Goal: Task Accomplishment & Management: Use online tool/utility

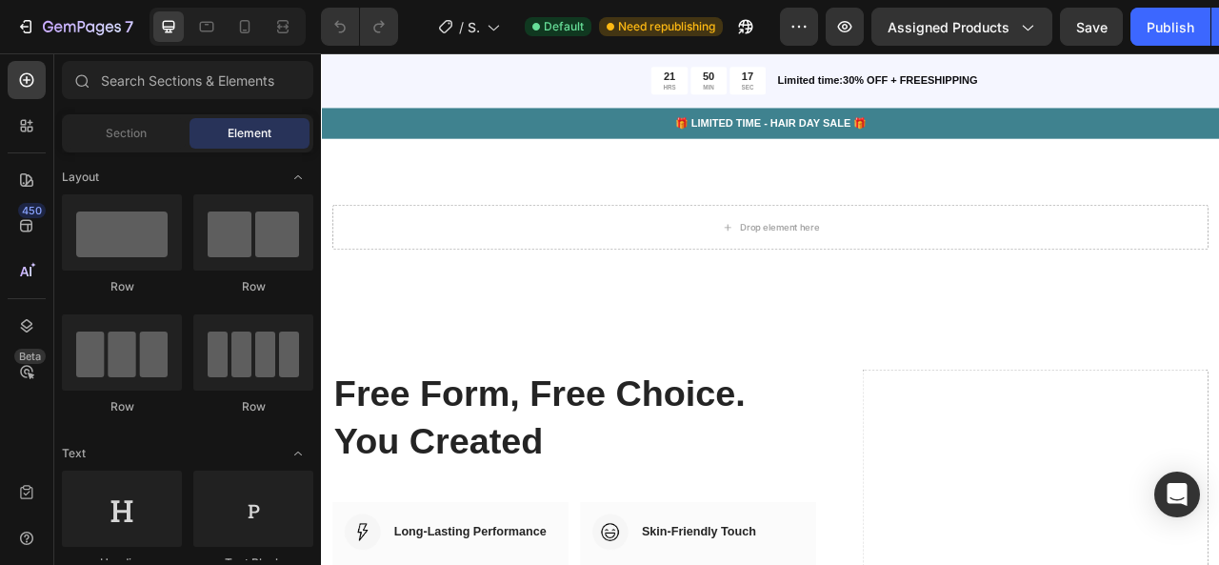
scroll to position [1924, 0]
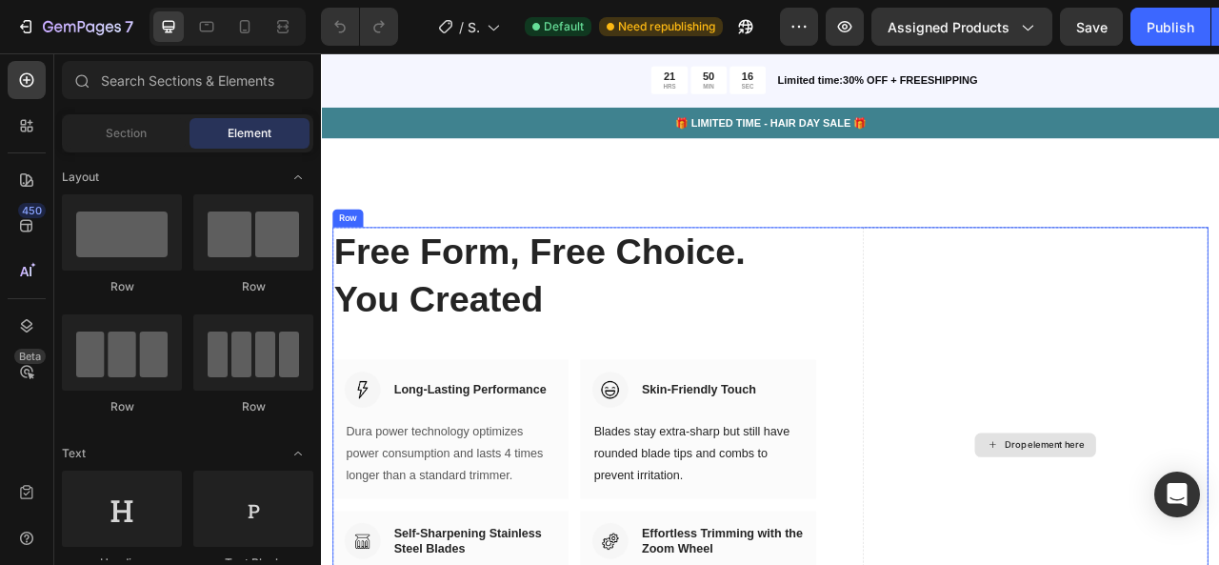
click at [1202, 530] on div "Drop element here" at bounding box center [1230, 551] width 440 height 554
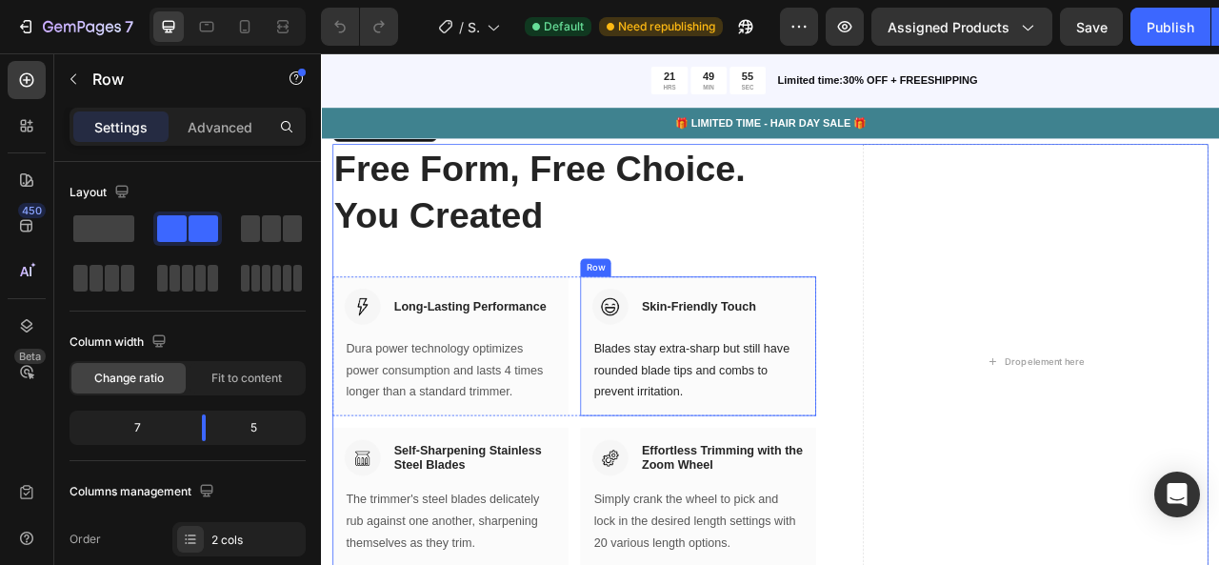
scroll to position [2031, 0]
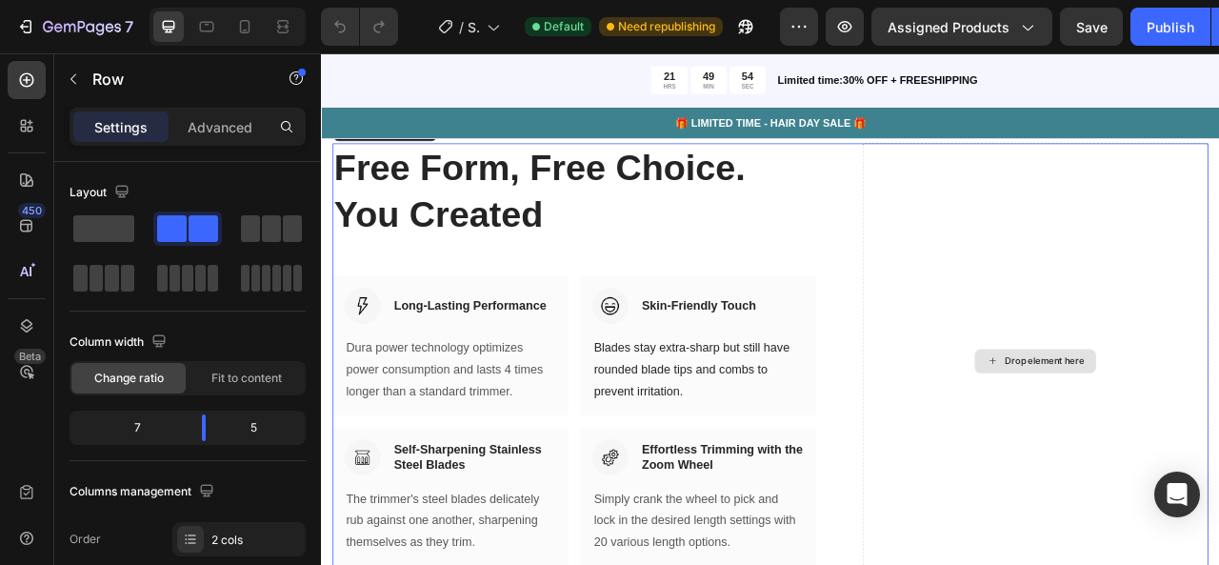
click at [1219, 460] on div "Drop element here" at bounding box center [1230, 445] width 440 height 554
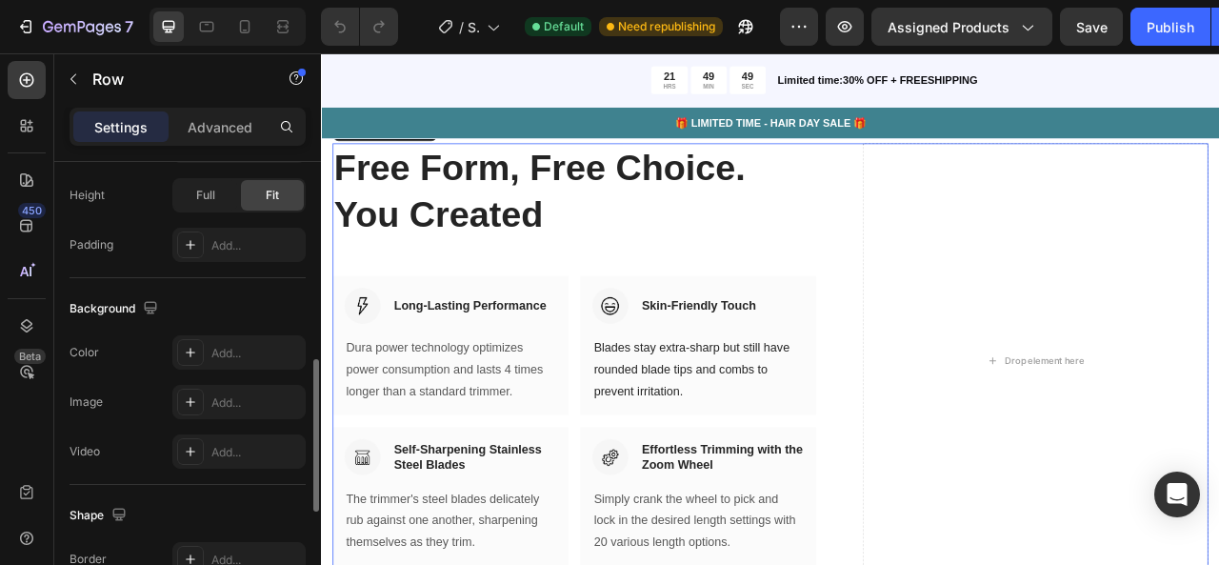
scroll to position [612, 0]
drag, startPoint x: 232, startPoint y: 134, endPoint x: 223, endPoint y: 133, distance: 9.6
click at [232, 133] on p "Advanced" at bounding box center [220, 127] width 65 height 20
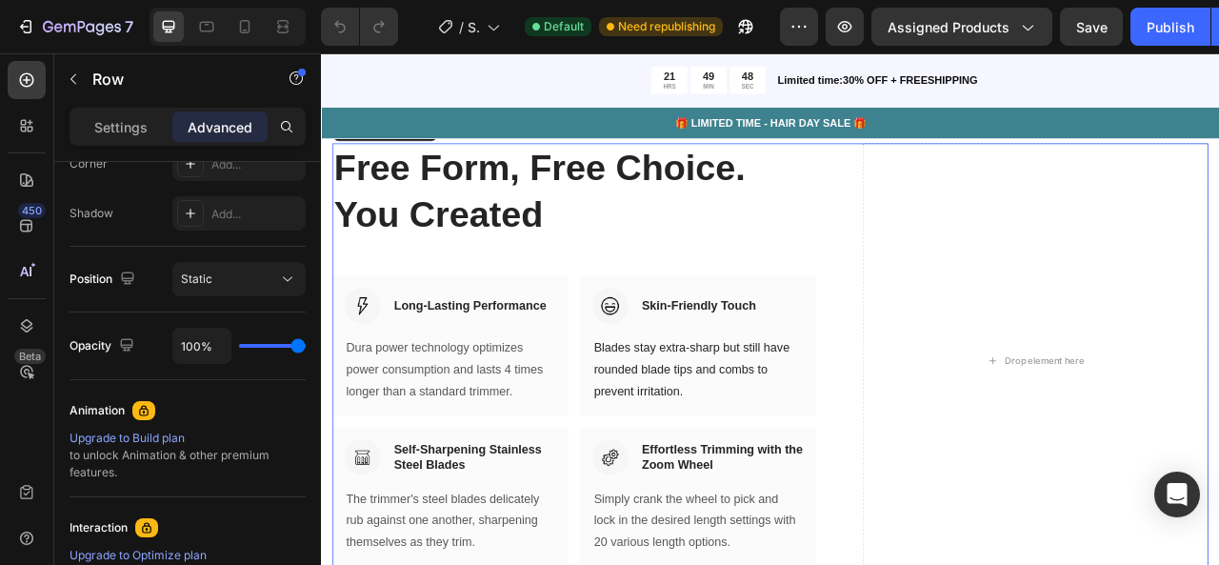
click at [143, 127] on p "Settings" at bounding box center [120, 127] width 53 height 20
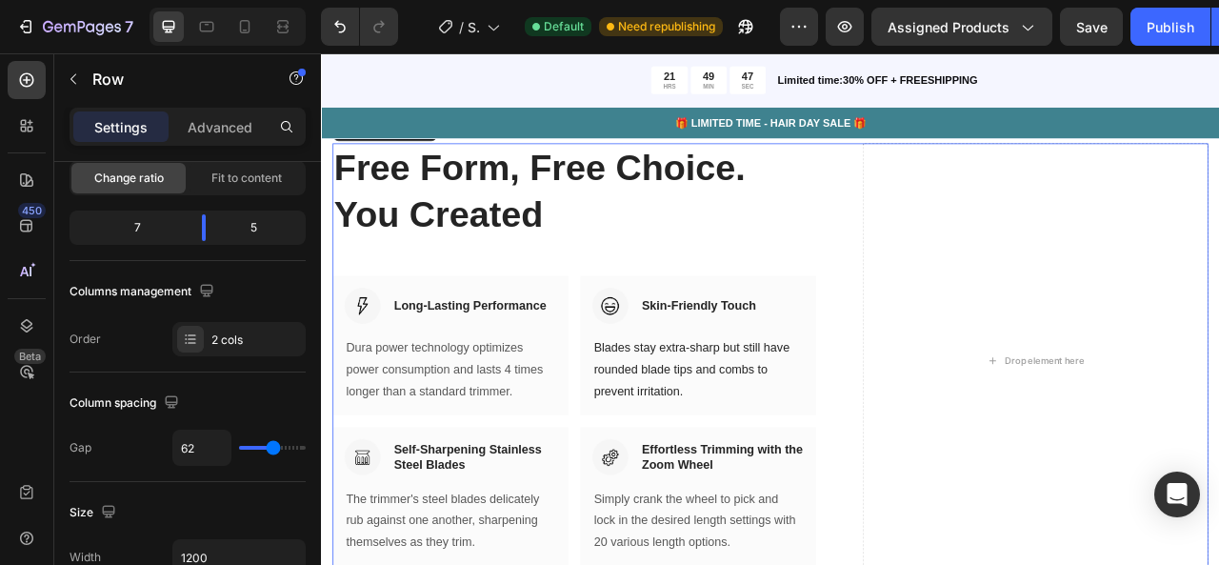
scroll to position [0, 0]
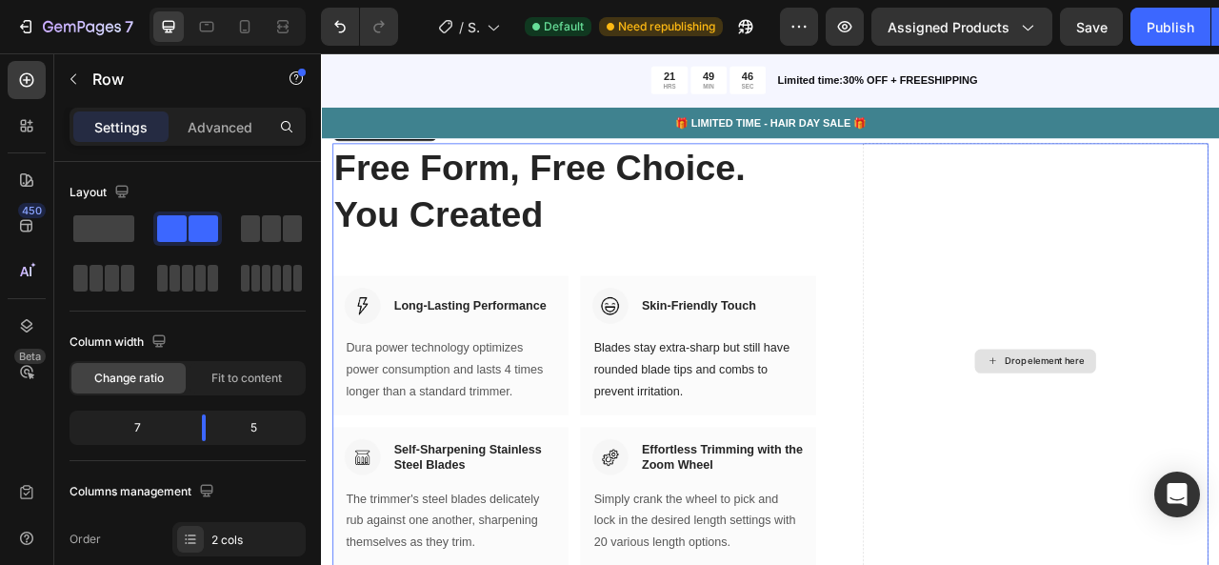
click at [1219, 506] on div "Drop element here" at bounding box center [1230, 445] width 440 height 554
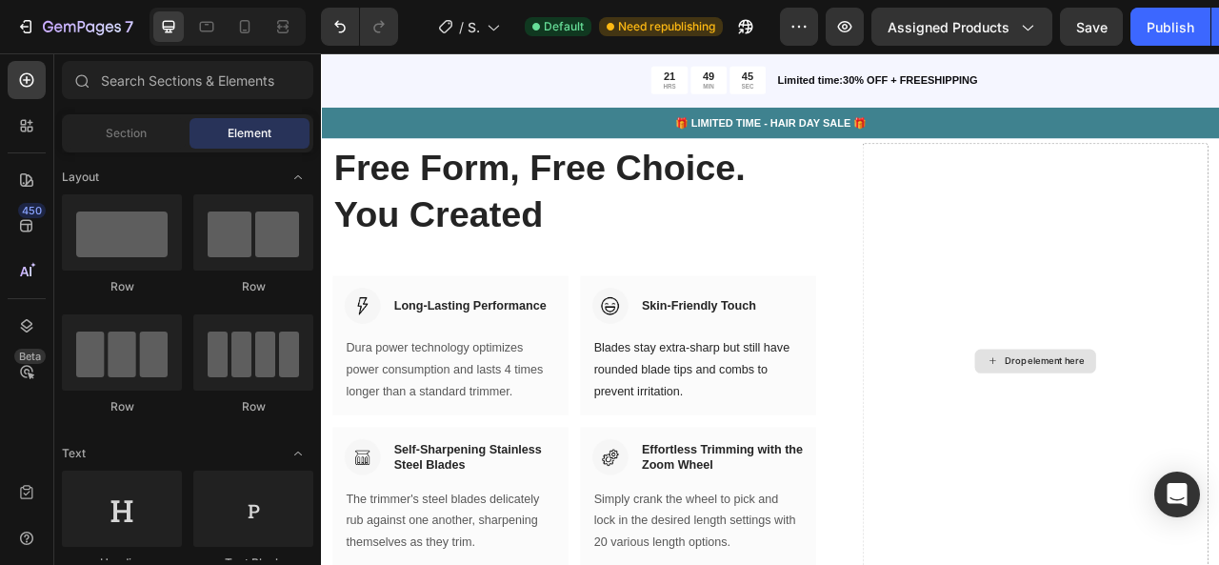
click at [1219, 437] on div "Drop element here" at bounding box center [1241, 444] width 101 height 15
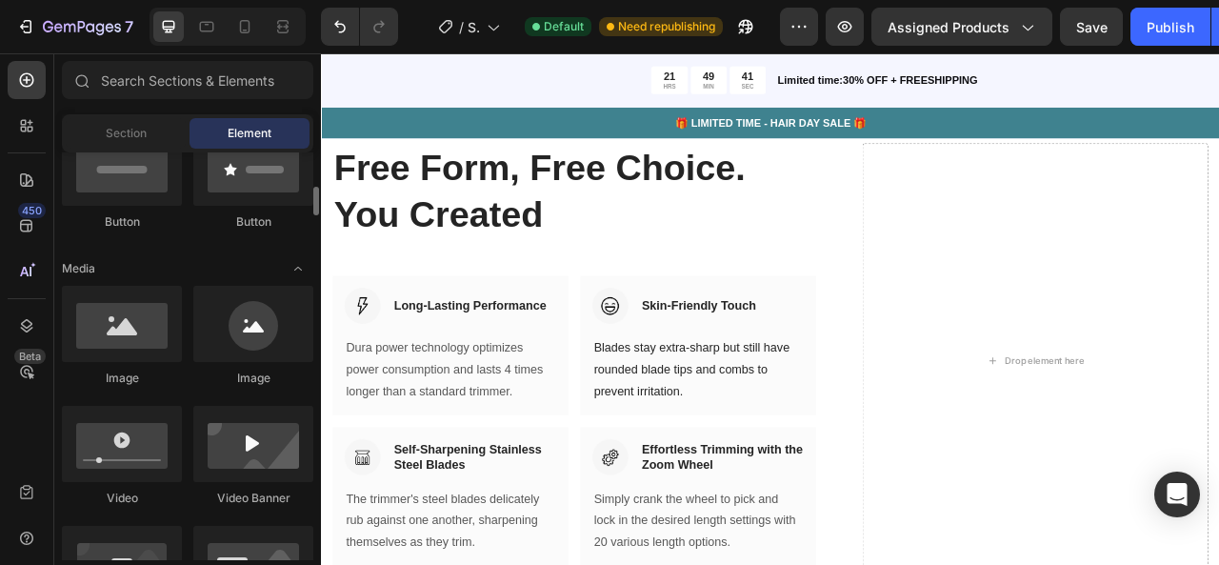
scroll to position [497, 0]
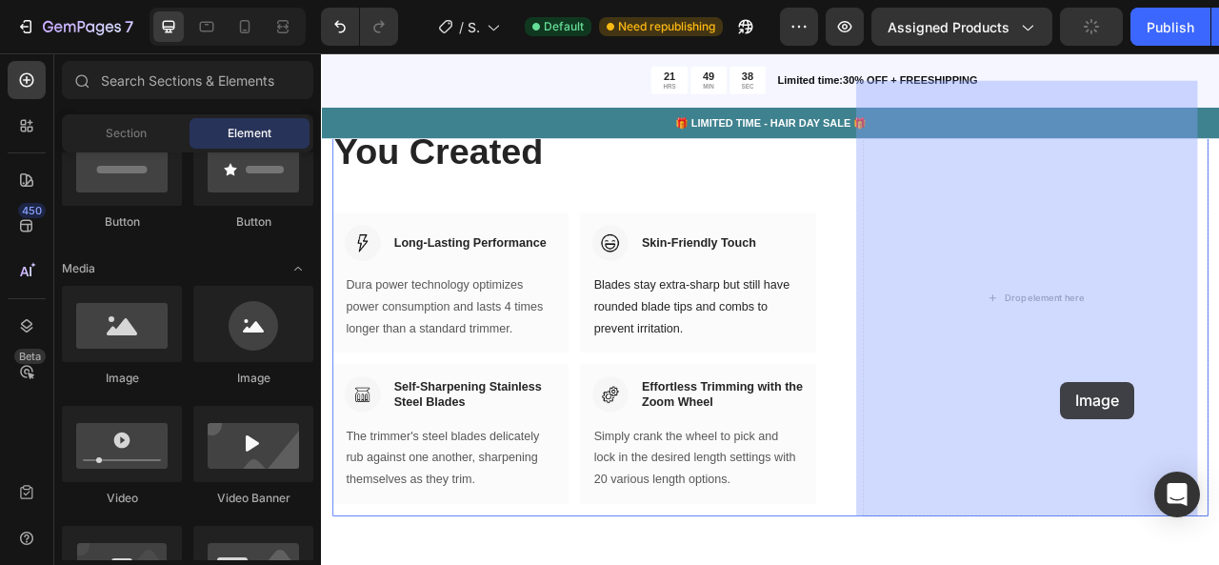
drag, startPoint x: 881, startPoint y: 545, endPoint x: 1261, endPoint y: 472, distance: 387.1
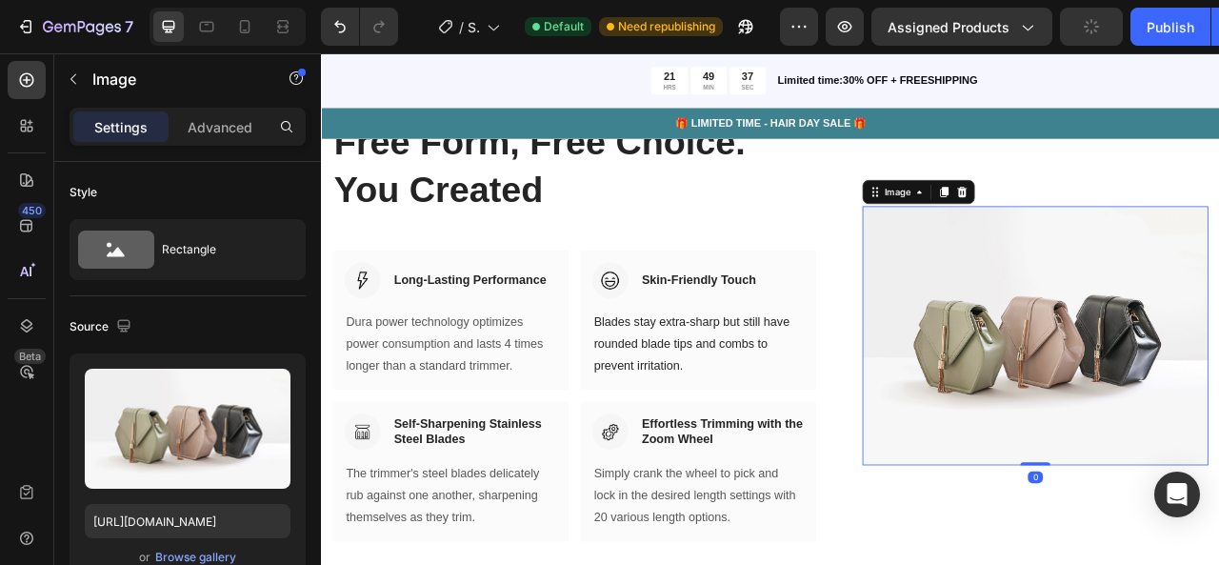
scroll to position [2062, 0]
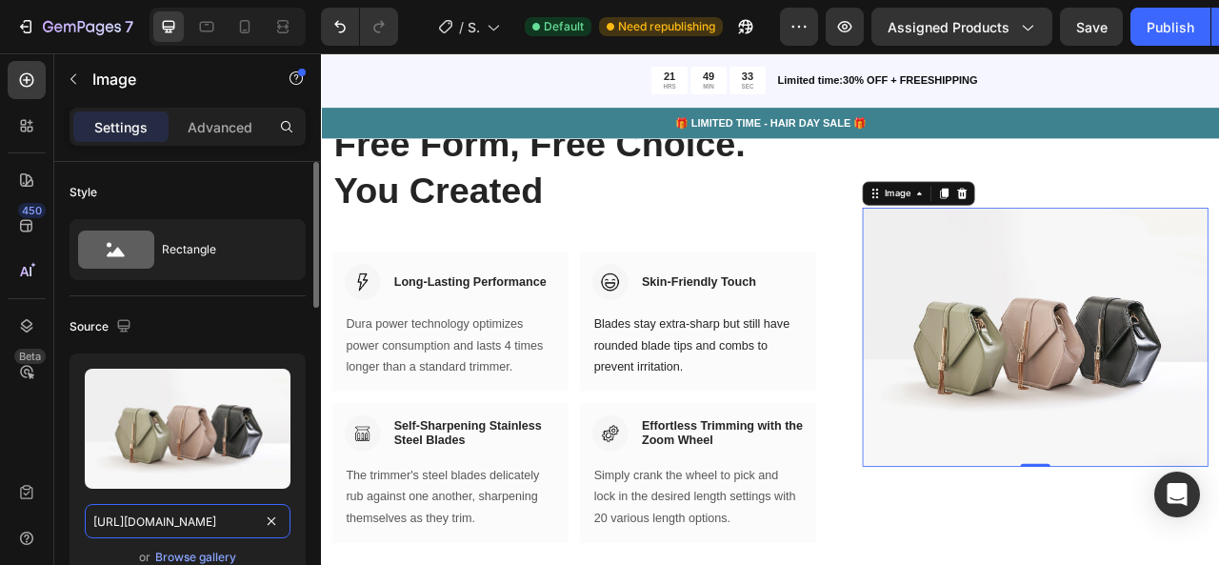
click at [216, 517] on input "[URL][DOMAIN_NAME]" at bounding box center [188, 521] width 206 height 34
paste input "file:///C:/Users/DELL/Downloads/giphy%20(1).gif"
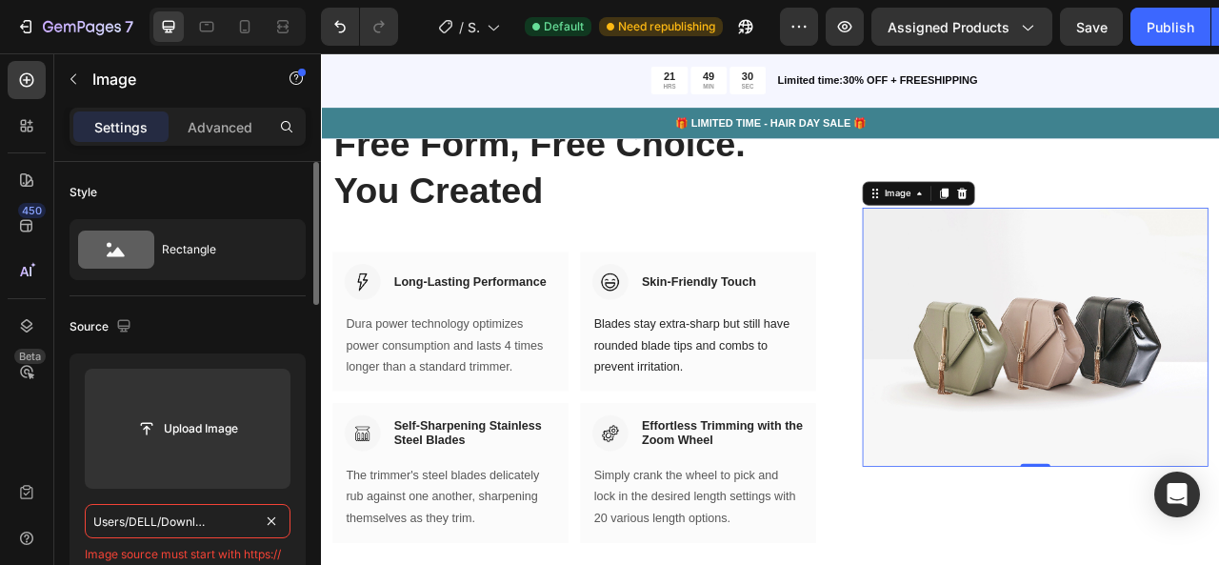
scroll to position [0, 0]
type input "file:///C:/Users/DELL/Downloads/giphy%20(1).gif"
drag, startPoint x: 211, startPoint y: 321, endPoint x: 211, endPoint y: 306, distance: 15.2
click at [211, 306] on div "Source Upload Image file:///C:/Users/DELL/Downloads/giphy%20(1).gif Image sourc…" at bounding box center [188, 468] width 236 height 344
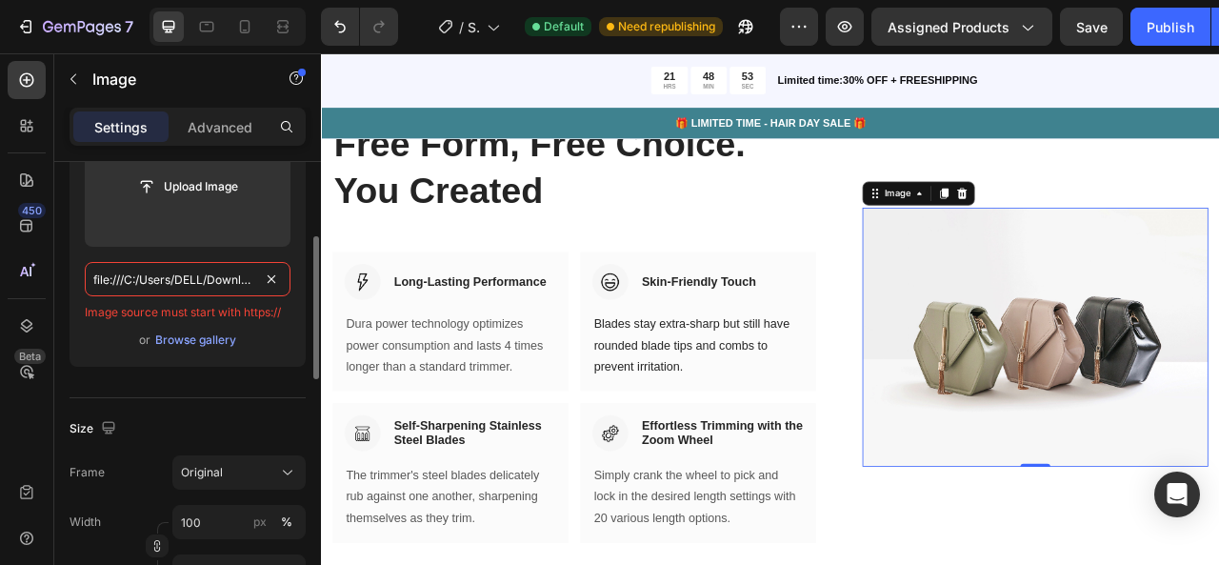
scroll to position [241, 0]
click at [1123, 244] on div "Image" at bounding box center [1081, 231] width 143 height 30
click at [1137, 233] on div at bounding box center [1136, 231] width 23 height 23
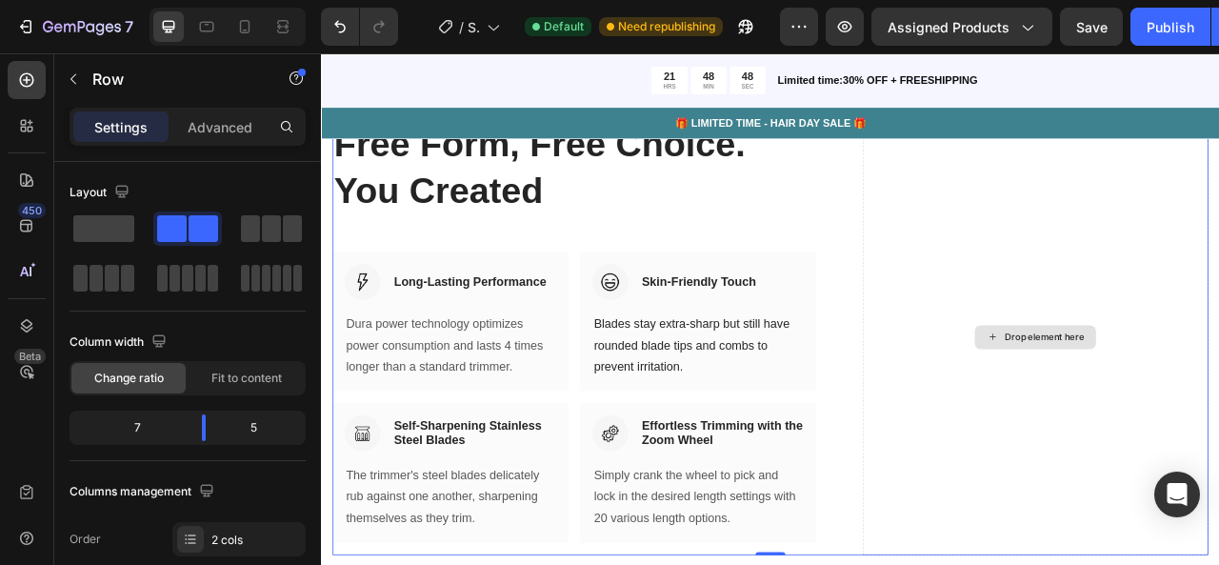
click at [1134, 354] on div "Drop element here" at bounding box center [1230, 414] width 440 height 554
click at [1219, 392] on div "Drop element here" at bounding box center [1230, 414] width 440 height 554
click at [944, 378] on div "Free Form, Free Choice. You Created Heading Row Image Long-Lasting Performance …" at bounding box center [892, 414] width 1115 height 554
click at [1218, 436] on div "Drop element here" at bounding box center [1230, 414] width 440 height 554
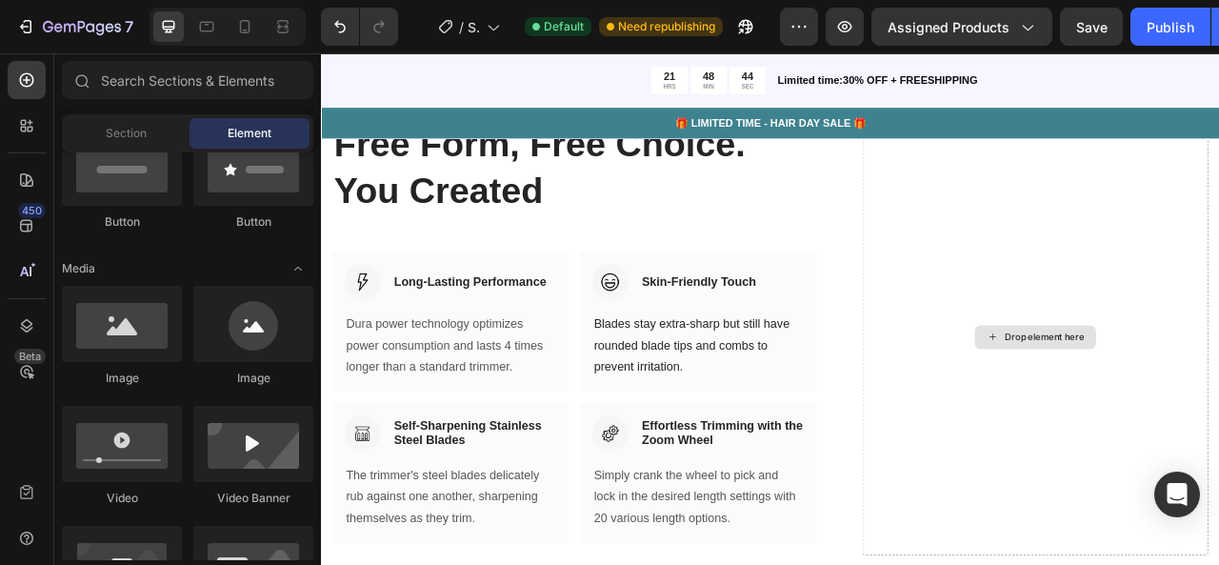
click at [1204, 418] on div "Drop element here" at bounding box center [1241, 414] width 101 height 15
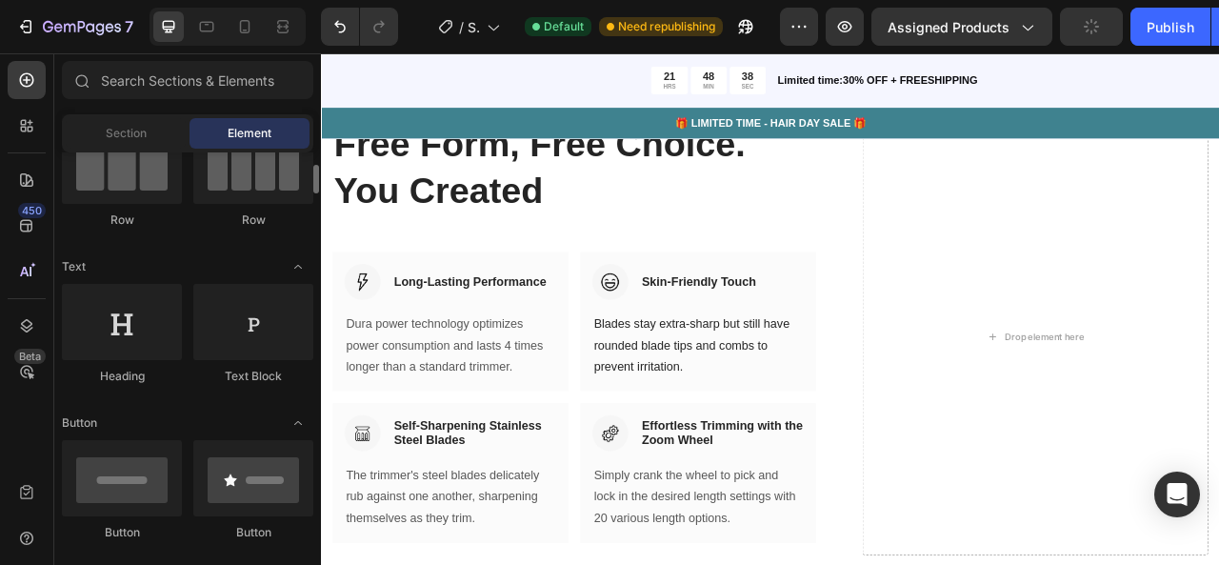
scroll to position [0, 0]
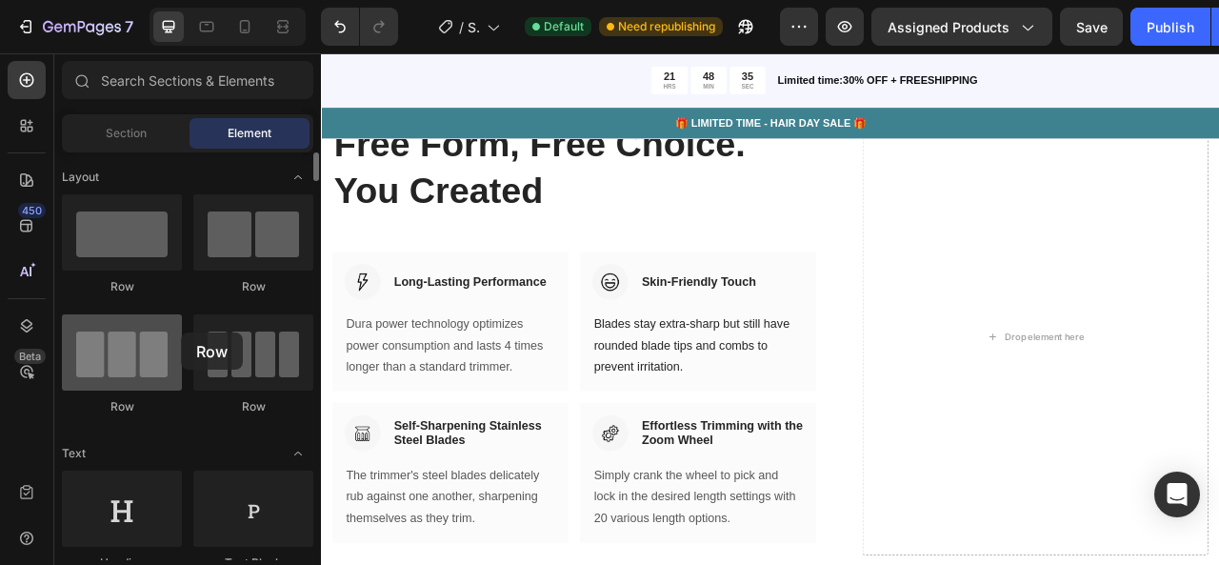
drag, startPoint x: 148, startPoint y: 258, endPoint x: 171, endPoint y: 331, distance: 76.2
click at [171, 331] on div "Row Row Row Row" at bounding box center [188, 313] width 252 height 238
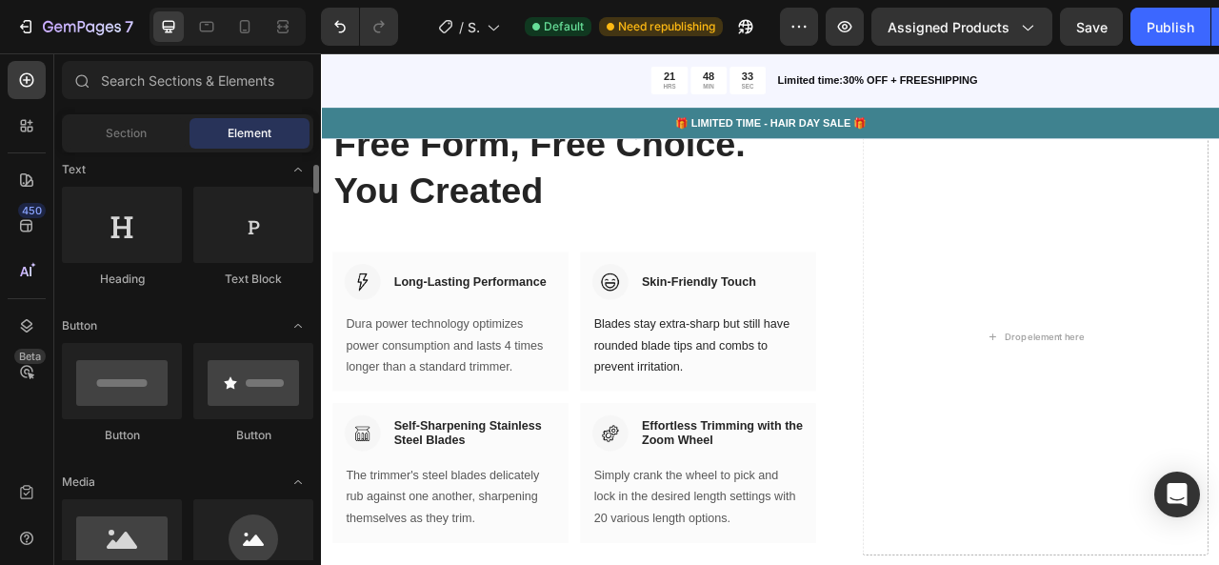
scroll to position [285, 0]
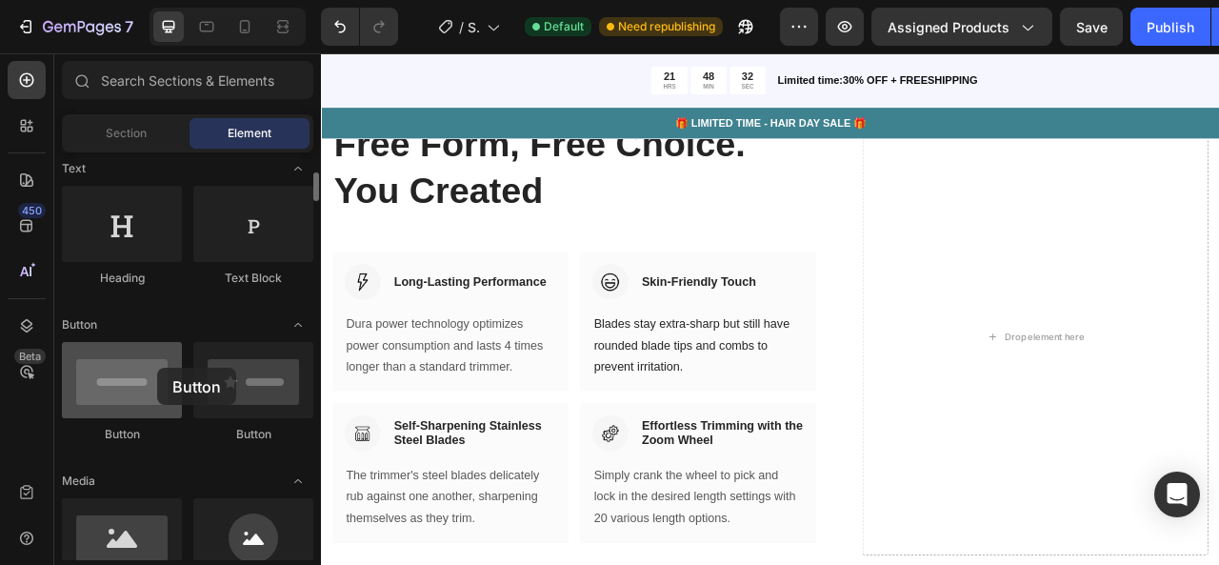
click at [157, 368] on div at bounding box center [122, 380] width 120 height 76
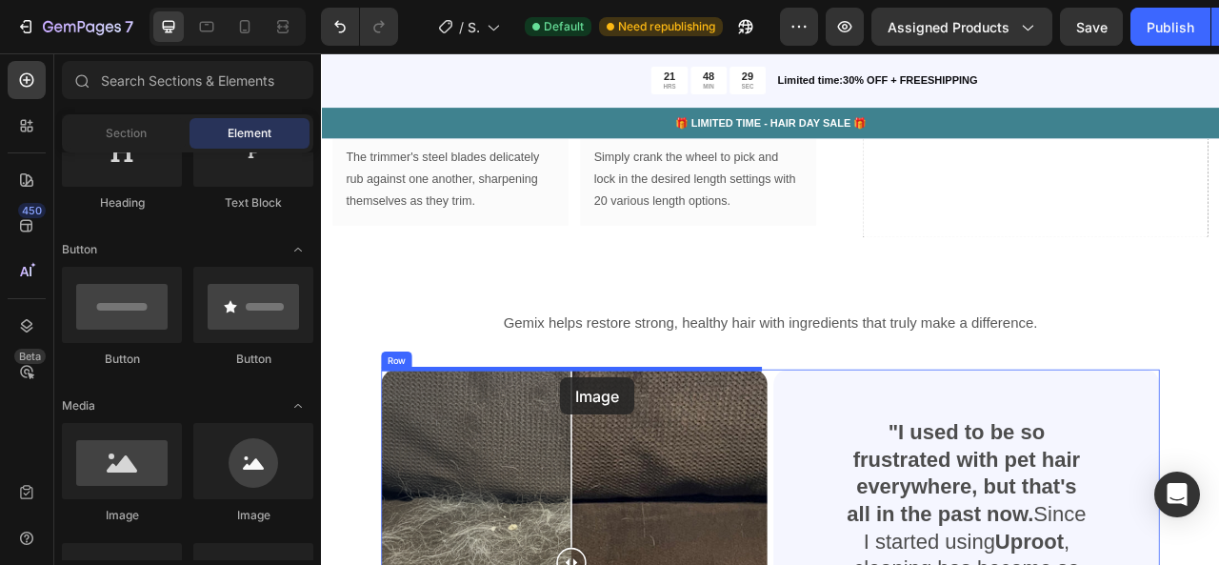
scroll to position [2475, 0]
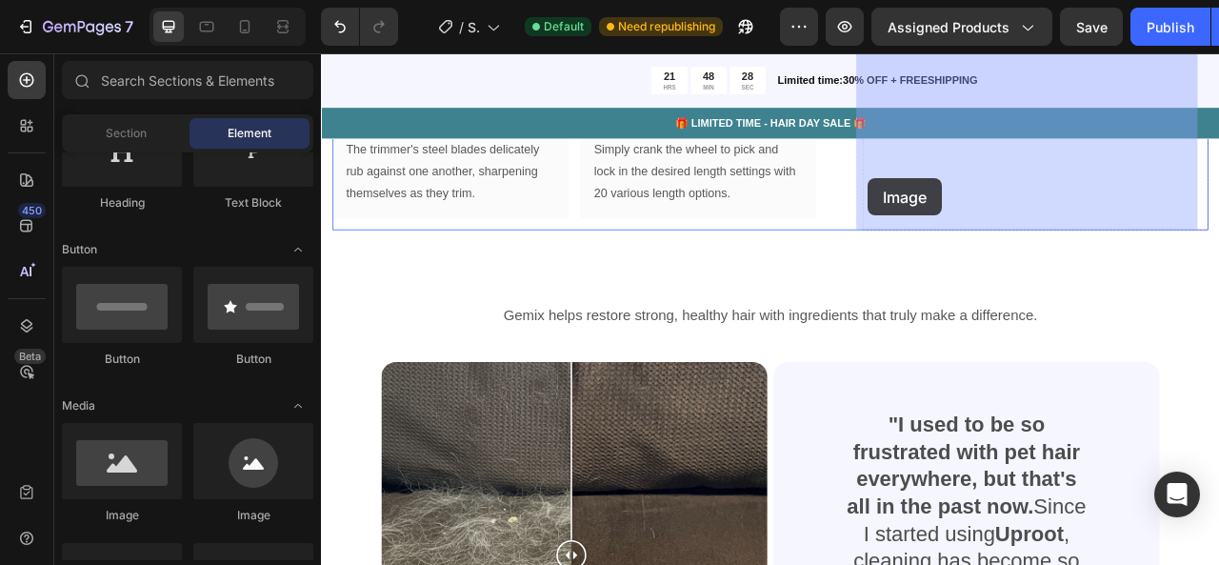
drag, startPoint x: 462, startPoint y: 521, endPoint x: 1017, endPoint y: 212, distance: 634.6
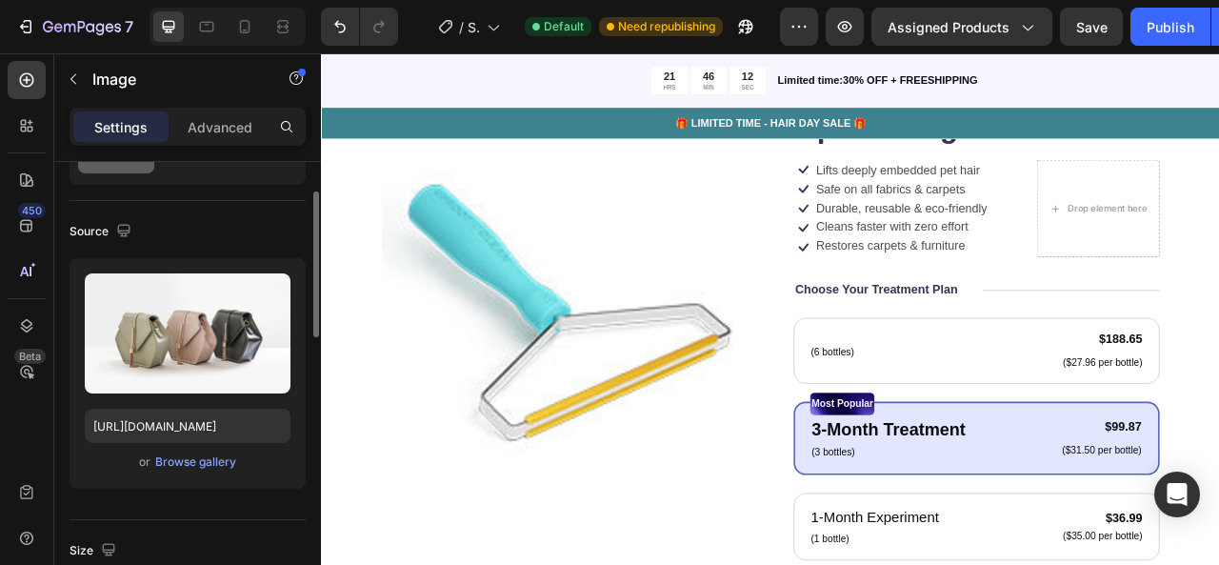
scroll to position [133, 0]
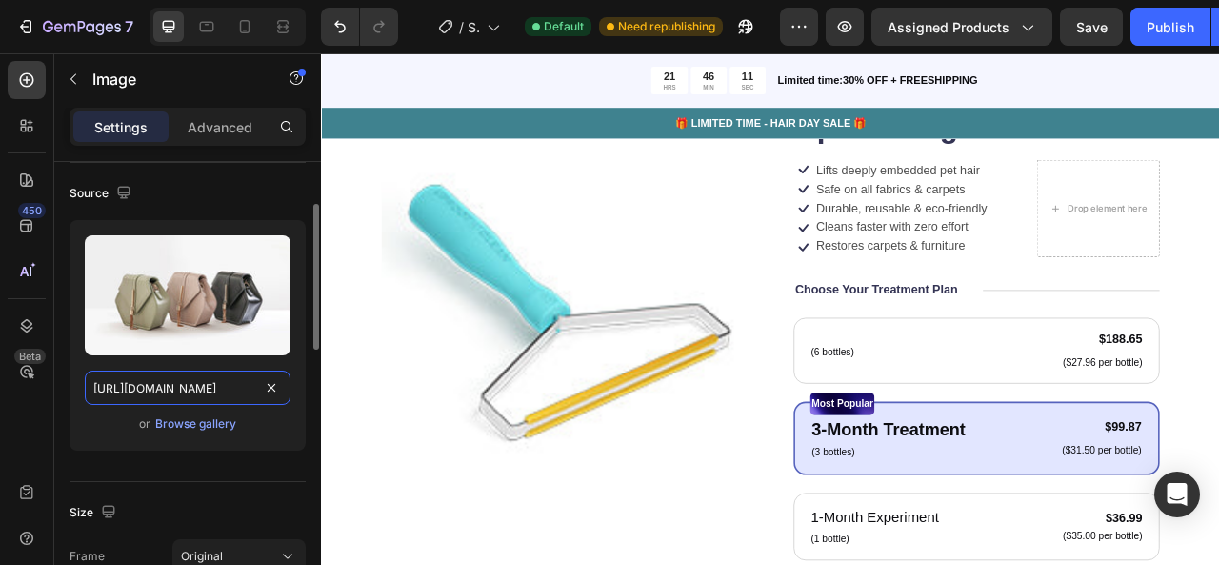
click at [190, 378] on input "[URL][DOMAIN_NAME]" at bounding box center [188, 388] width 206 height 34
paste input "[DOMAIN_NAME][URL]"
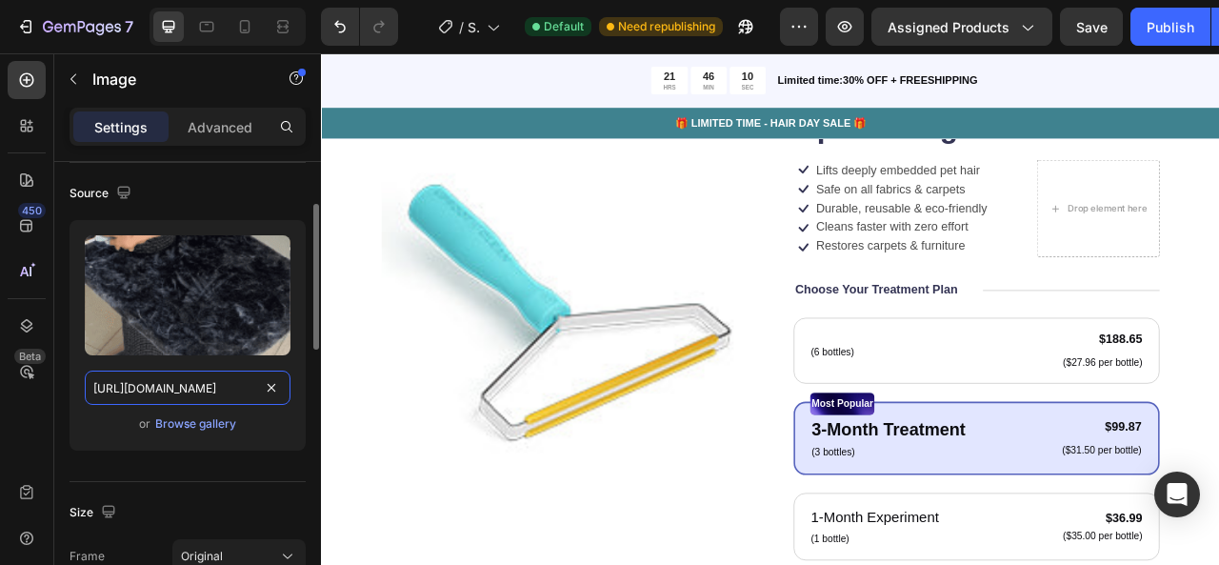
scroll to position [0, 977]
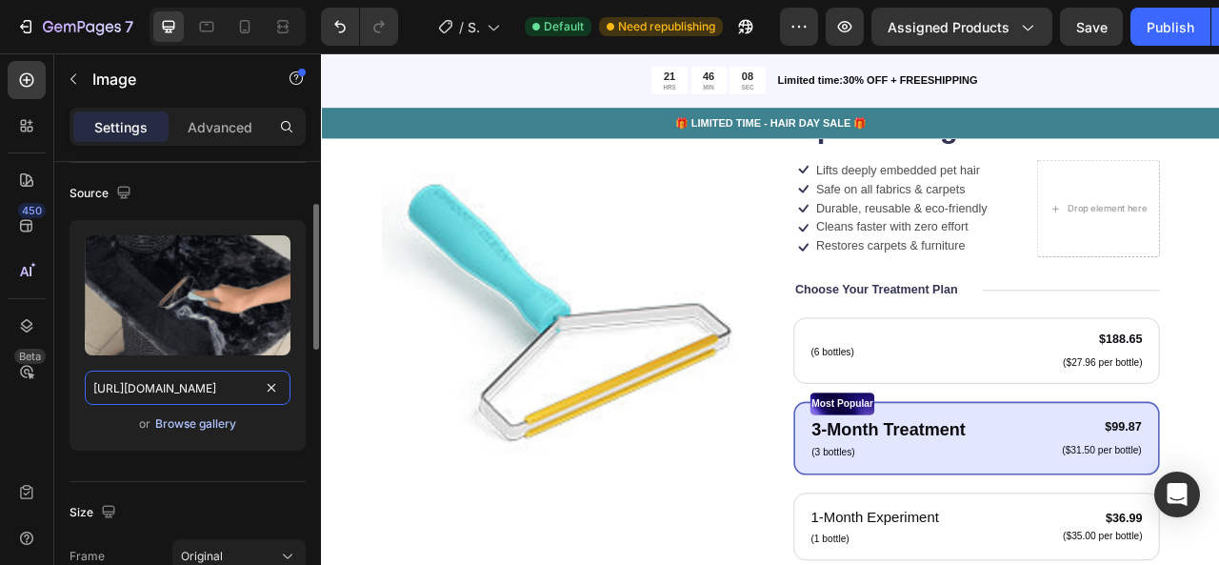
type input "[URL][DOMAIN_NAME]"
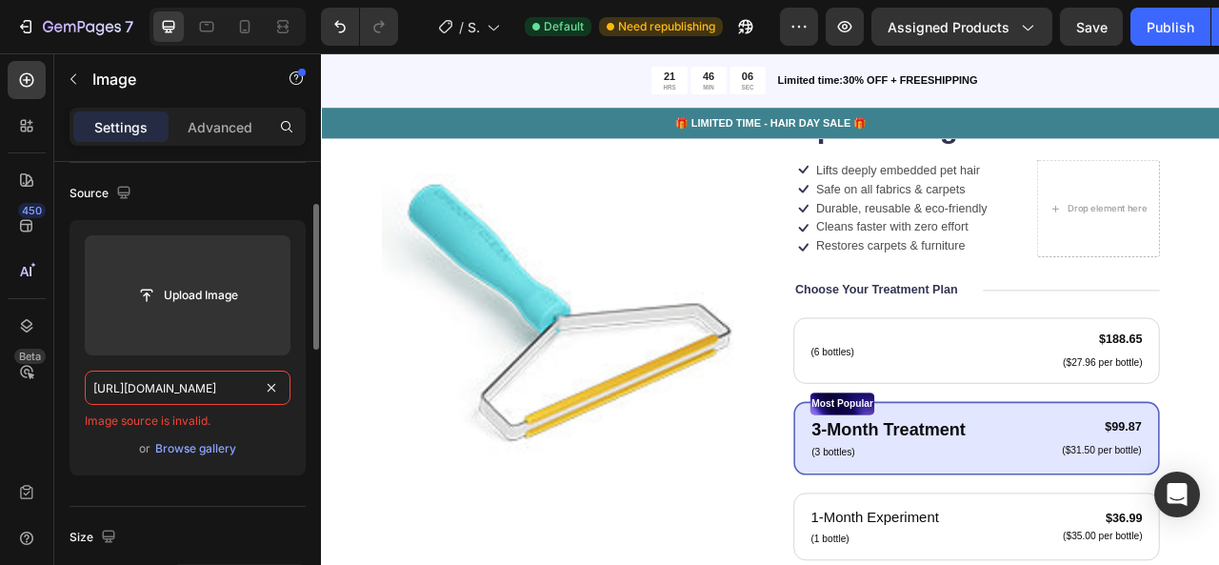
scroll to position [0, 0]
drag, startPoint x: 242, startPoint y: 395, endPoint x: 59, endPoint y: 411, distance: 183.6
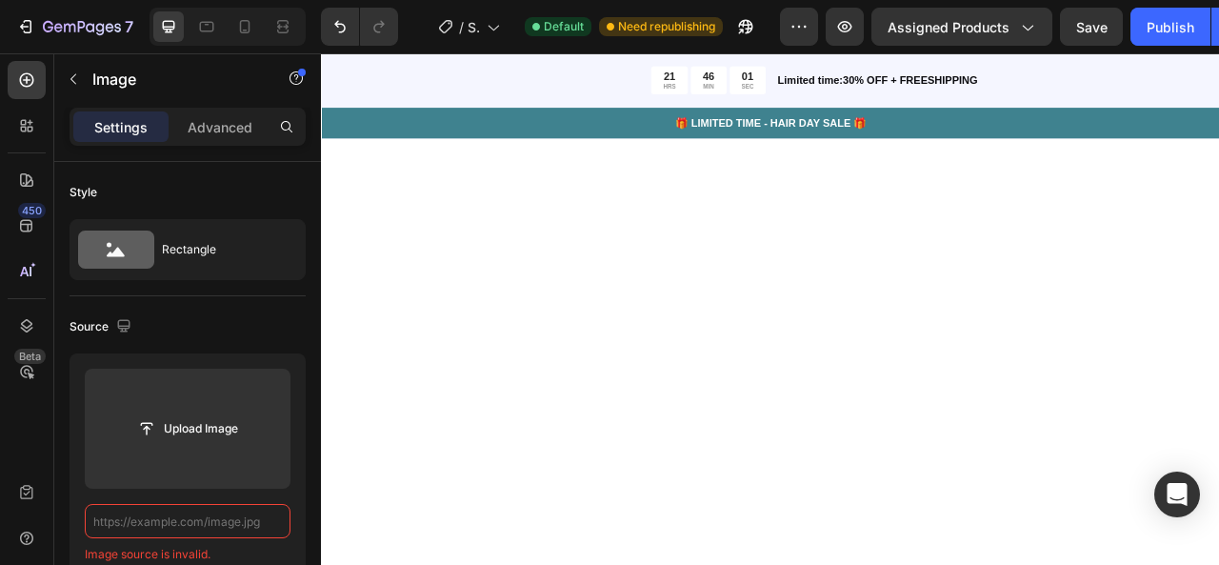
scroll to position [2066, 0]
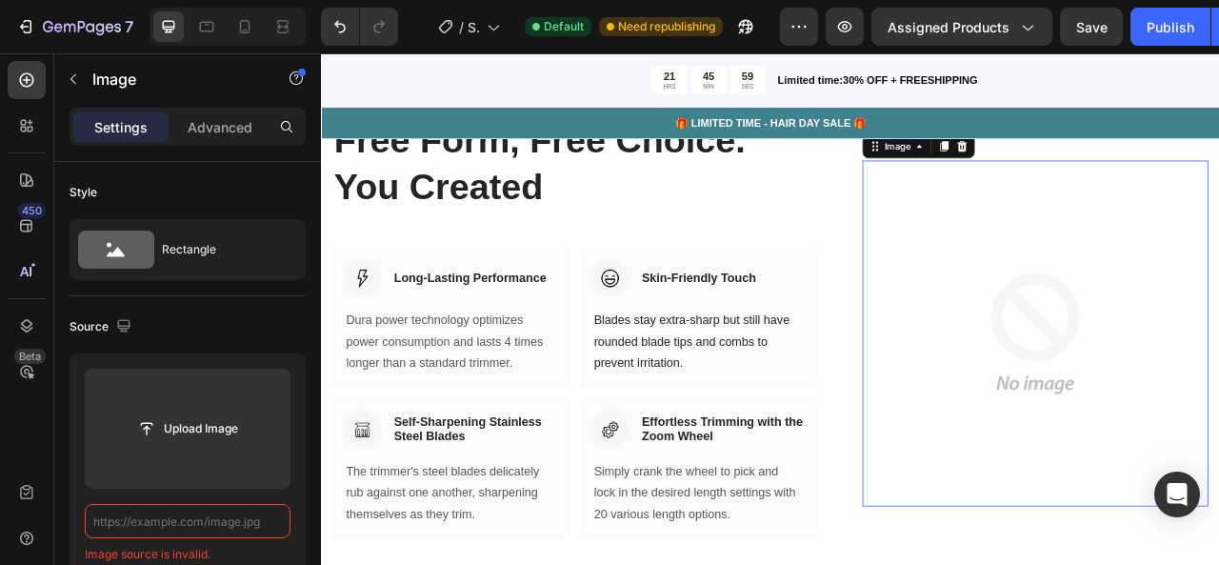
click at [1219, 372] on img at bounding box center [1230, 410] width 440 height 440
click at [1130, 176] on icon at bounding box center [1136, 171] width 15 height 15
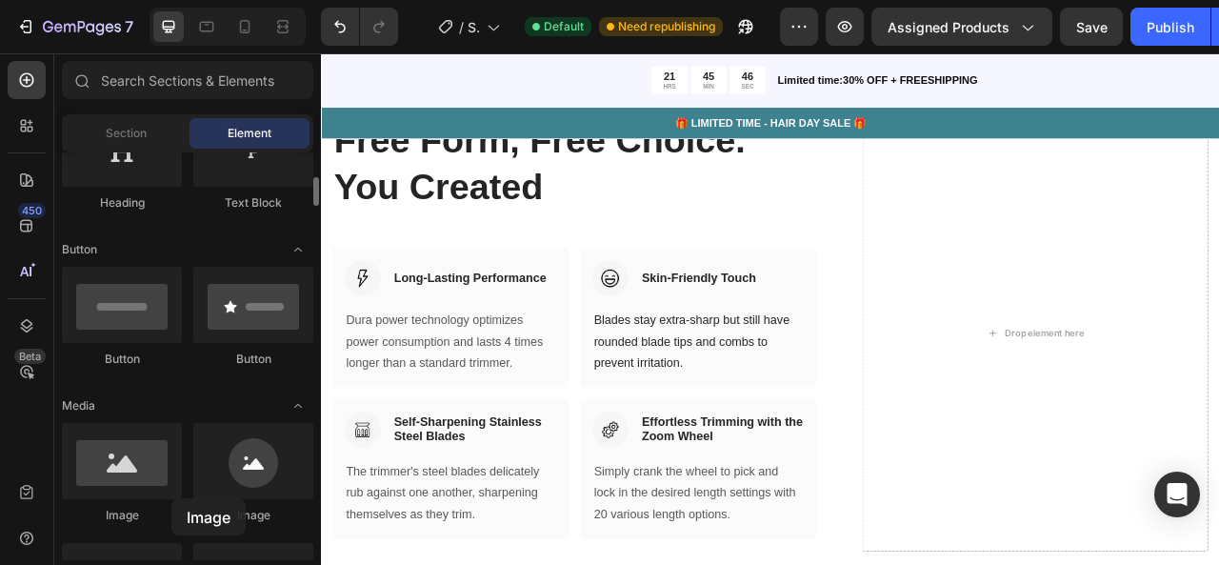
click at [171, 498] on div "Image" at bounding box center [122, 473] width 120 height 101
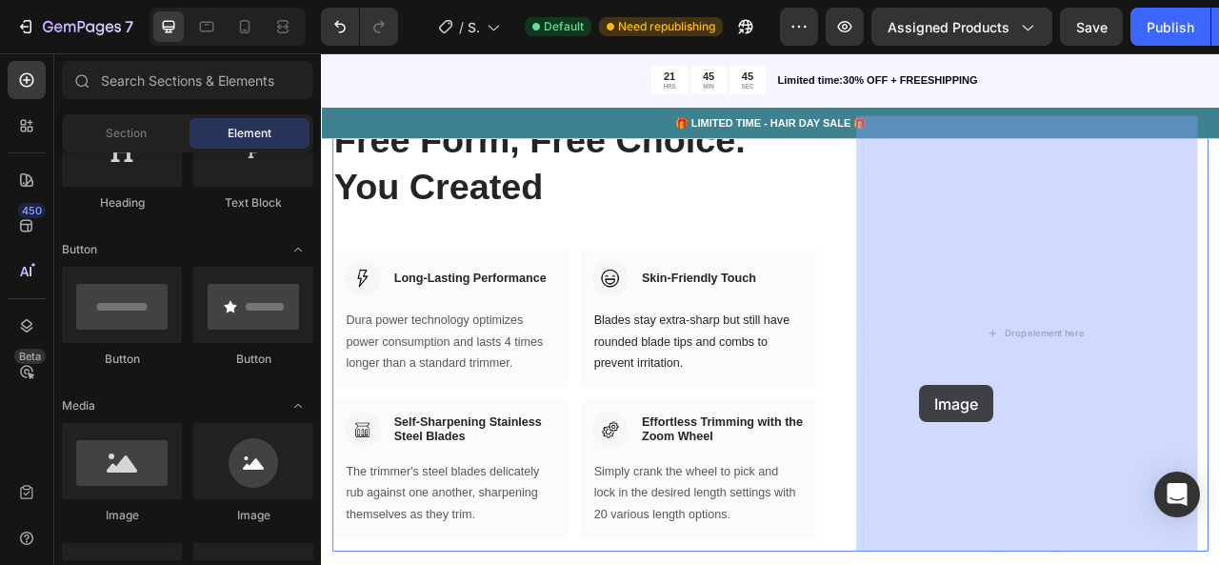
drag, startPoint x: 503, startPoint y: 526, endPoint x: 360, endPoint y: 290, distance: 276.1
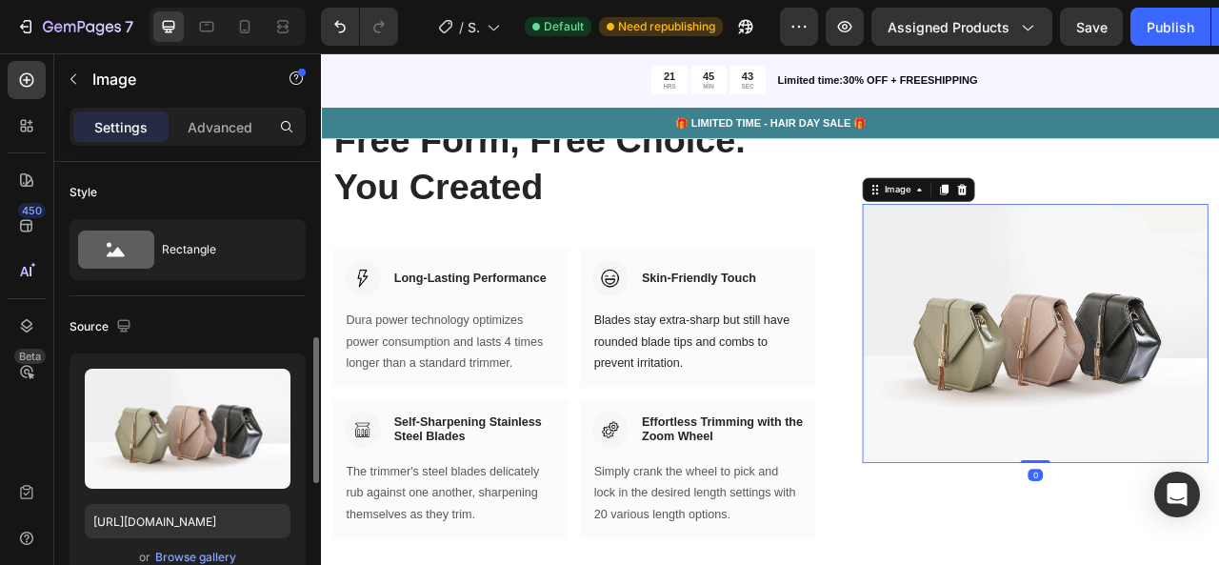
scroll to position [136, 0]
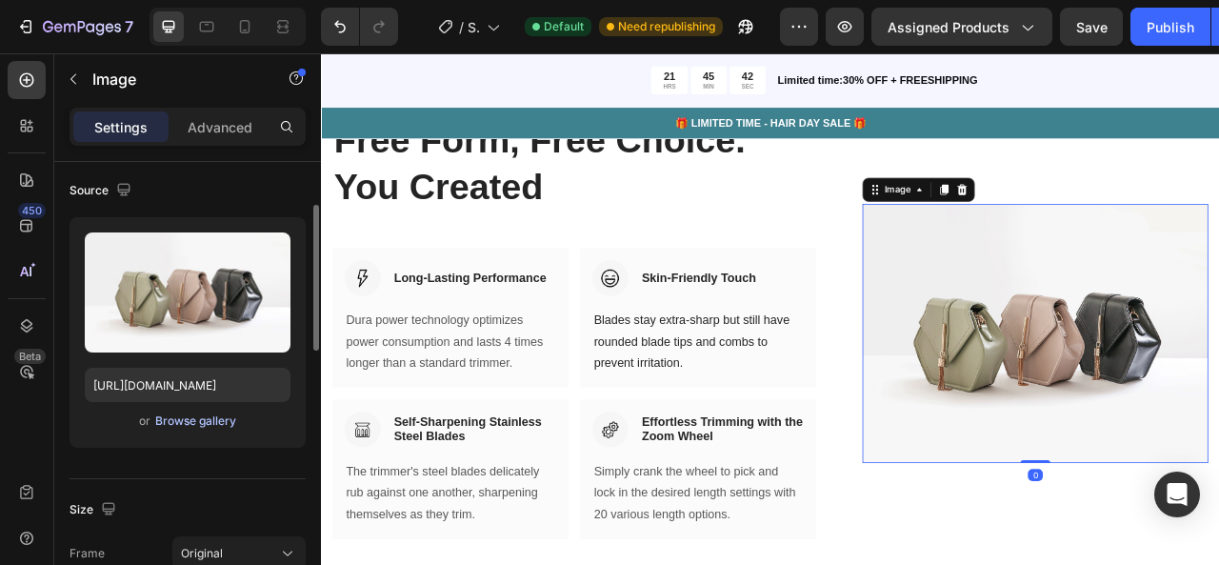
click at [185, 412] on button "Browse gallery" at bounding box center [195, 421] width 83 height 19
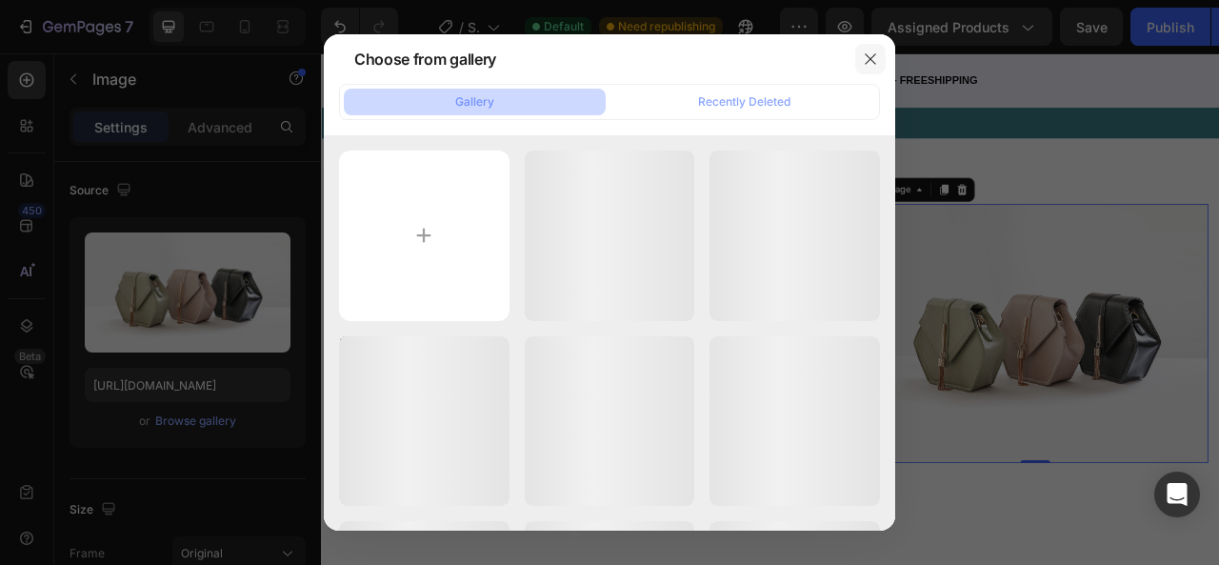
click at [871, 64] on icon "button" at bounding box center [870, 58] width 15 height 15
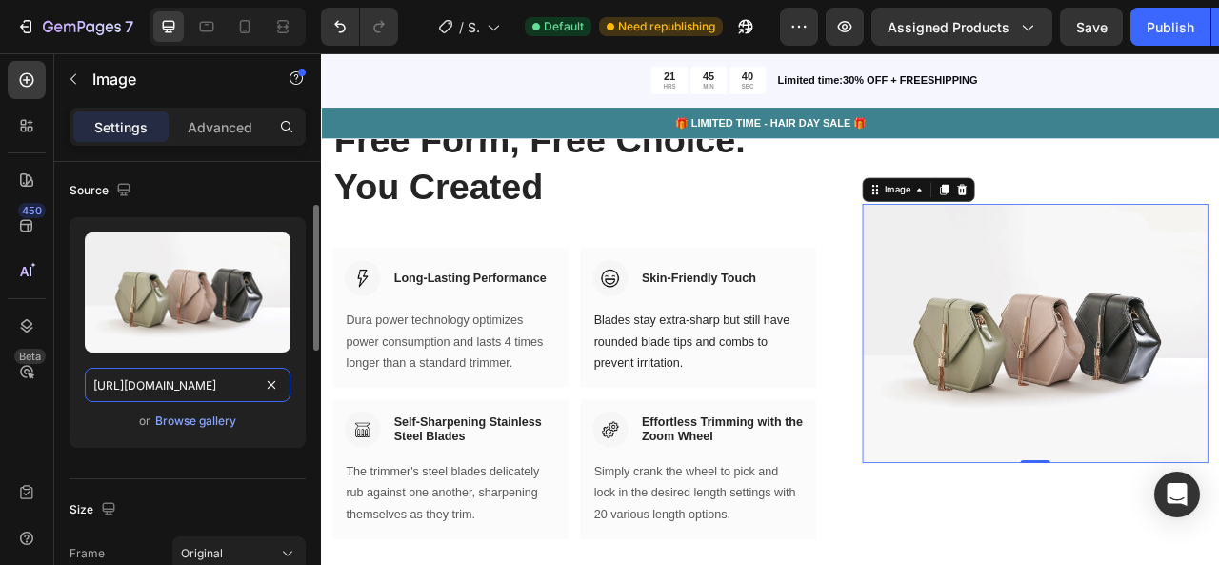
click at [237, 396] on input "[URL][DOMAIN_NAME]" at bounding box center [188, 385] width 206 height 34
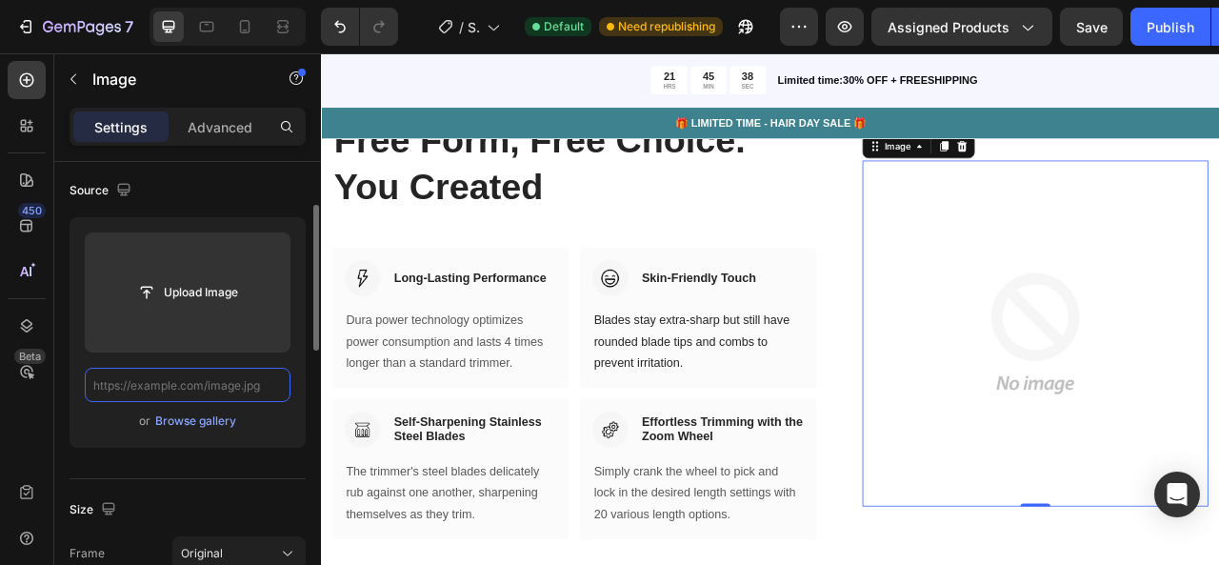
paste input "[URL][DOMAIN_NAME]"
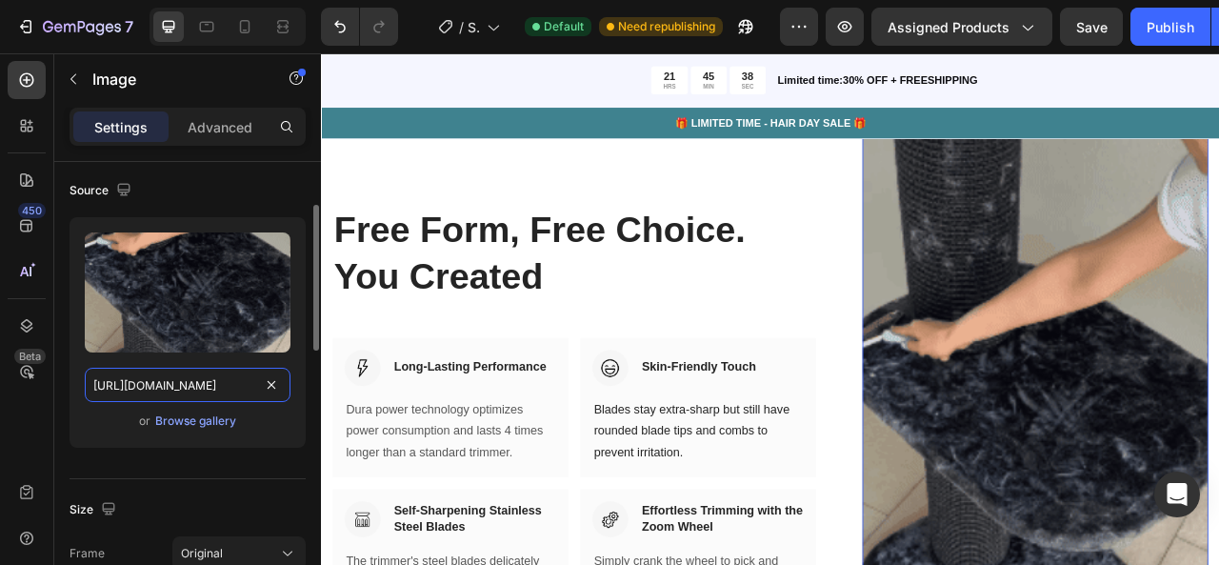
scroll to position [0, 977]
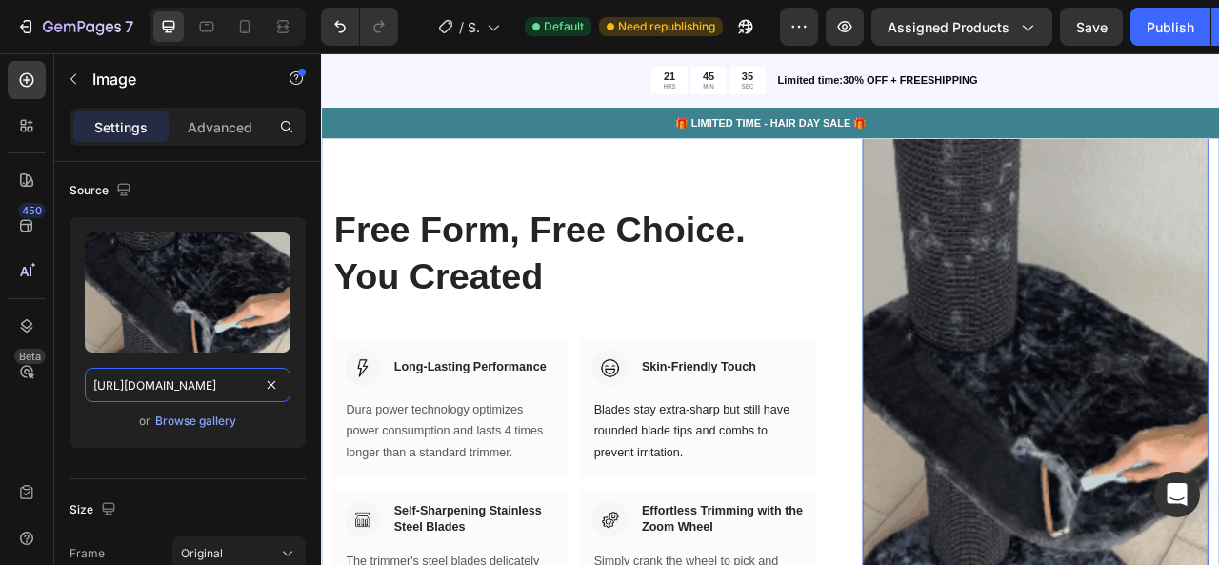
type input "[URL][DOMAIN_NAME]"
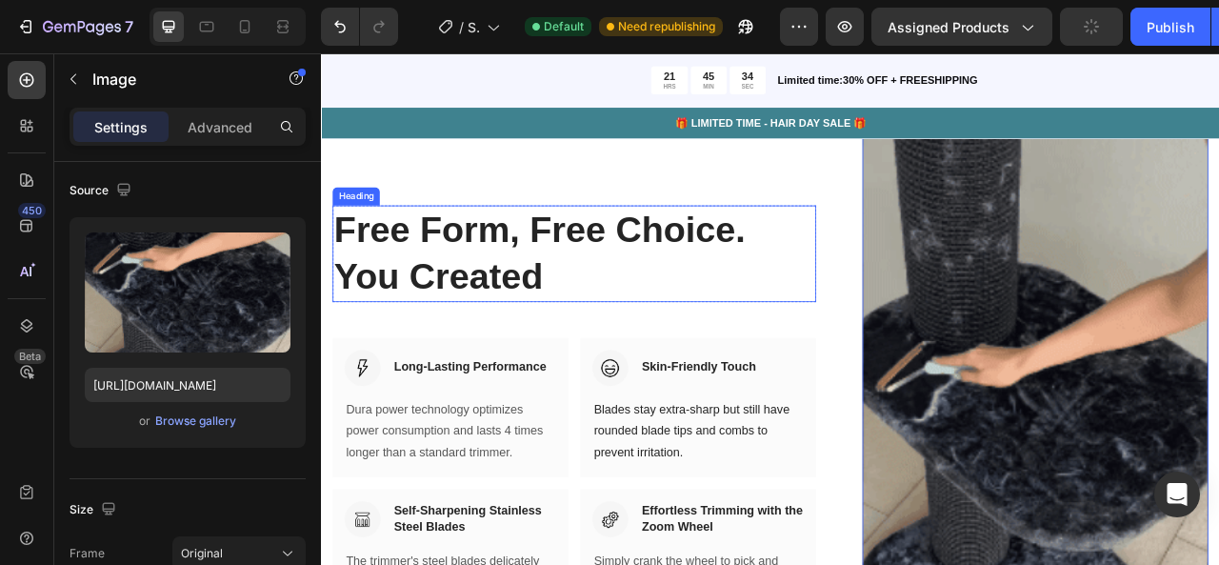
click at [726, 365] on div "Free Form, Free Choice. You Created Heading Row Image Long-Lasting Performance …" at bounding box center [642, 523] width 615 height 782
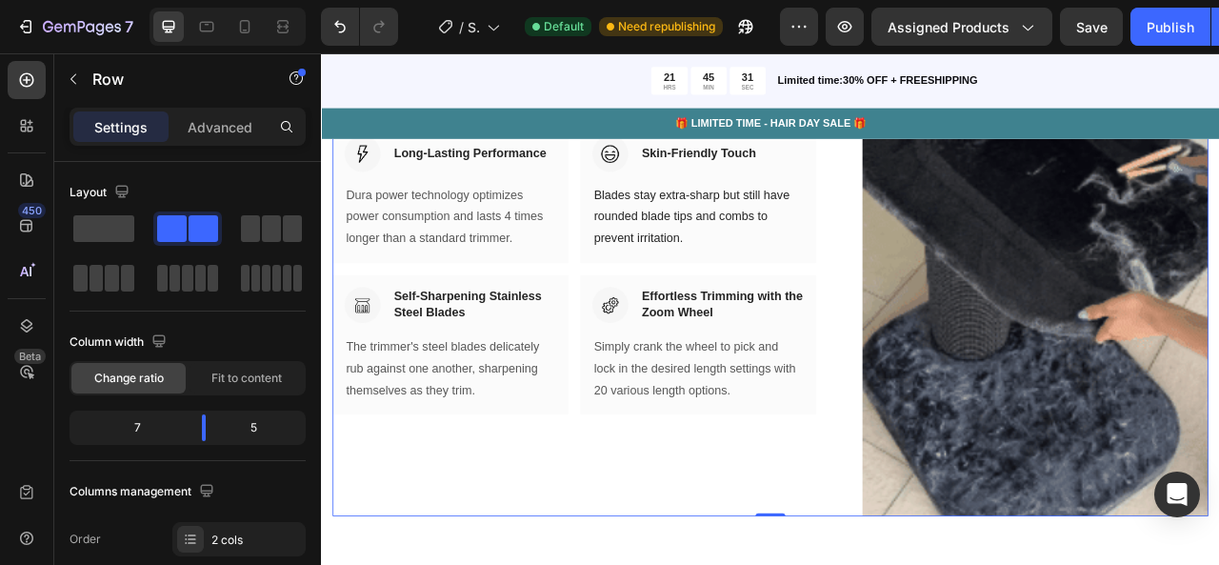
scroll to position [2341, 0]
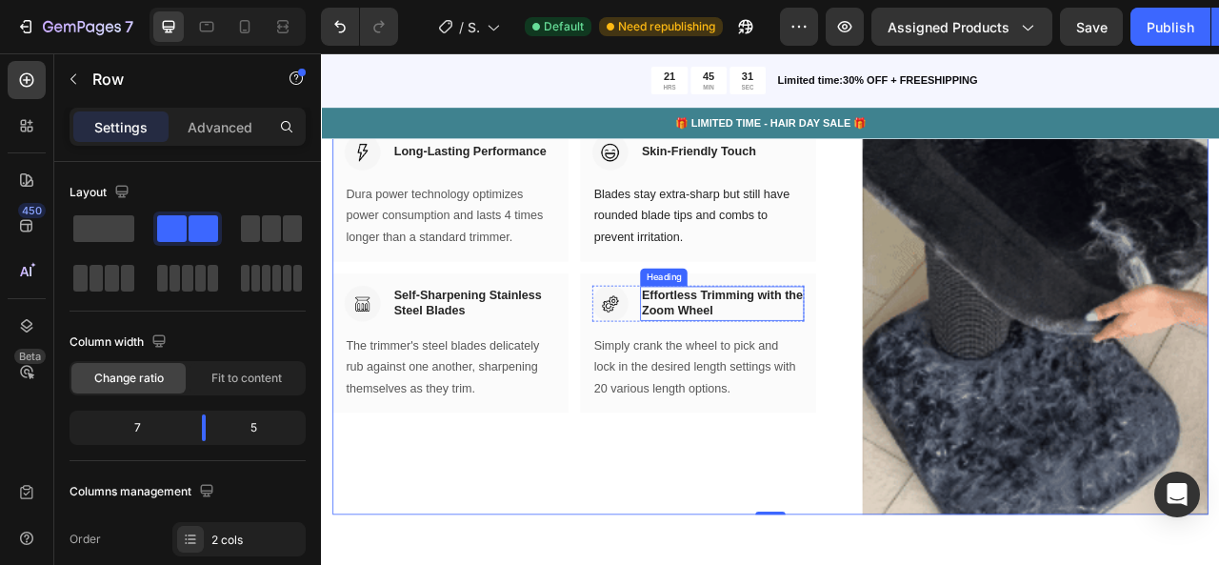
click at [1094, 391] on img at bounding box center [1230, 249] width 440 height 782
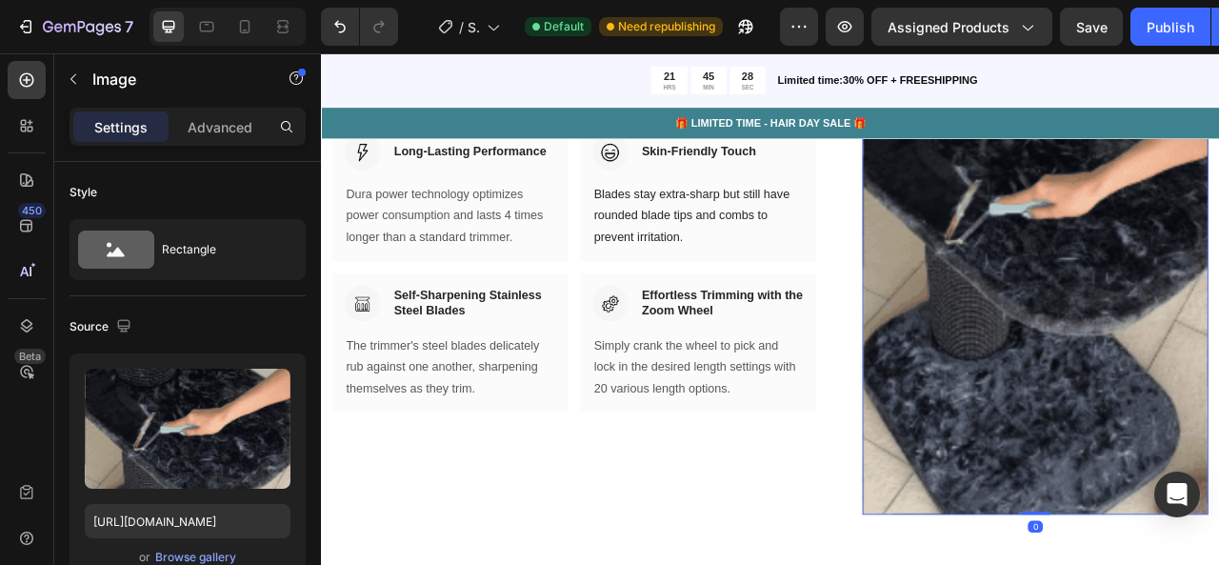
drag, startPoint x: 1215, startPoint y: 626, endPoint x: 758, endPoint y: 528, distance: 466.8
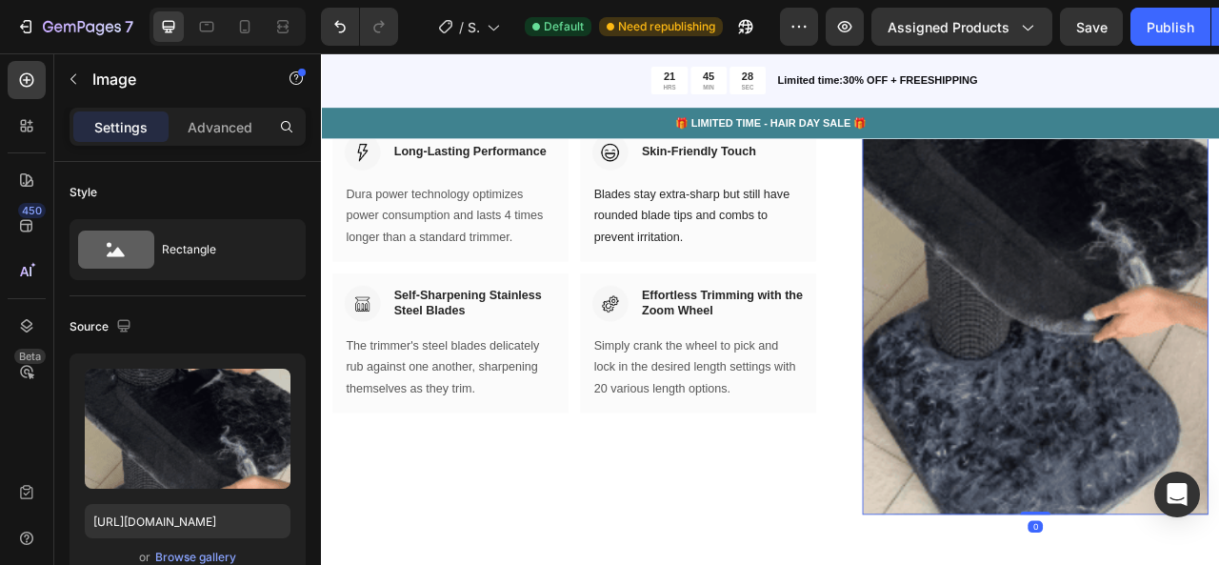
click at [1210, 564] on div "Image 0" at bounding box center [1230, 249] width 440 height 782
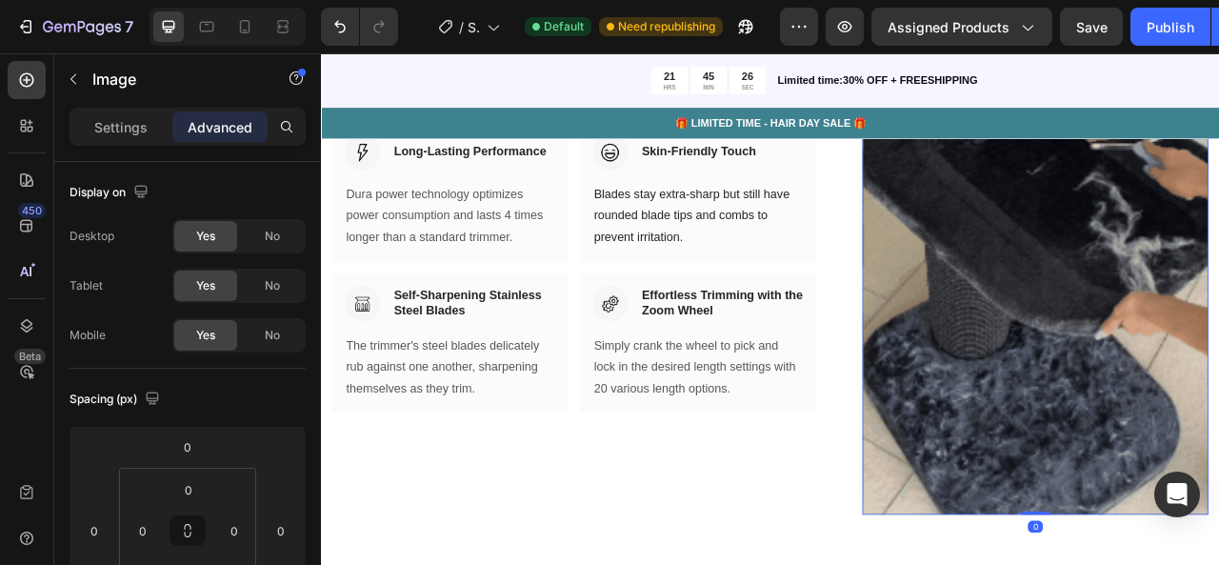
click at [1219, 362] on img at bounding box center [1230, 249] width 440 height 782
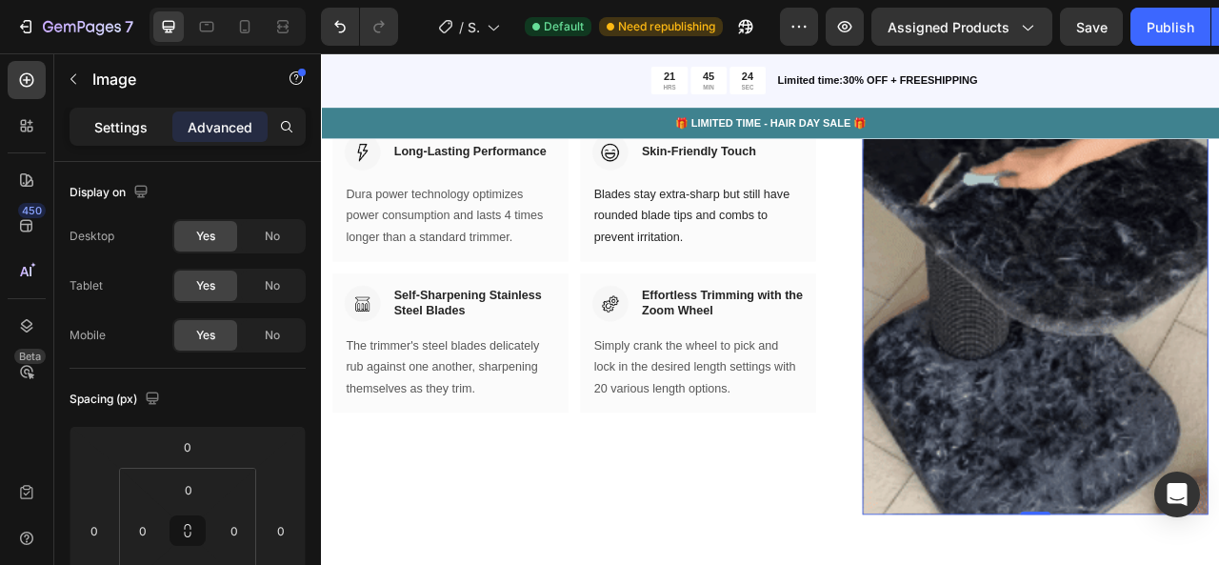
click at [125, 112] on div "Settings" at bounding box center [120, 126] width 95 height 30
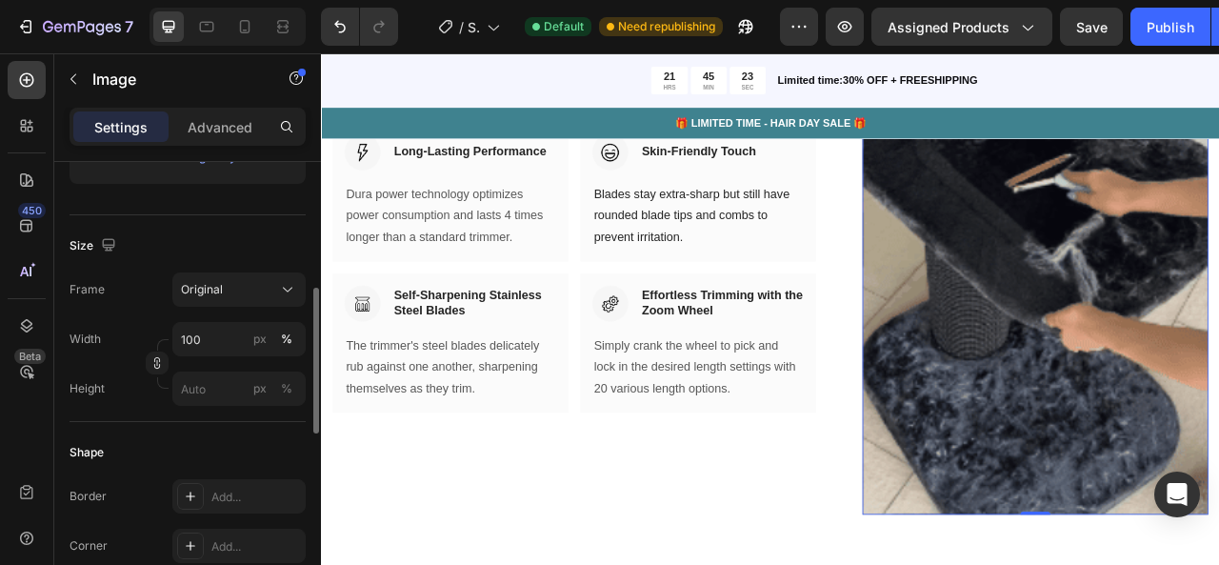
scroll to position [399, 0]
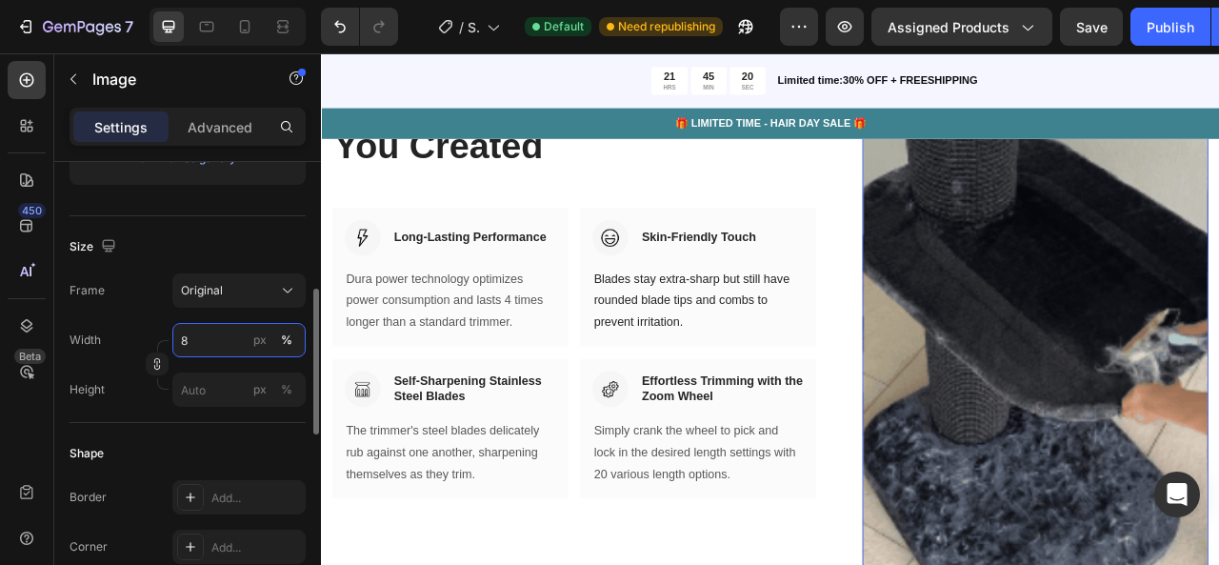
type input "80"
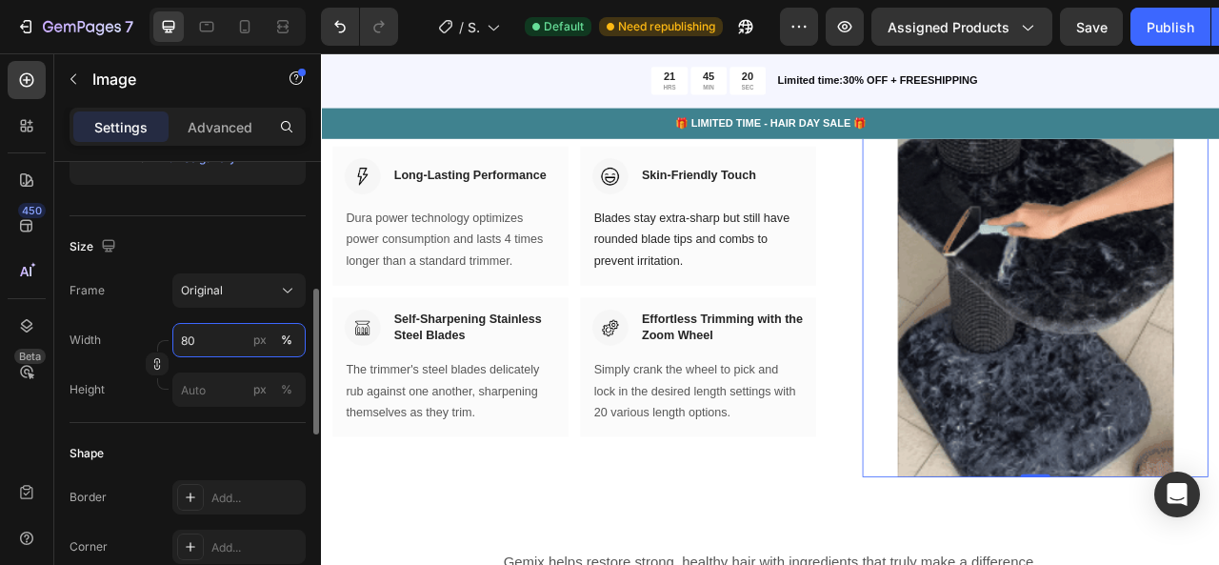
scroll to position [2264, 0]
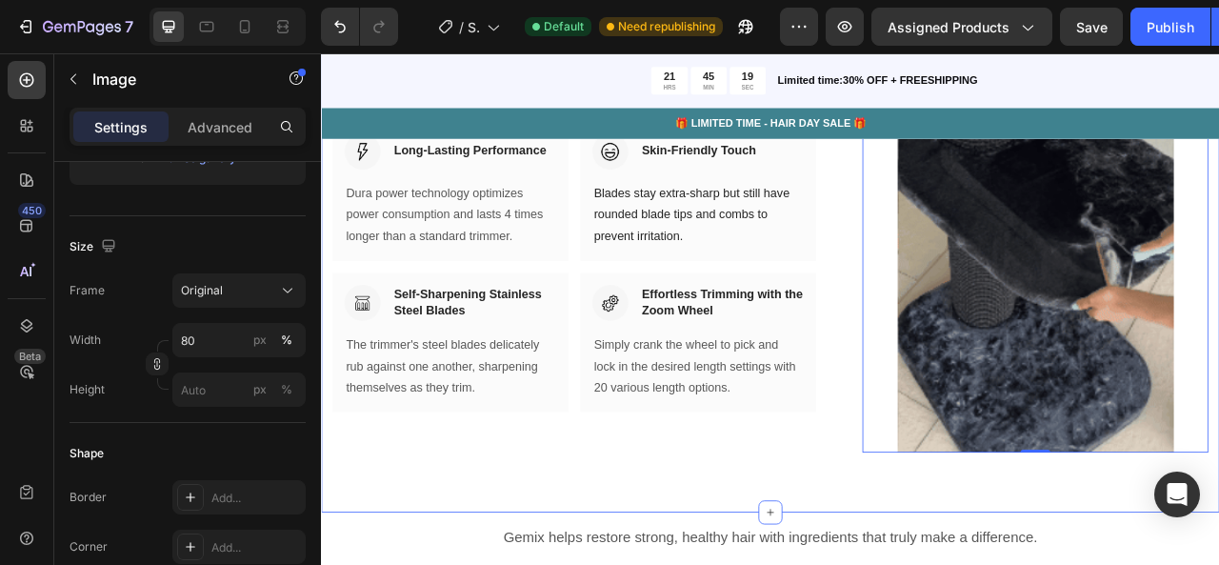
click at [662, 564] on div "Free Form, Free Choice. You Created Heading Row Image Long-Lasting Performance …" at bounding box center [892, 248] width 1143 height 778
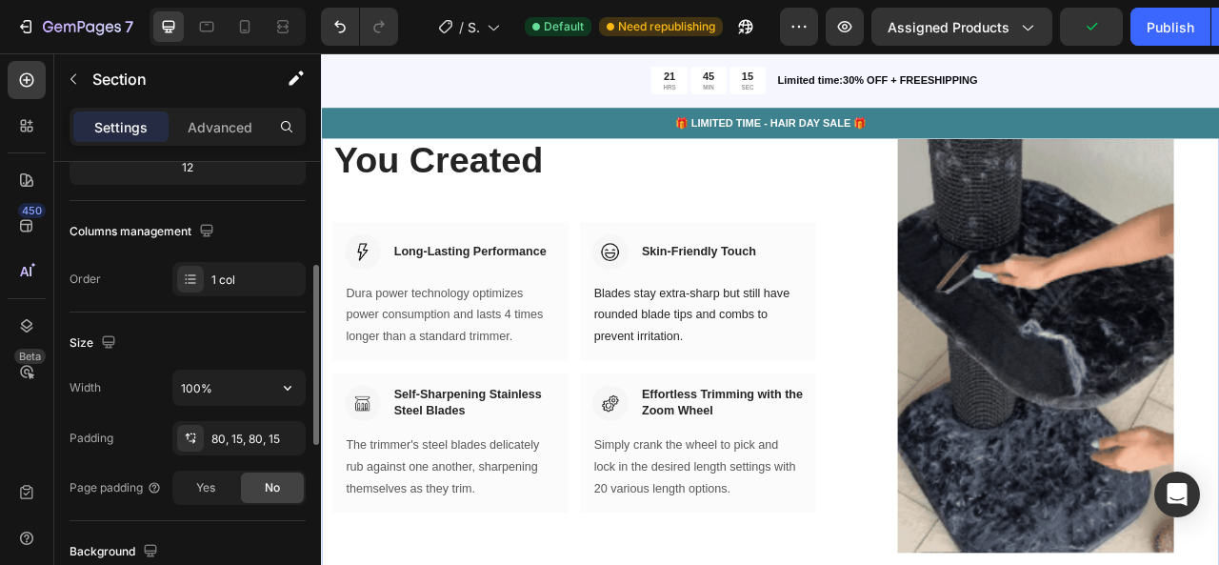
scroll to position [259, 0]
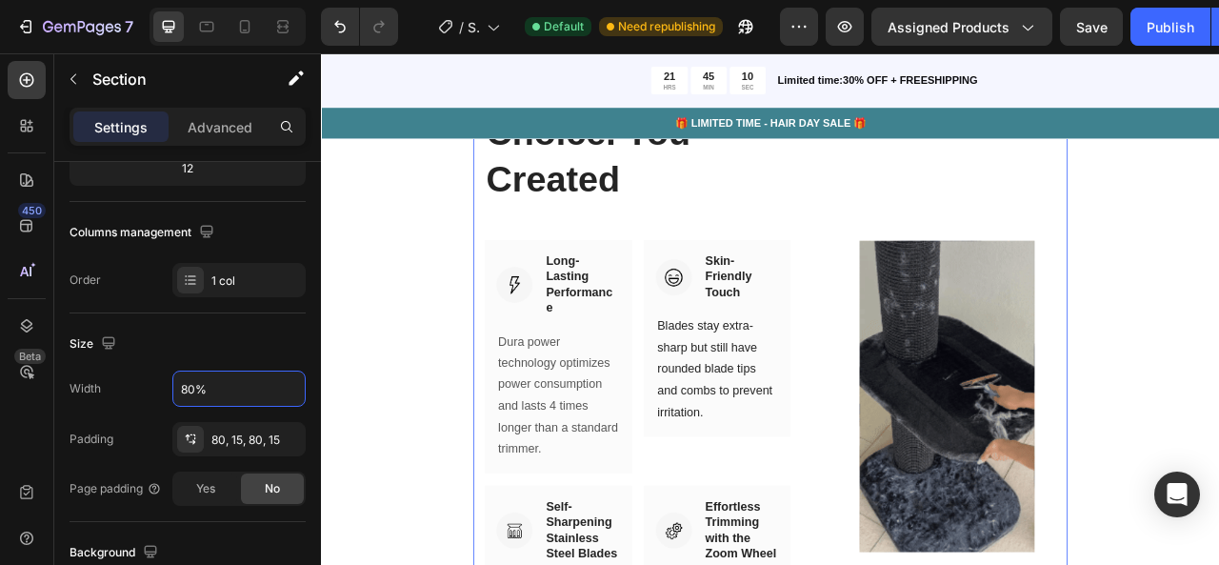
type input "100%"
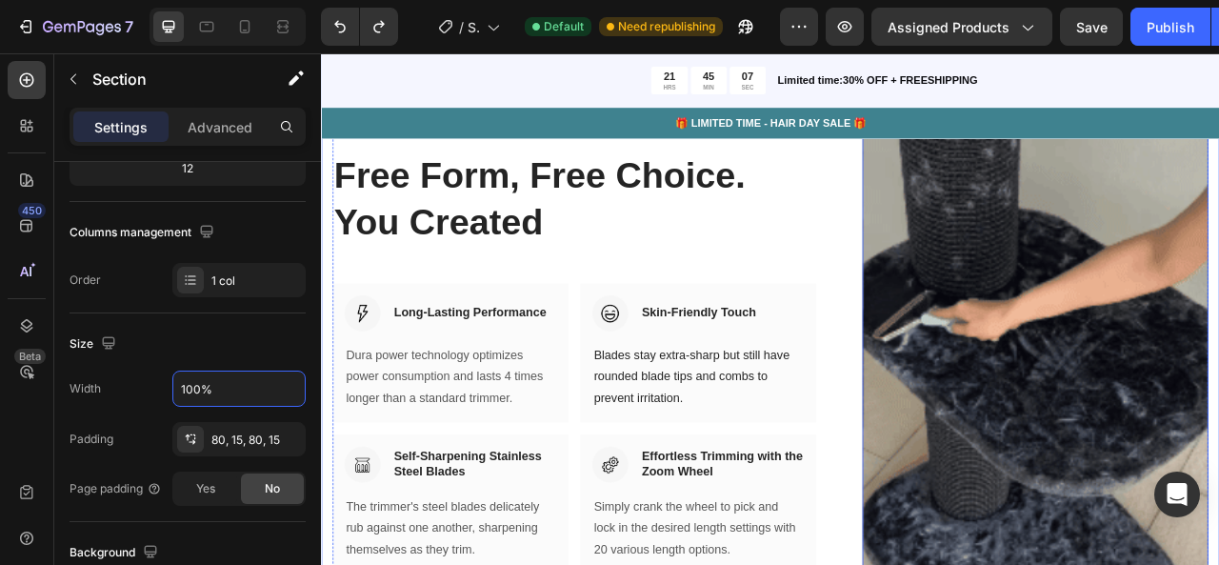
click at [1136, 472] on img at bounding box center [1230, 454] width 440 height 782
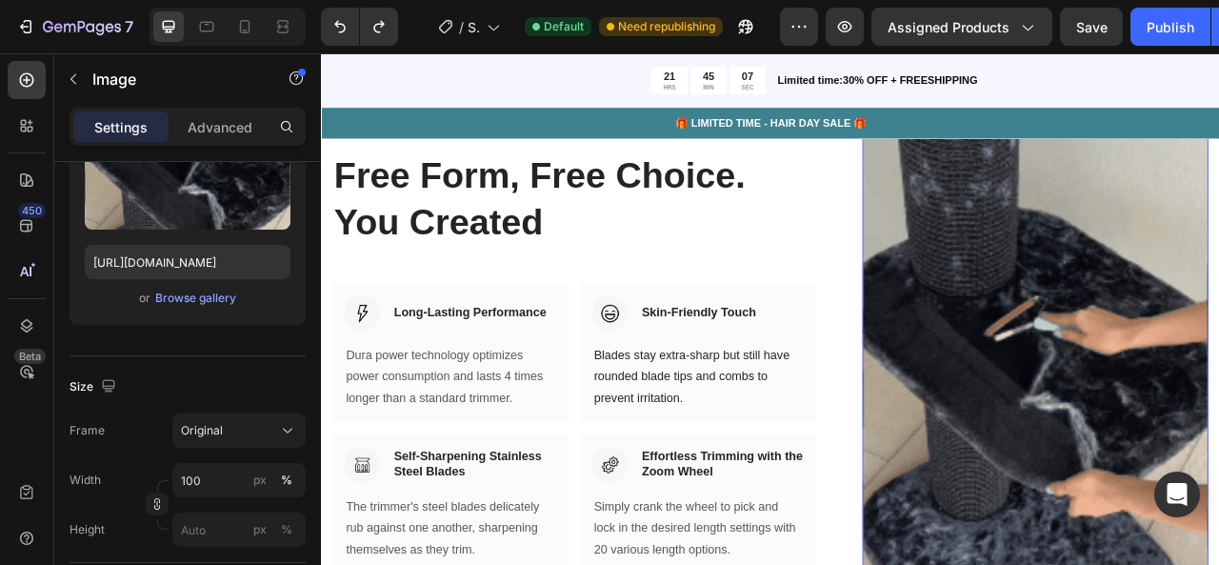
scroll to position [0, 0]
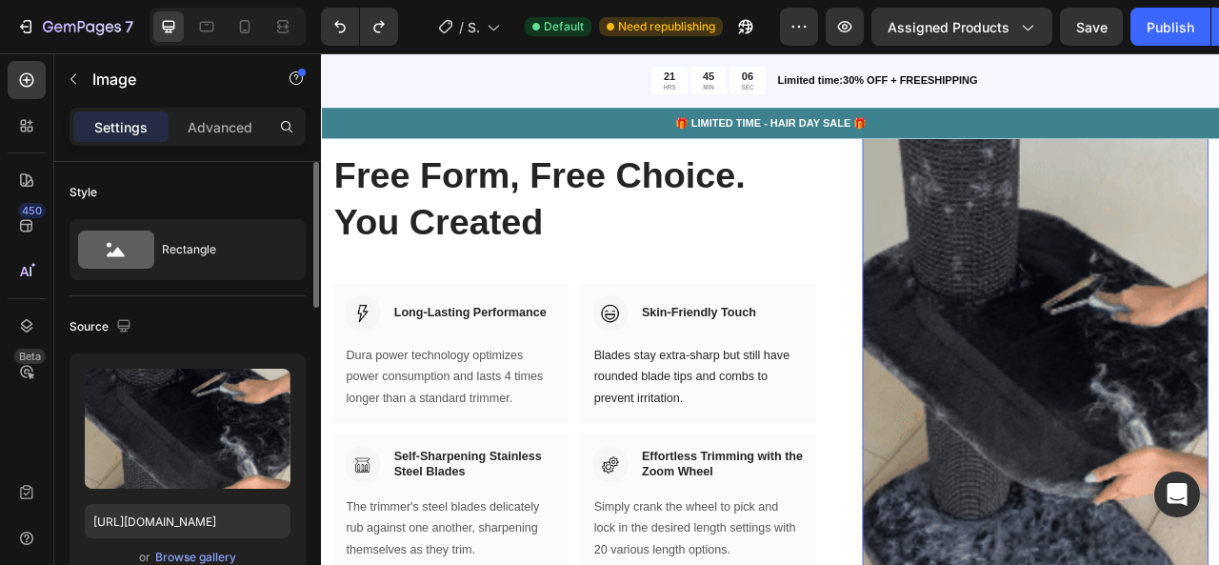
click at [1134, 472] on img at bounding box center [1230, 454] width 440 height 782
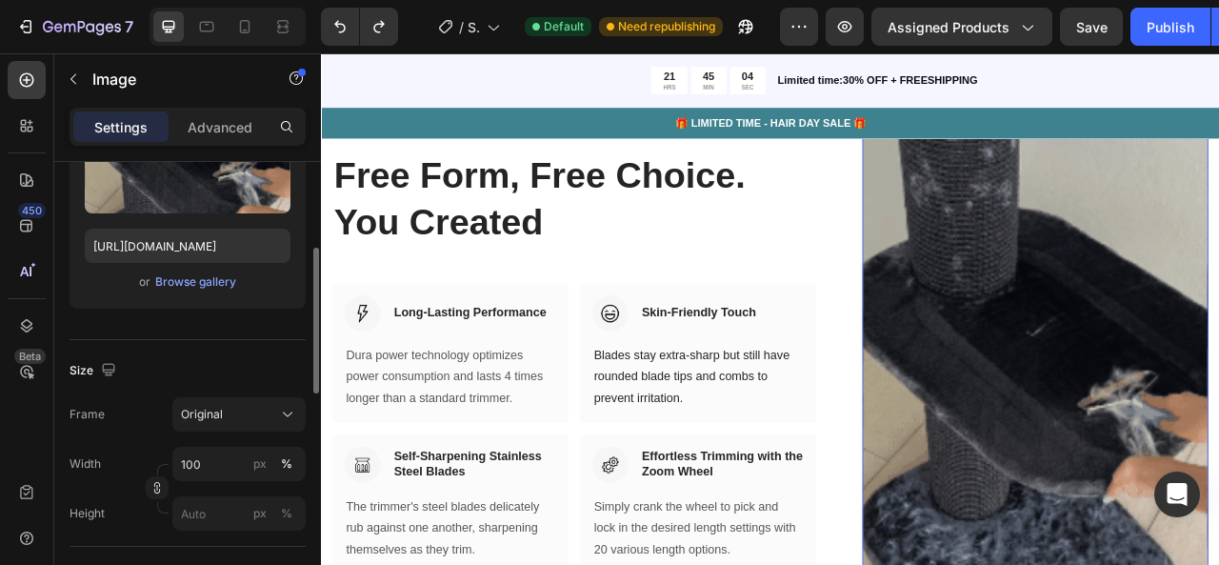
scroll to position [274, 0]
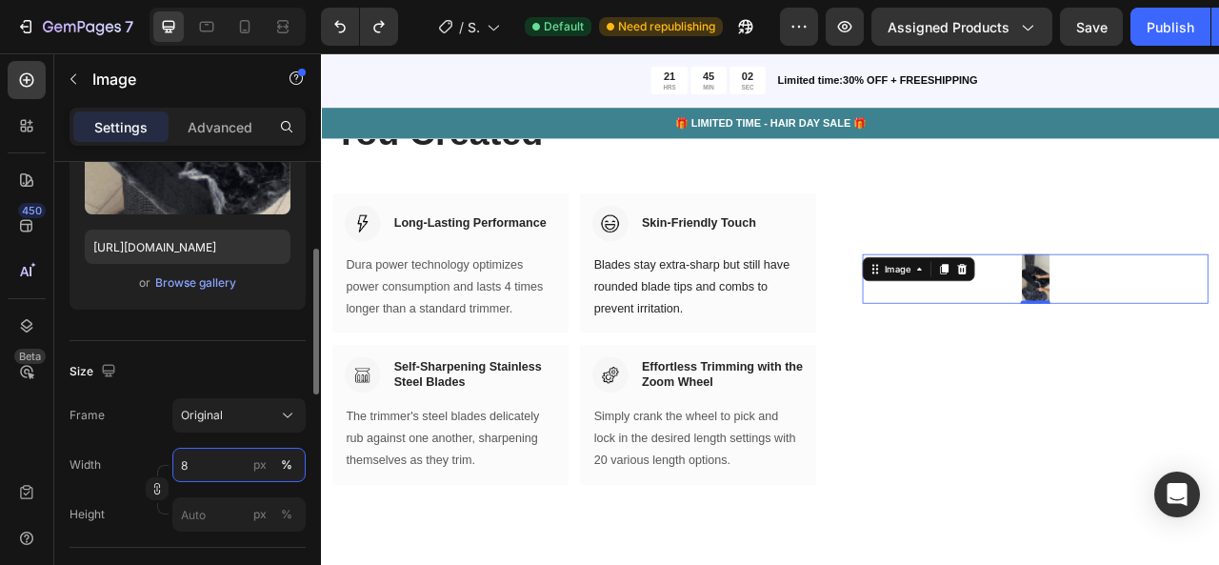
type input "80"
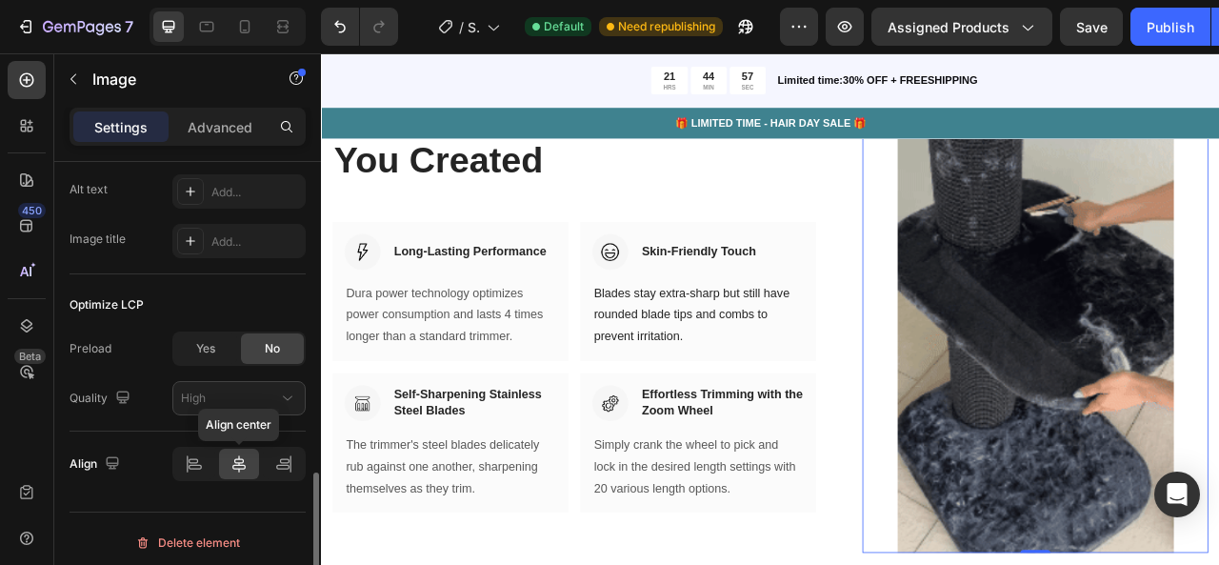
scroll to position [978, 0]
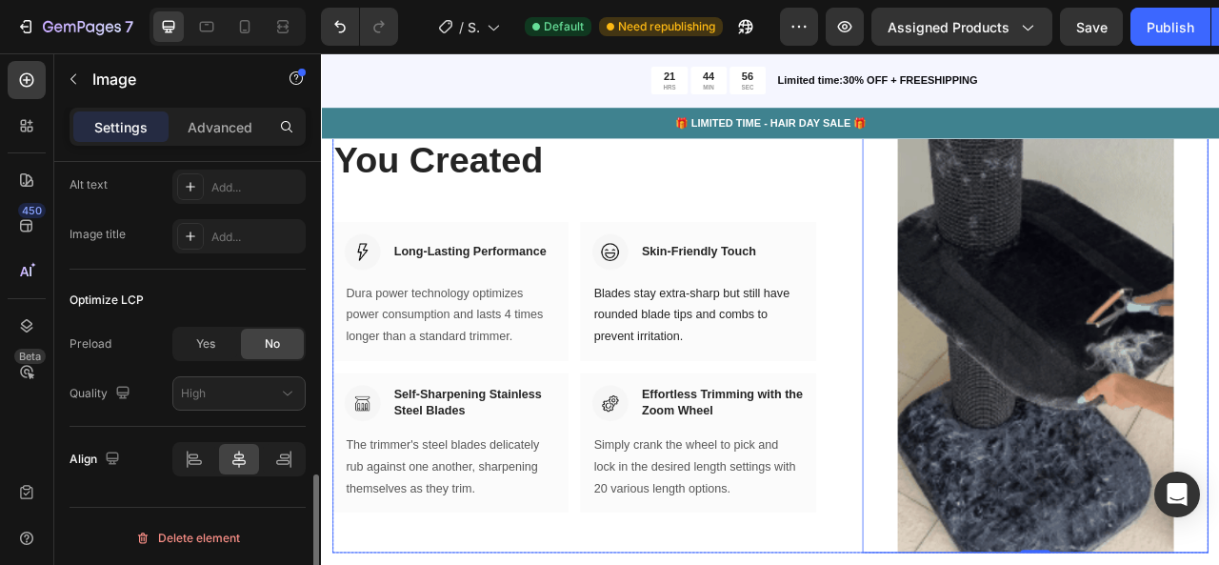
click at [974, 322] on div "Free Form, Free Choice. You Created Heading Row Image Long-Lasting Performance …" at bounding box center [892, 376] width 1115 height 626
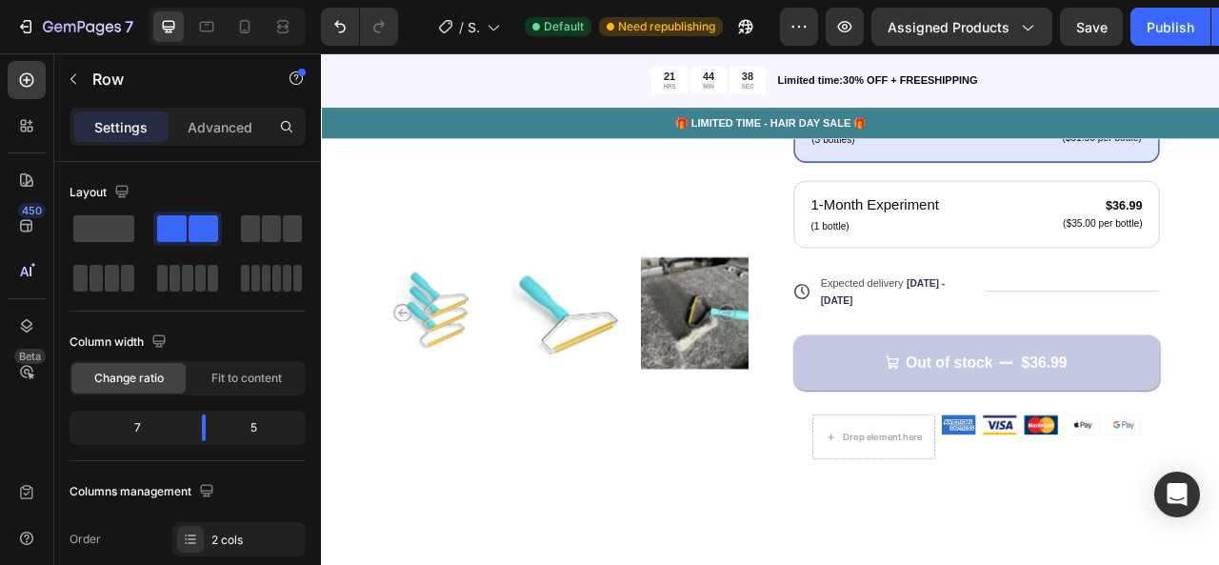
scroll to position [730, 0]
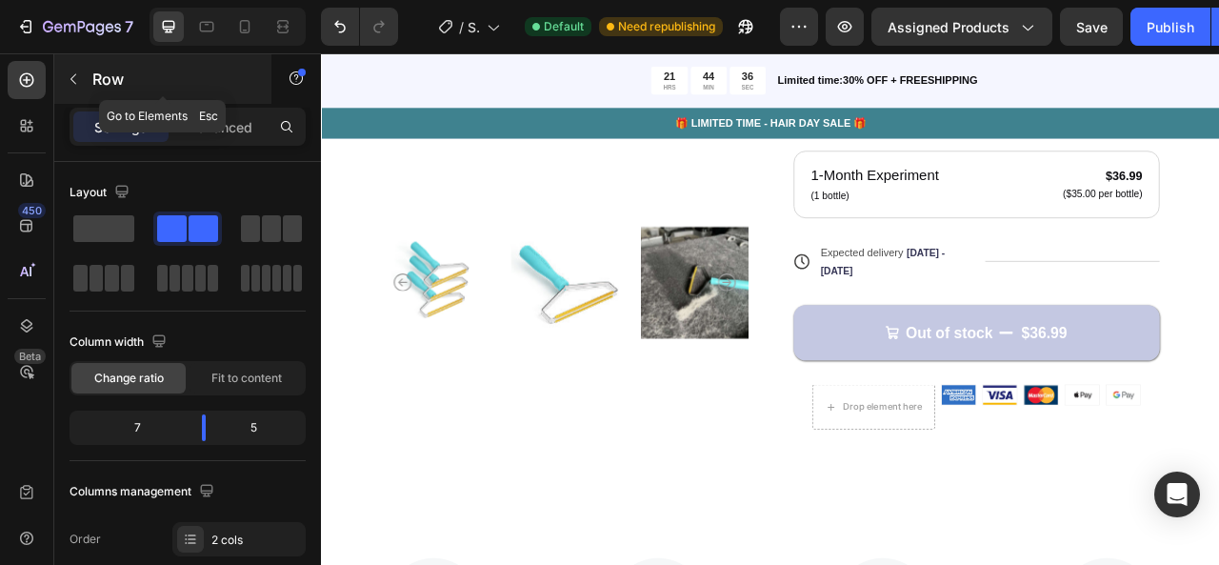
click at [100, 82] on p "Row" at bounding box center [173, 79] width 162 height 23
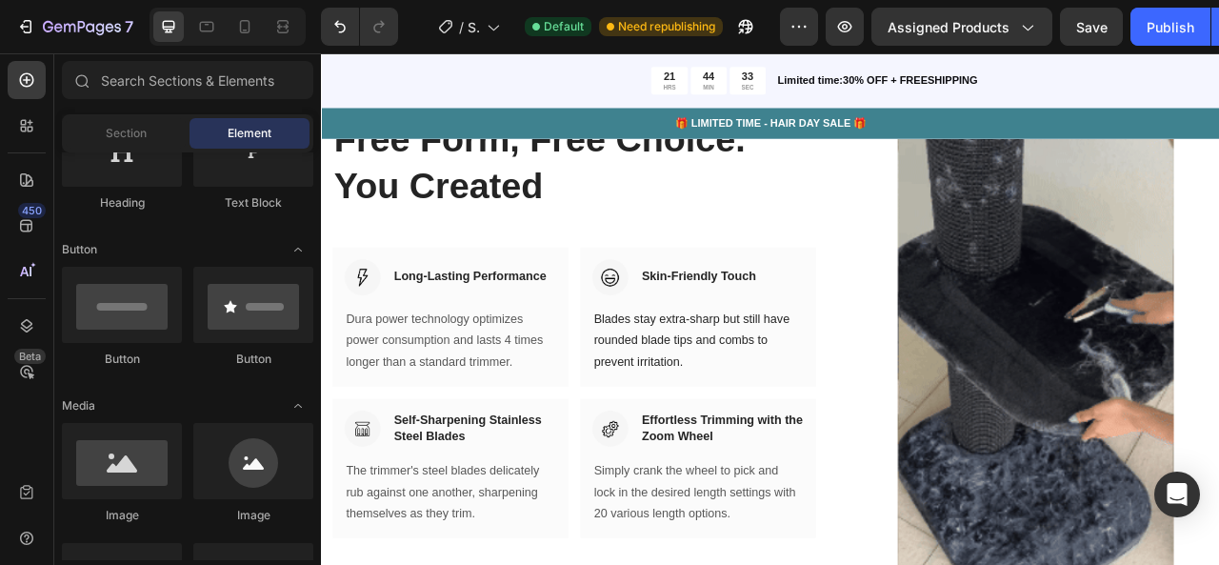
scroll to position [2102, 0]
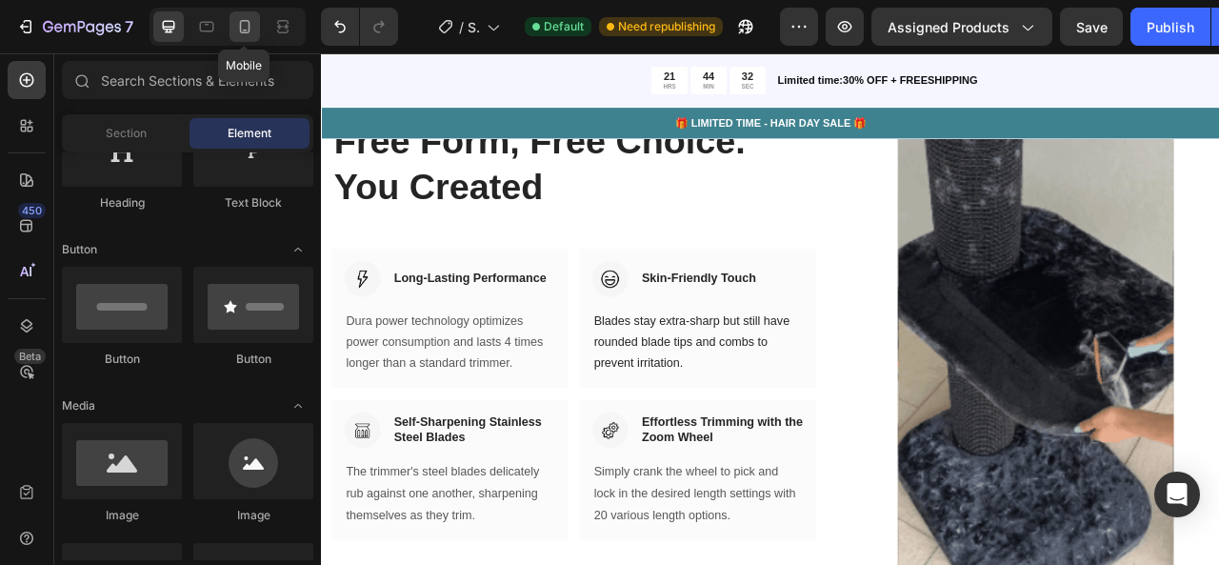
click at [235, 33] on icon at bounding box center [244, 26] width 19 height 19
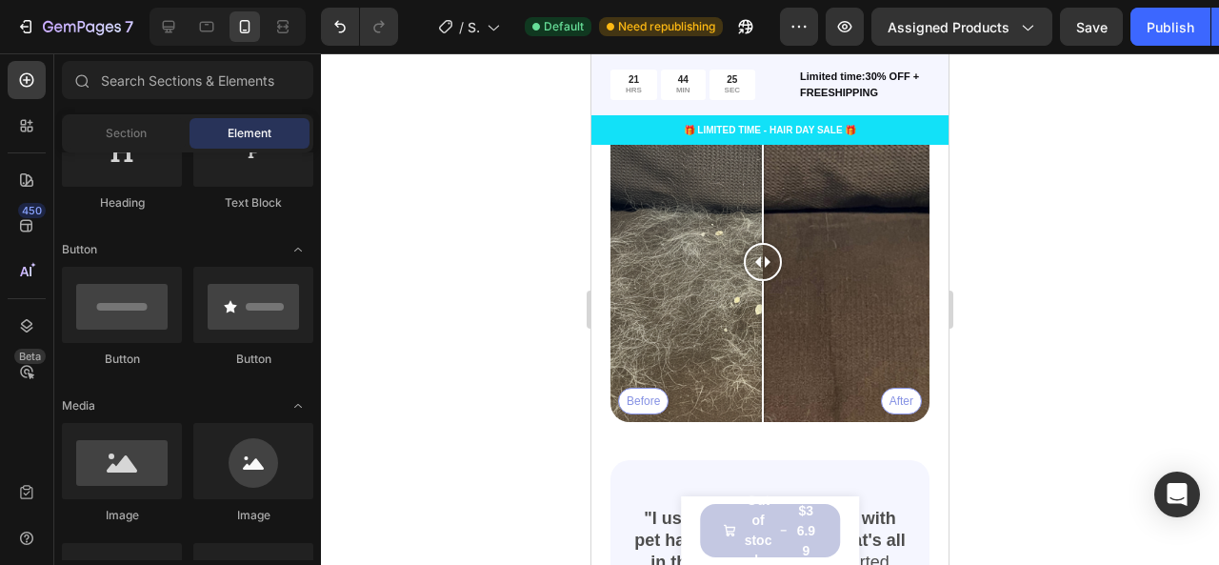
scroll to position [3568, 0]
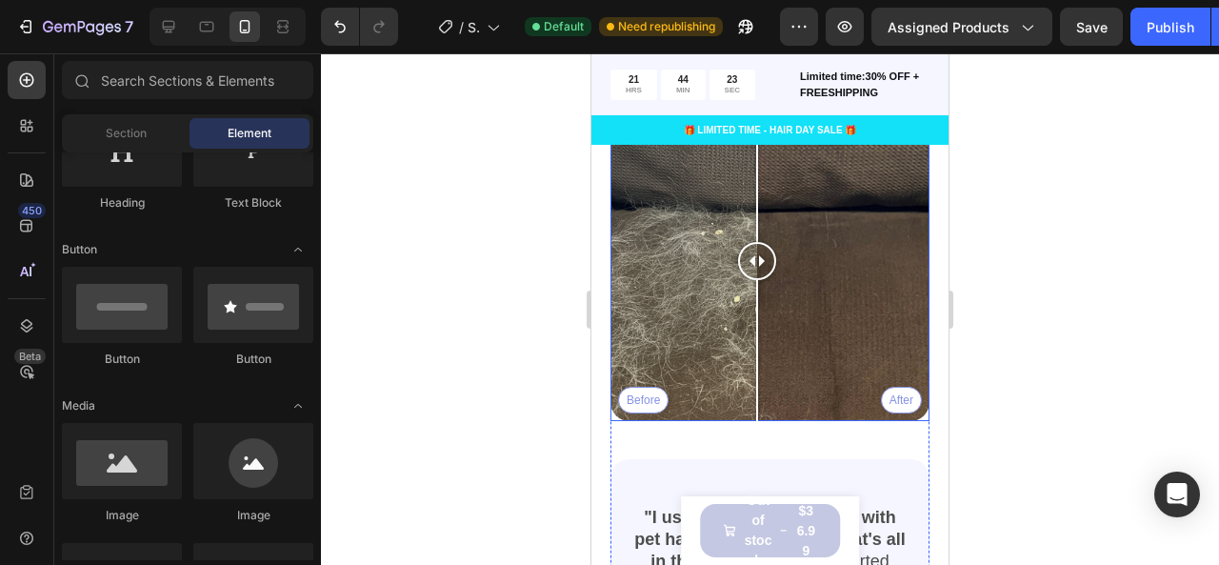
drag, startPoint x: 762, startPoint y: 276, endPoint x: 757, endPoint y: 298, distance: 22.4
click at [757, 298] on div at bounding box center [757, 350] width 2 height 141
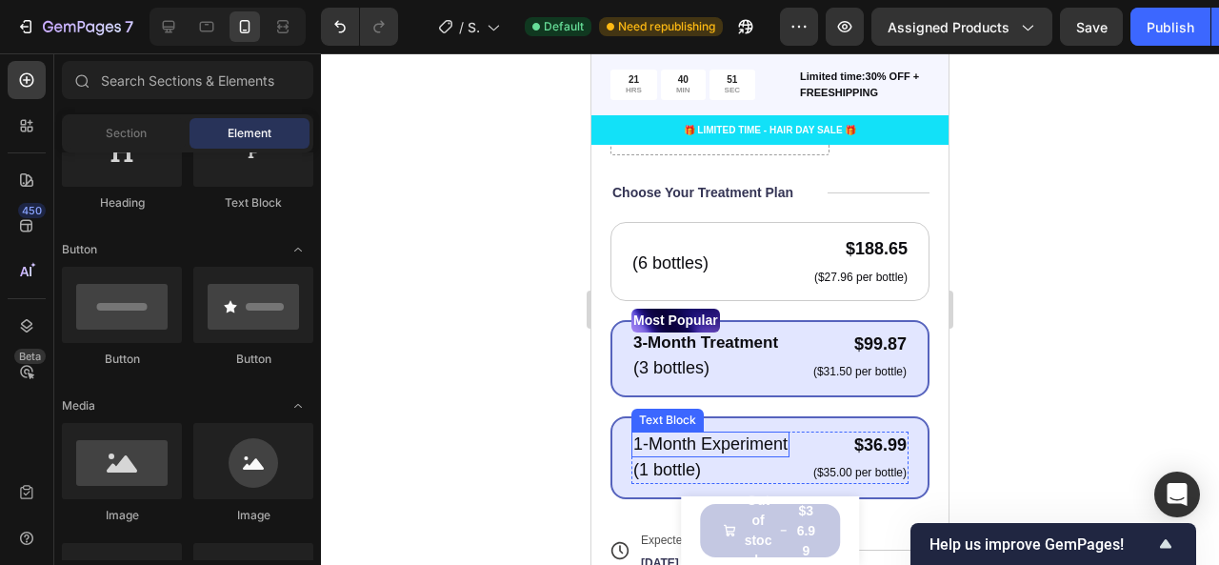
scroll to position [839, 0]
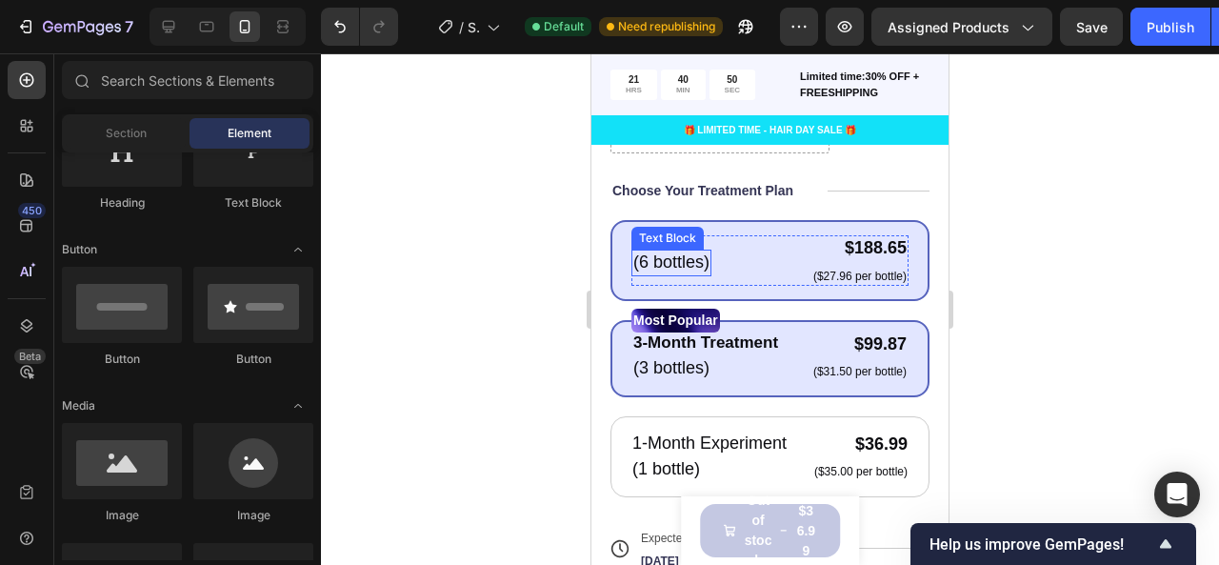
click at [671, 252] on p "(6 bottles)" at bounding box center [672, 263] width 76 height 22
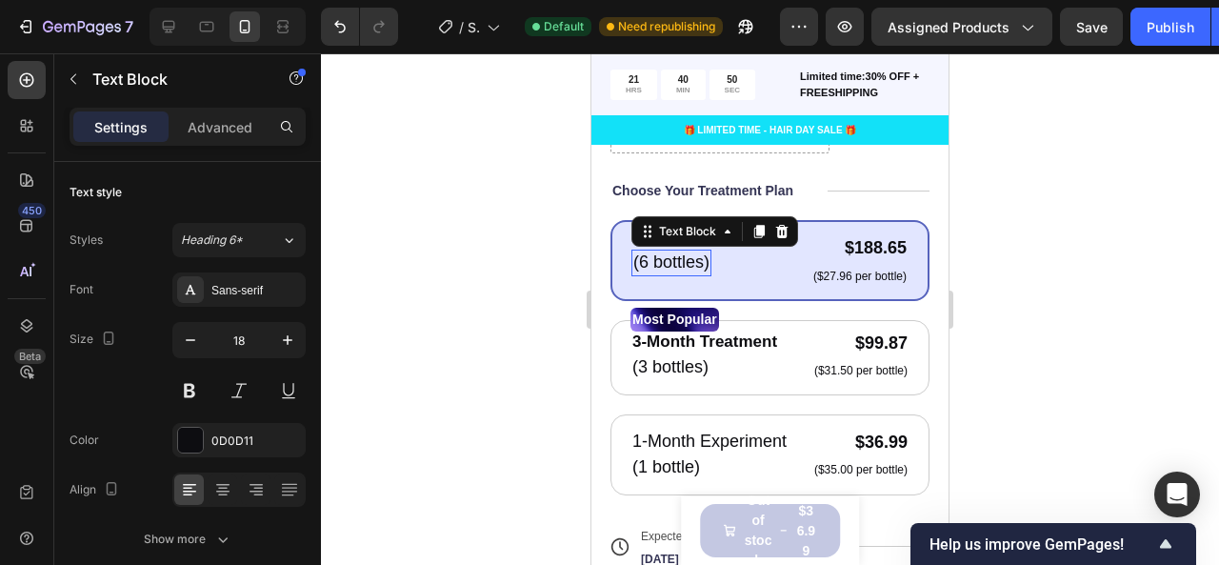
click at [671, 252] on p "(6 bottles)" at bounding box center [672, 263] width 76 height 22
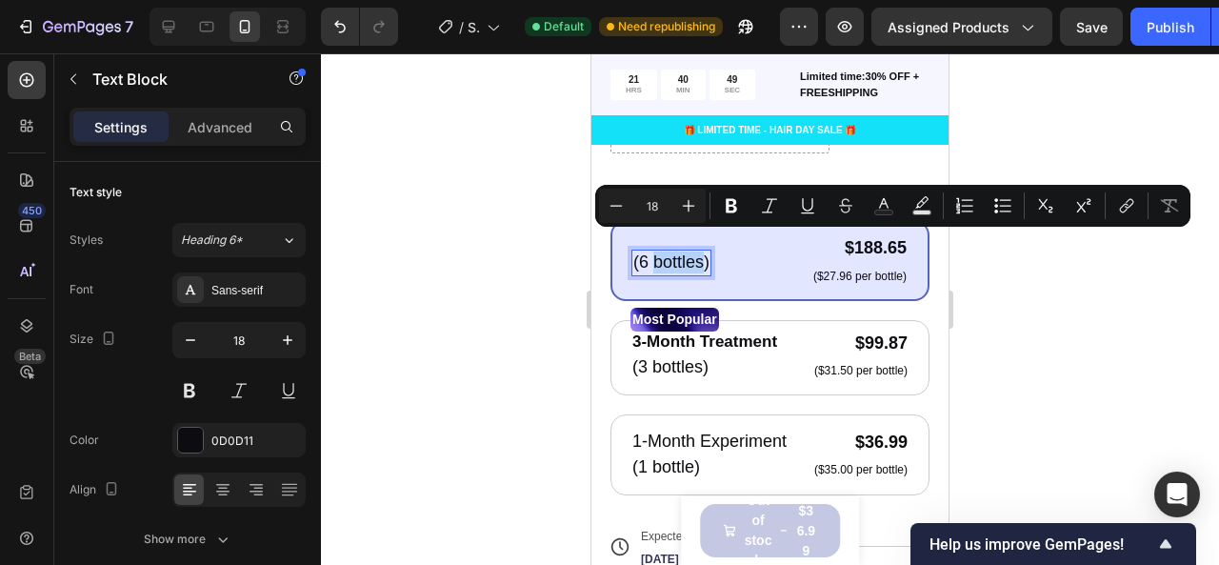
click at [675, 252] on p "(6 bottles)" at bounding box center [672, 263] width 76 height 22
click at [708, 252] on p "(6 bottles)" at bounding box center [672, 263] width 76 height 22
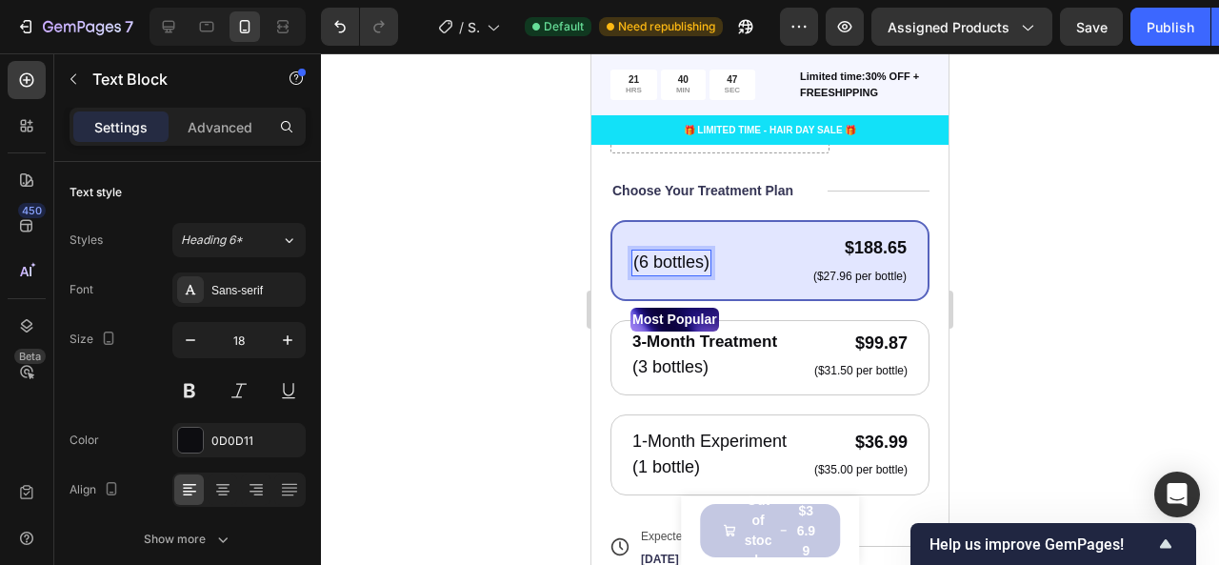
click at [708, 252] on p "(6 bottles)" at bounding box center [672, 263] width 76 height 22
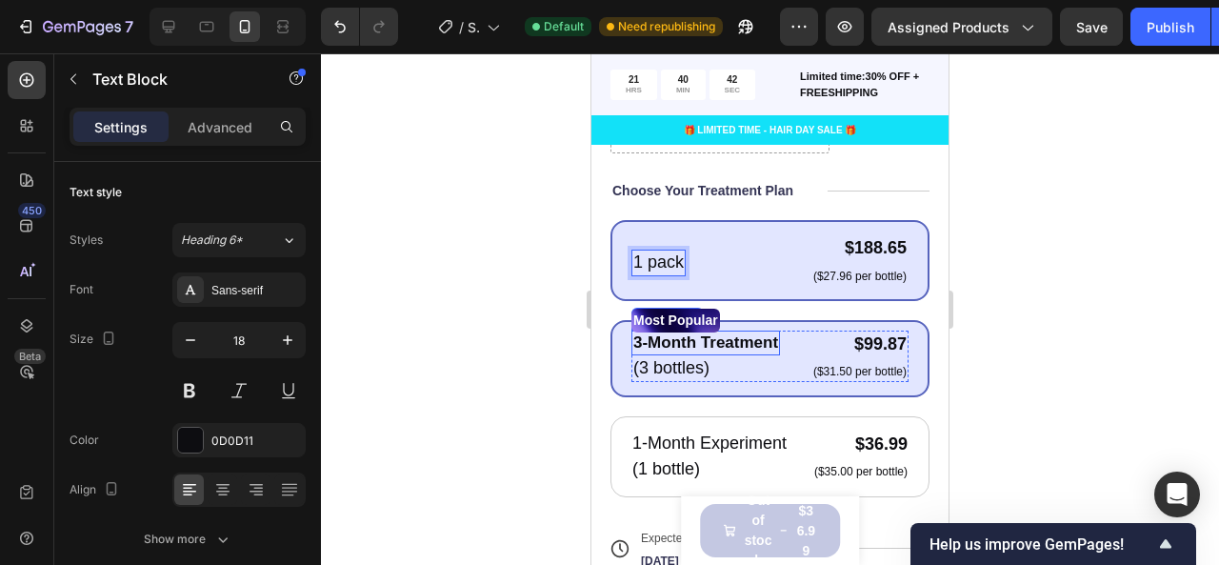
click at [693, 332] on p "3-Month Treatment" at bounding box center [706, 342] width 145 height 21
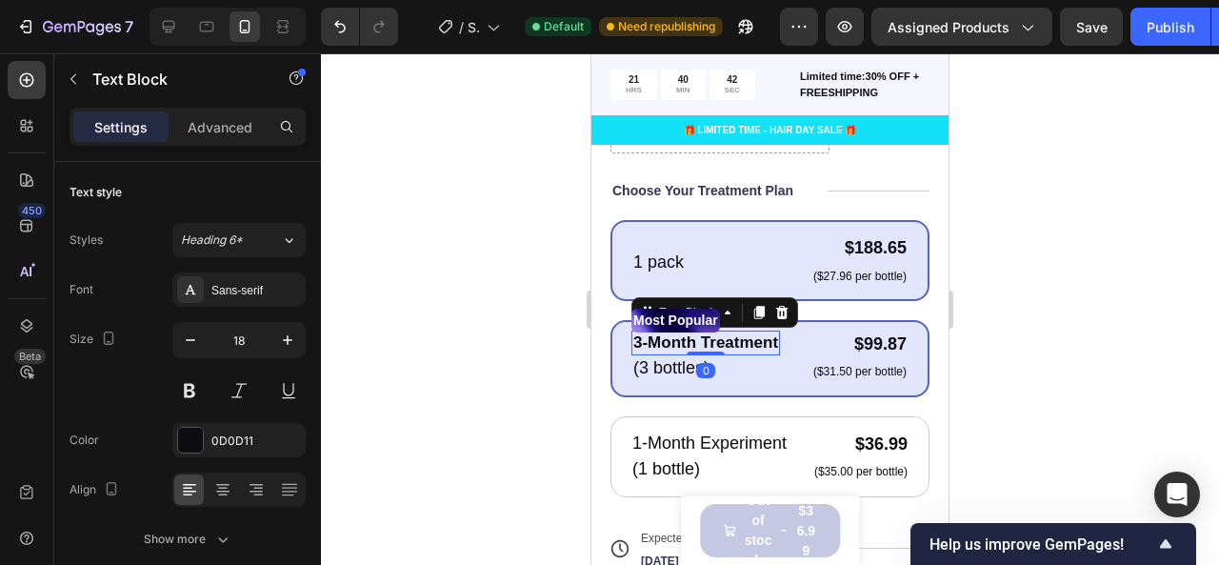
click at [693, 332] on p "3-Month Treatment" at bounding box center [706, 342] width 145 height 21
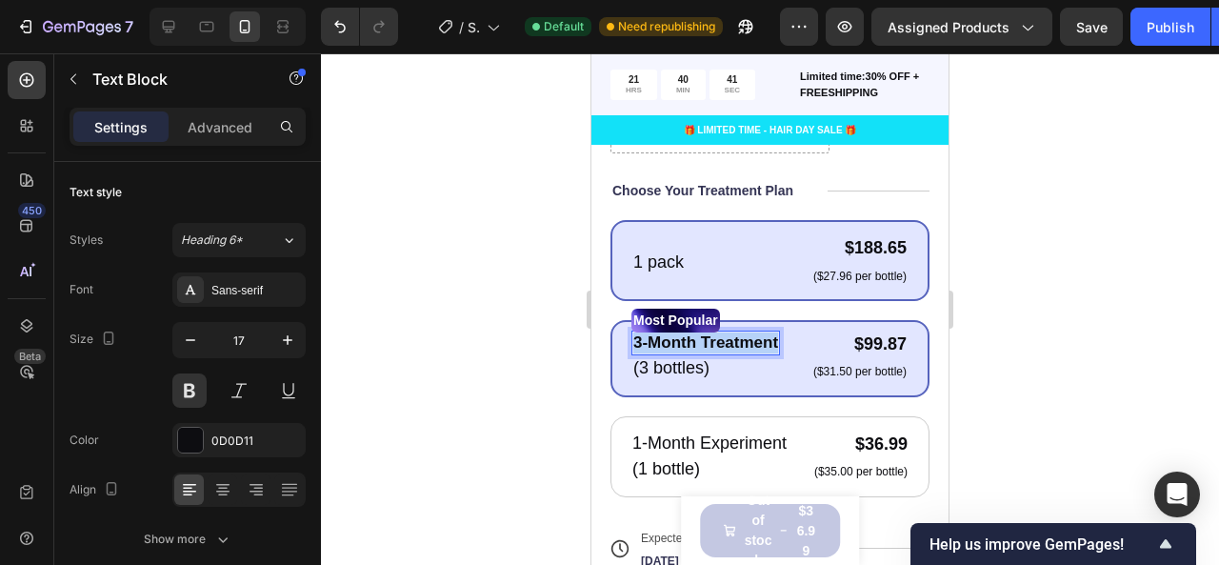
click at [693, 332] on p "3-Month Treatment" at bounding box center [706, 342] width 145 height 21
click at [683, 357] on p "(3 bottles)" at bounding box center [672, 368] width 76 height 22
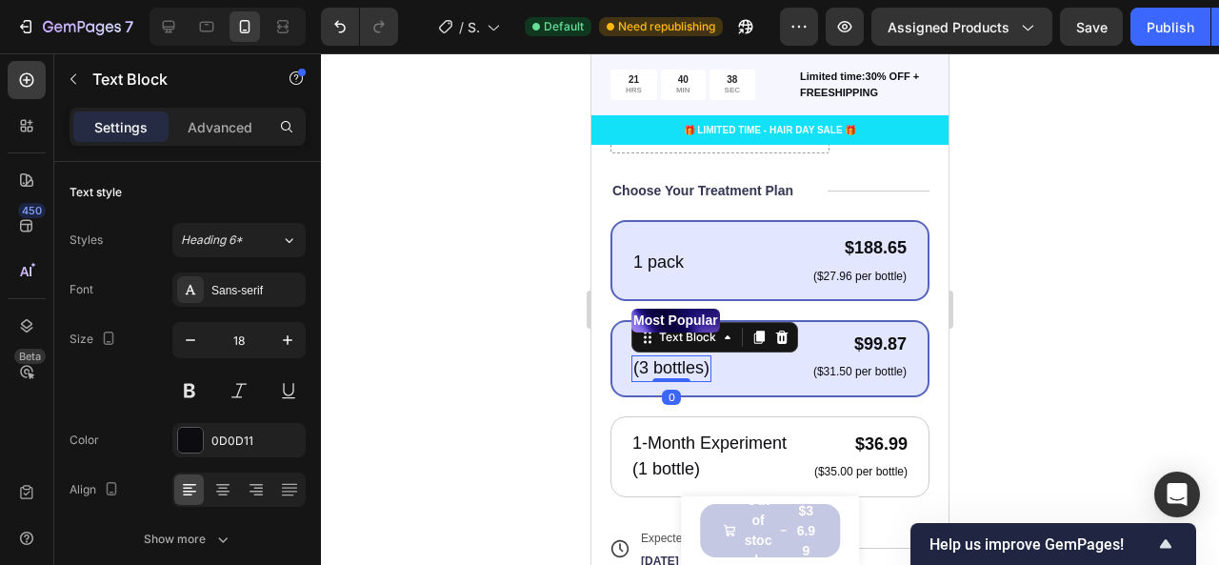
click at [682, 357] on p "(3 bottles)" at bounding box center [672, 368] width 76 height 22
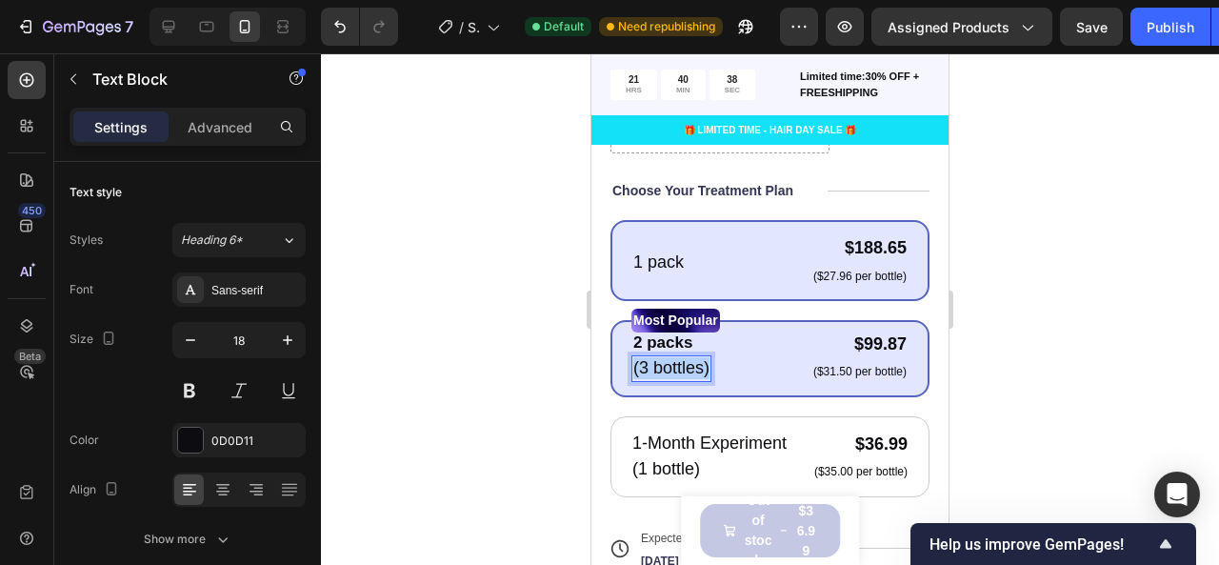
click at [682, 357] on p "(3 bottles)" at bounding box center [672, 368] width 76 height 22
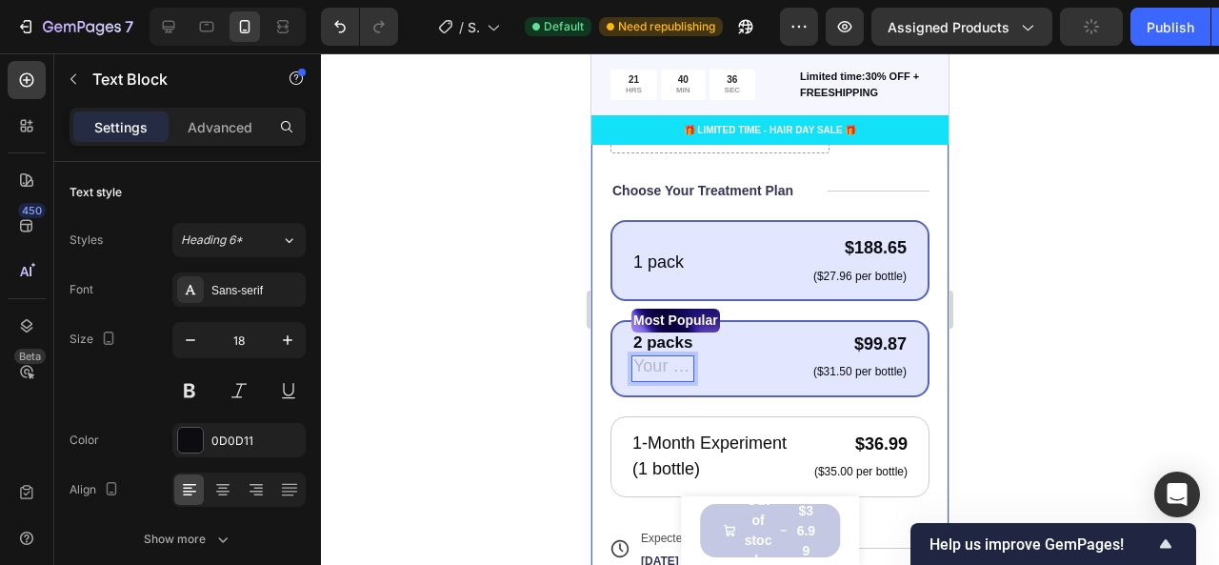
click at [495, 408] on div at bounding box center [770, 309] width 898 height 512
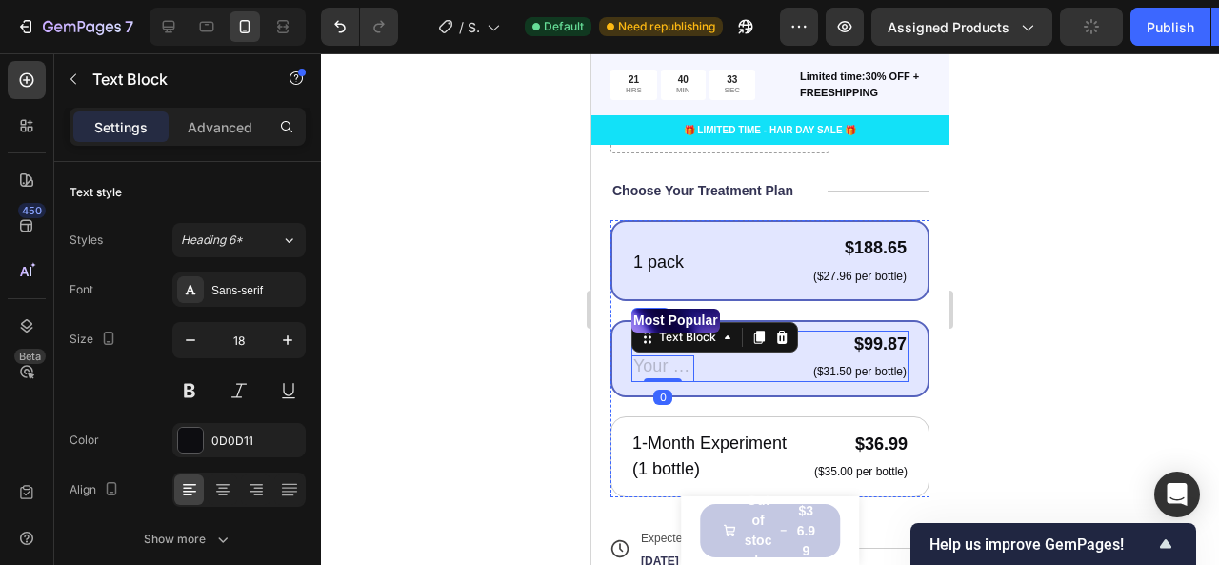
click at [705, 341] on div "2 packs Text Block Text Block 0 $99.87 Product Price Product Price ($31.50 per …" at bounding box center [770, 356] width 277 height 51
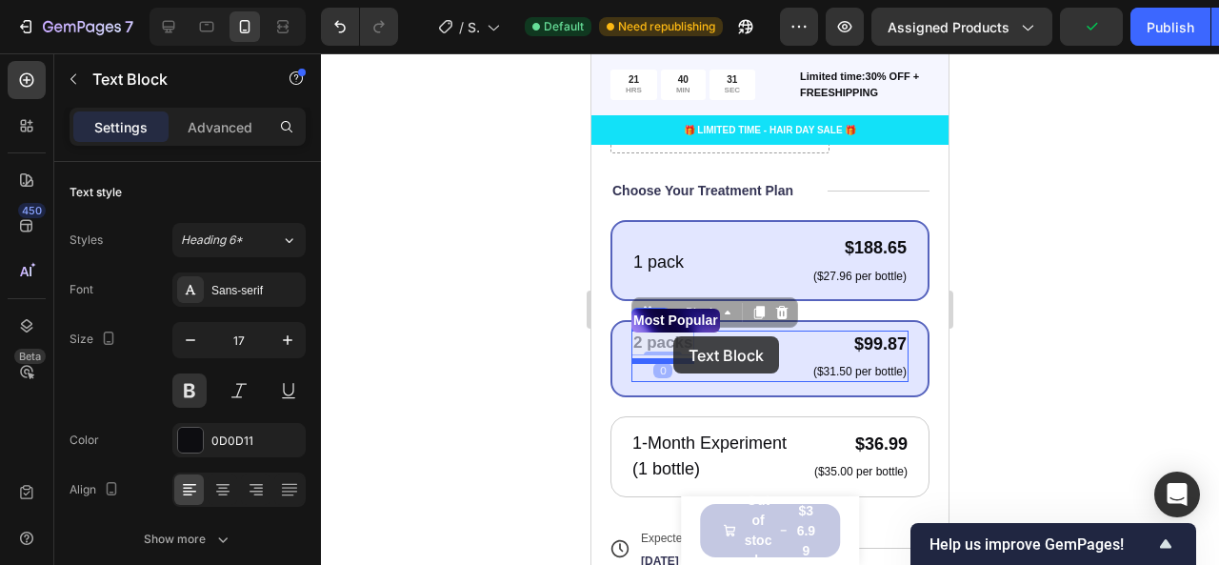
drag, startPoint x: 674, startPoint y: 325, endPoint x: 674, endPoint y: 336, distance: 11.4
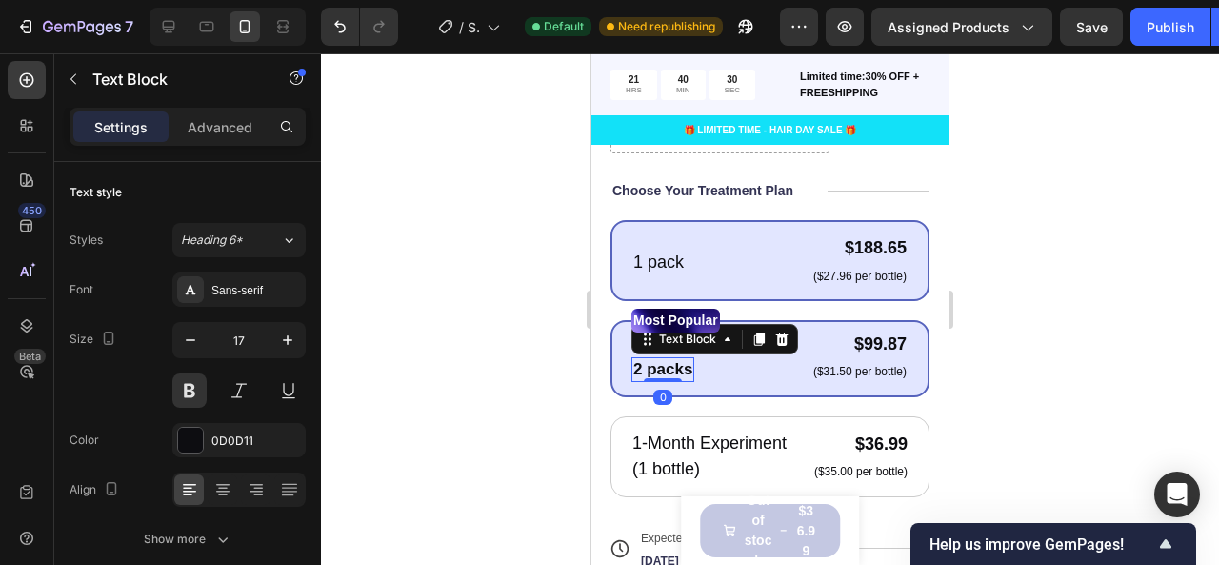
click at [522, 359] on div at bounding box center [770, 309] width 898 height 512
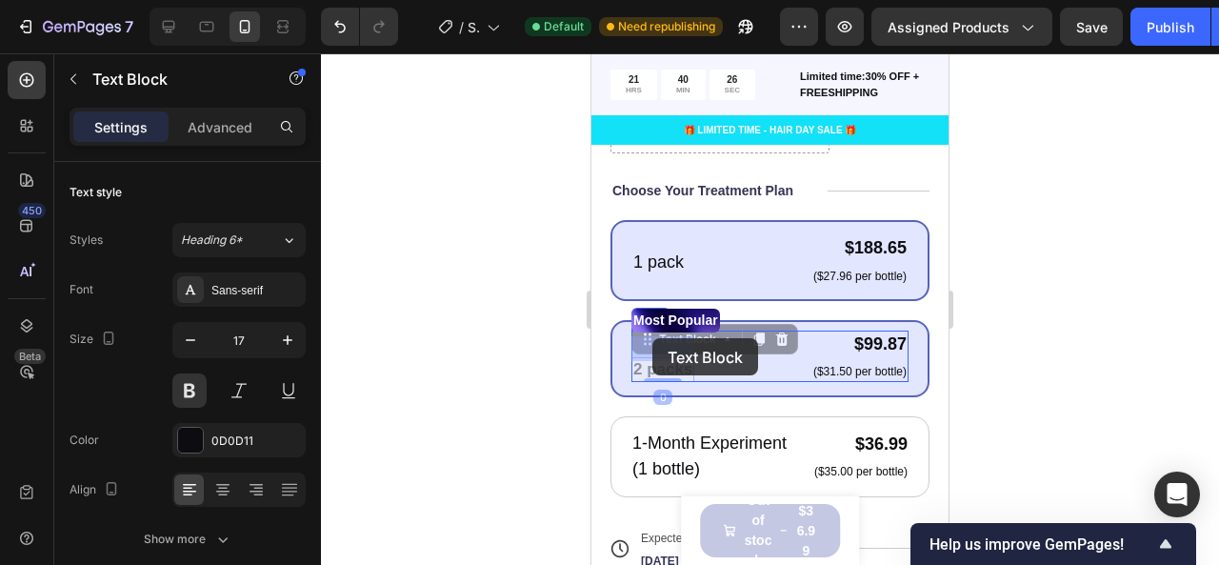
drag, startPoint x: 652, startPoint y: 352, endPoint x: 653, endPoint y: 338, distance: 13.4
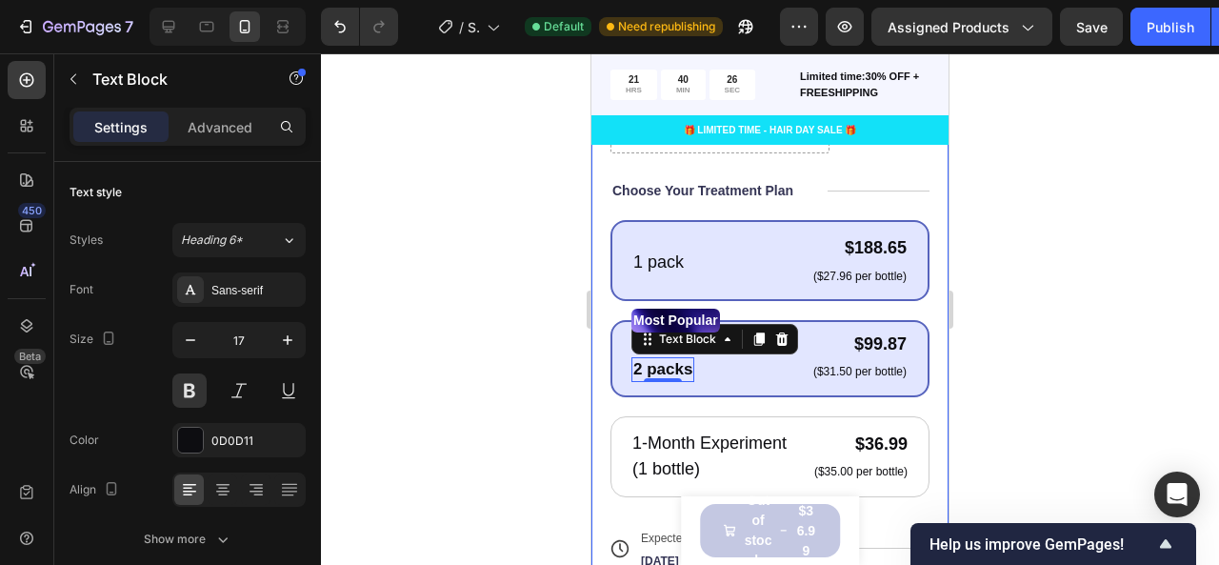
click at [527, 326] on div at bounding box center [770, 309] width 898 height 512
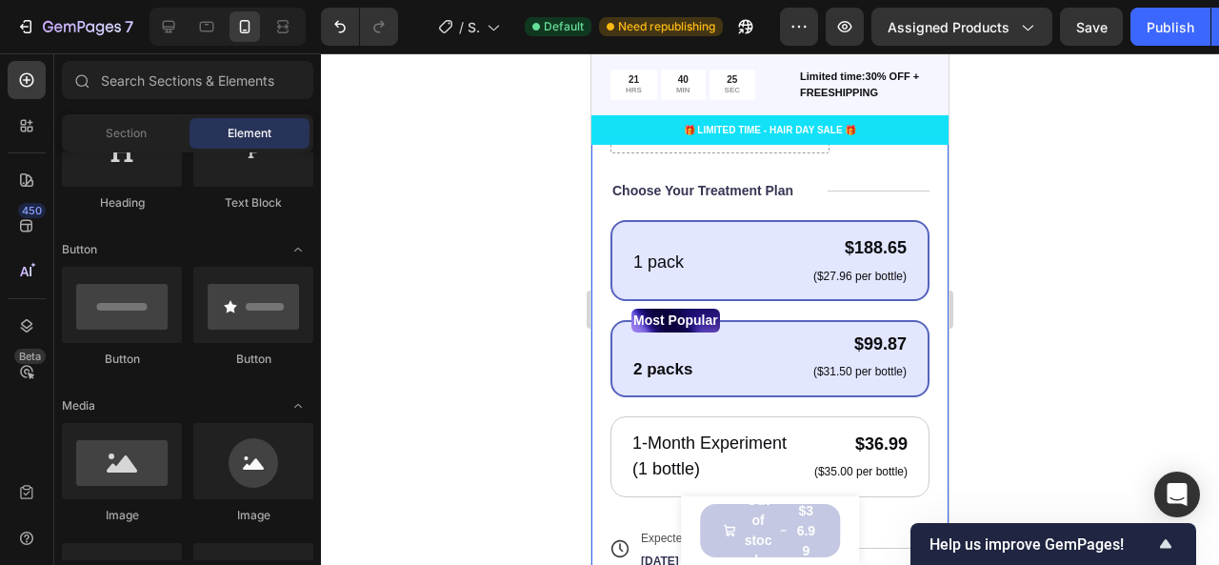
click at [527, 326] on div at bounding box center [770, 309] width 898 height 512
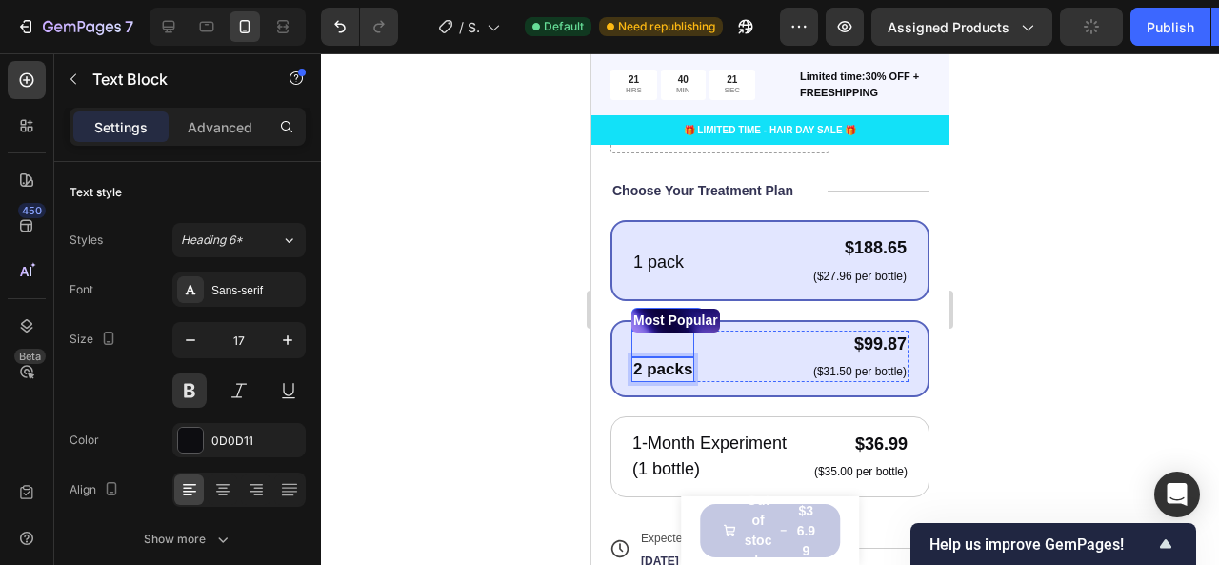
drag, startPoint x: 676, startPoint y: 348, endPoint x: 671, endPoint y: 327, distance: 21.7
click at [664, 359] on p "2 packs" at bounding box center [663, 369] width 59 height 21
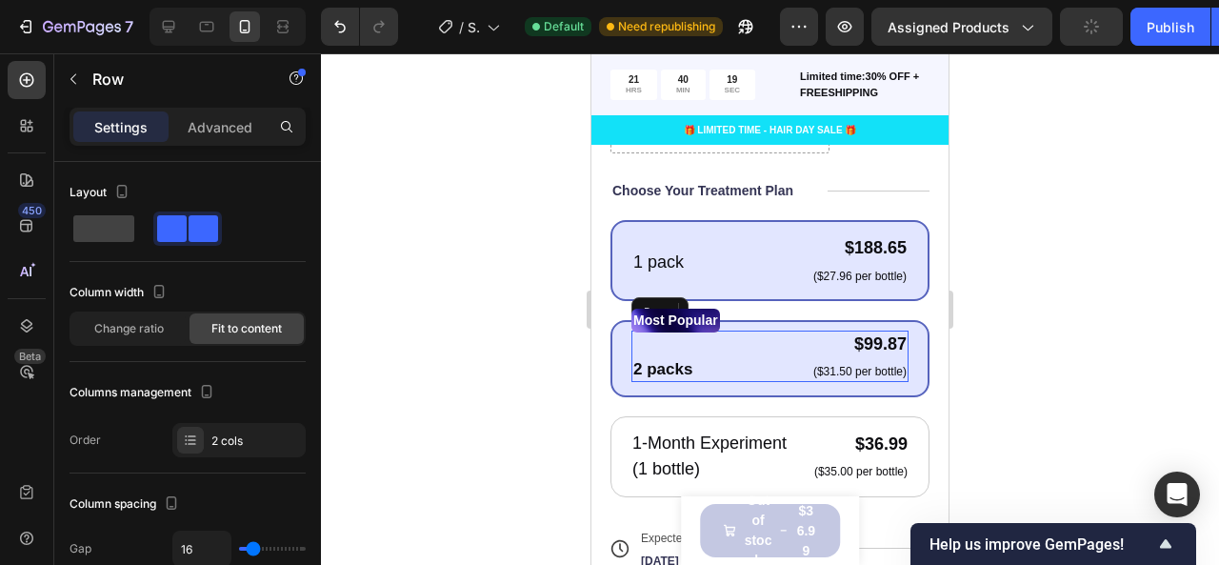
click at [749, 333] on div "Text Block 2 packs Text Block 0 $99.87 Product Price Product Price ($31.50 per …" at bounding box center [770, 356] width 277 height 51
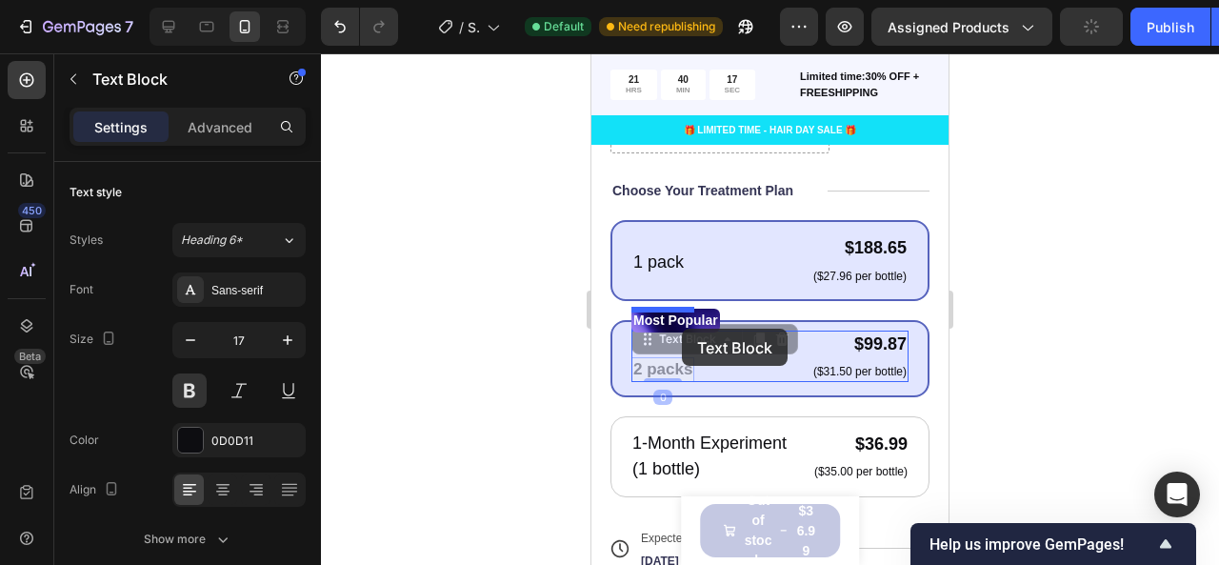
drag, startPoint x: 680, startPoint y: 344, endPoint x: 682, endPoint y: 329, distance: 15.4
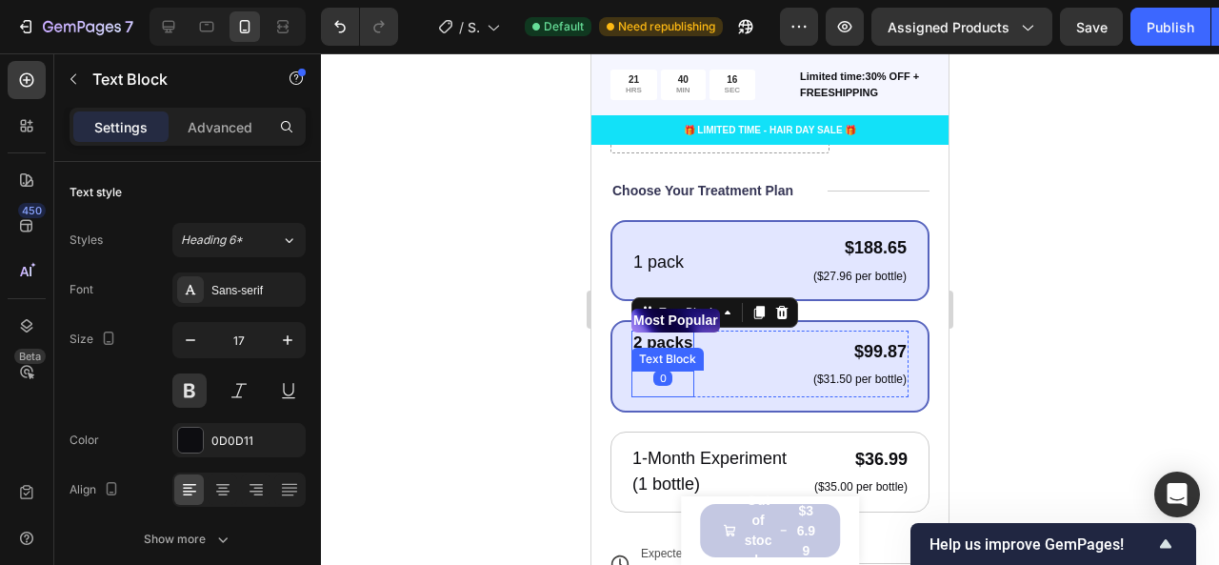
click at [657, 373] on div "Text Block" at bounding box center [663, 384] width 63 height 26
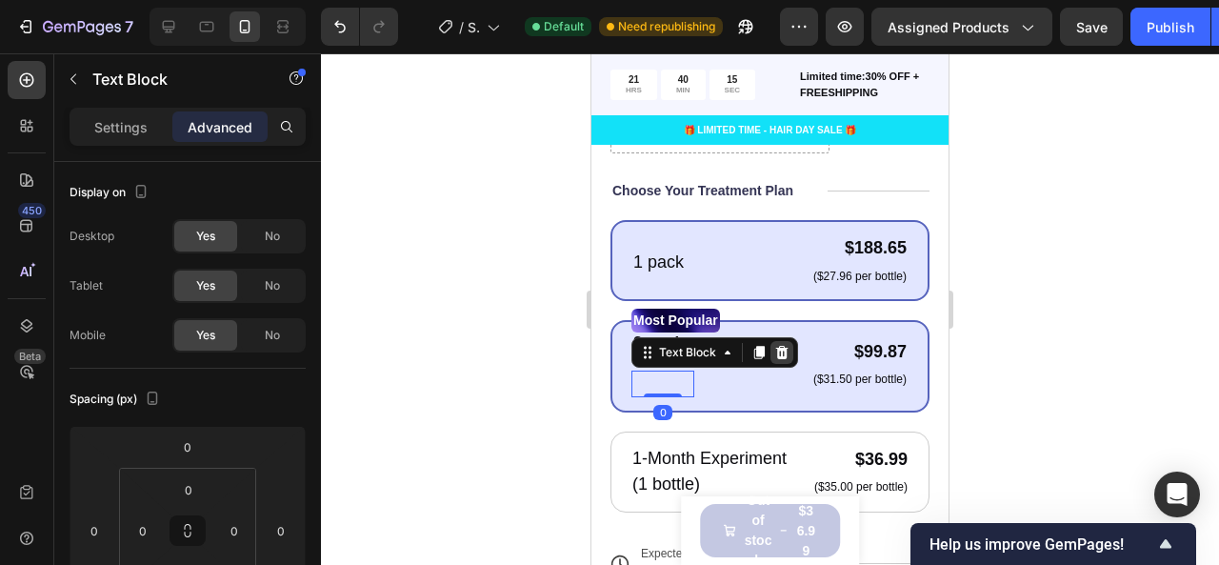
click at [792, 341] on div at bounding box center [782, 352] width 23 height 23
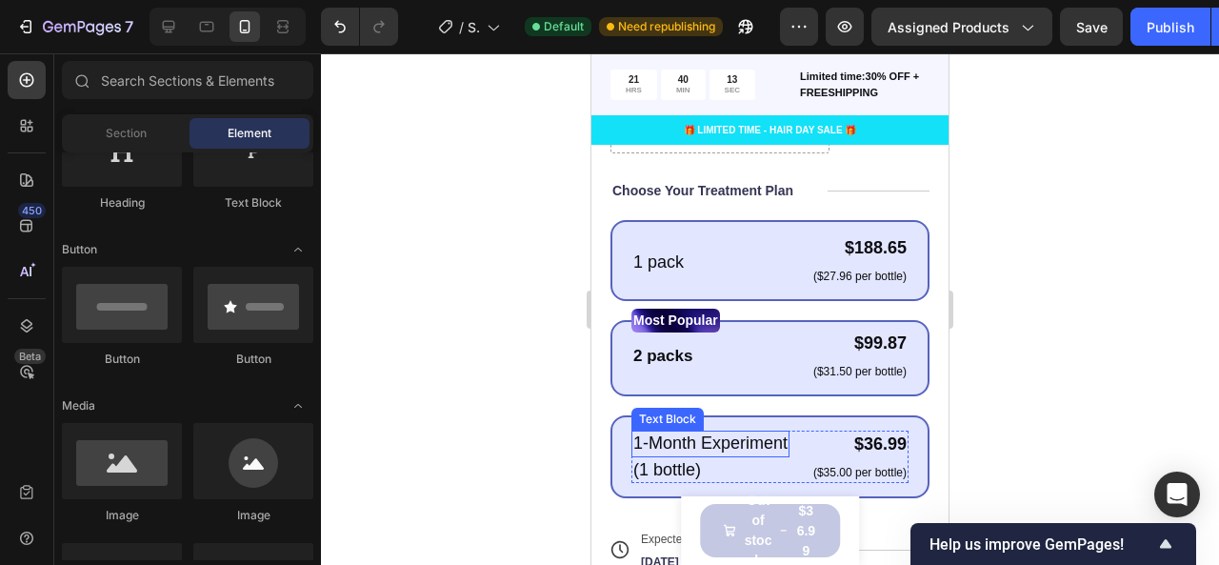
click at [676, 445] on p "1-Month Experiment" at bounding box center [711, 444] width 154 height 22
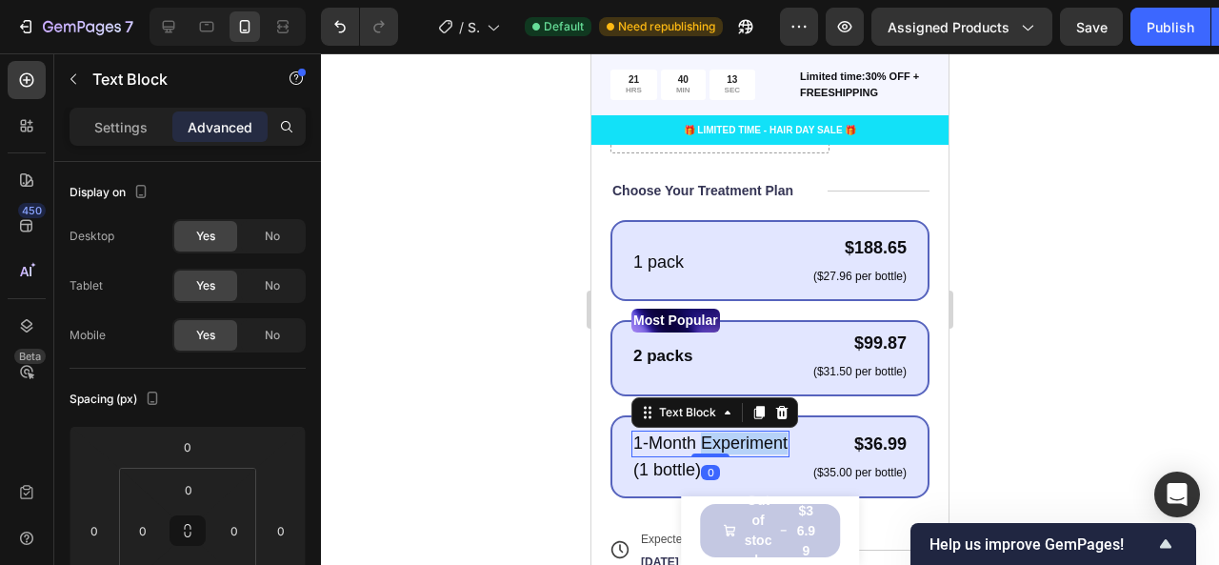
click at [676, 445] on p "1-Month Experiment" at bounding box center [711, 444] width 154 height 22
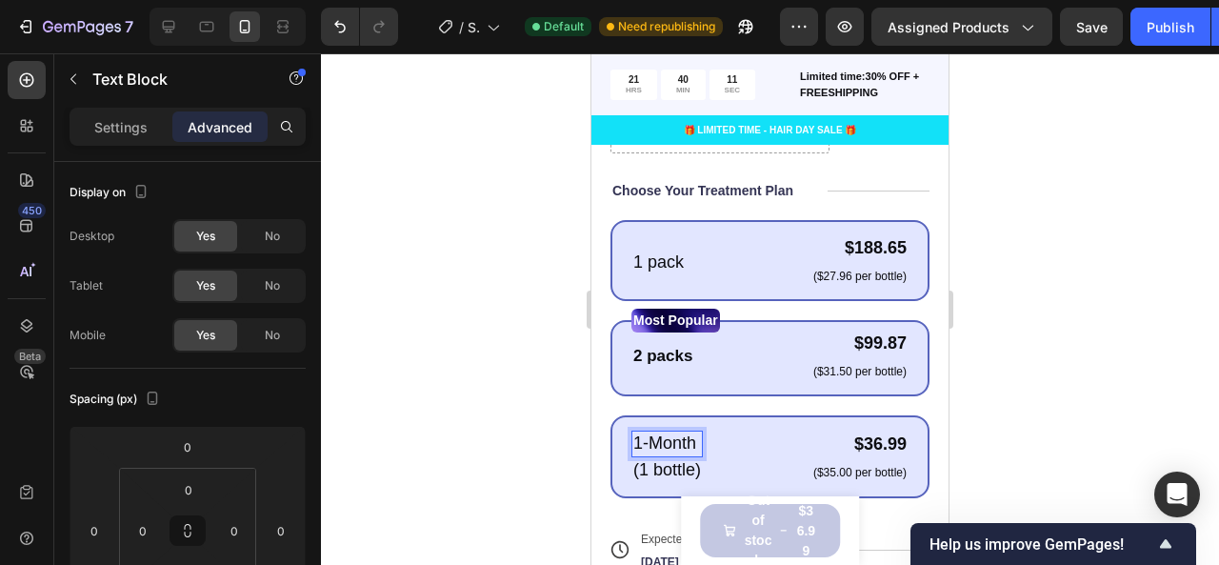
click at [676, 459] on p "(1 bottle)" at bounding box center [668, 470] width 68 height 22
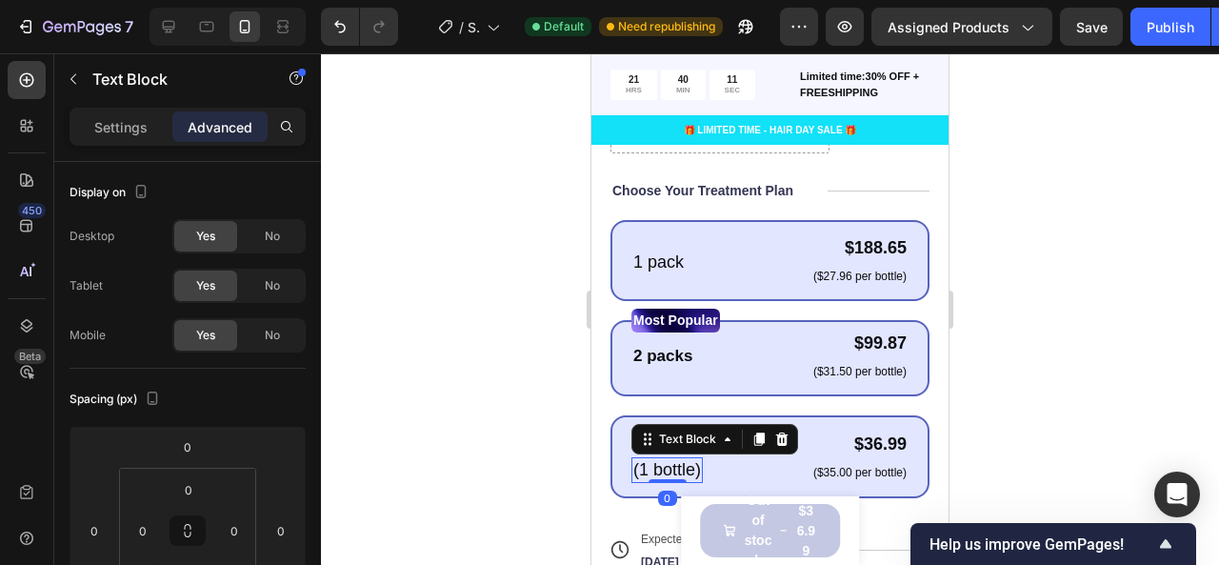
click at [676, 459] on p "(1 bottle)" at bounding box center [668, 470] width 68 height 22
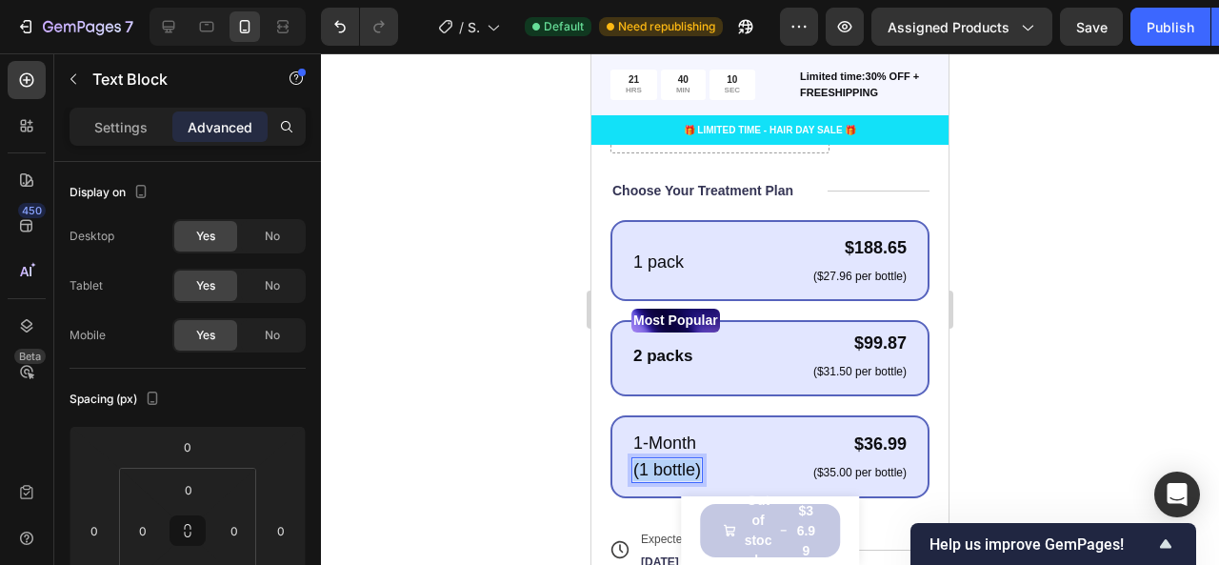
click at [676, 459] on p "(1 bottle)" at bounding box center [668, 470] width 68 height 22
drag, startPoint x: 676, startPoint y: 444, endPoint x: 663, endPoint y: 439, distance: 14.2
click at [663, 457] on div "Rich Text Editor. Editing area: main" at bounding box center [665, 470] width 67 height 26
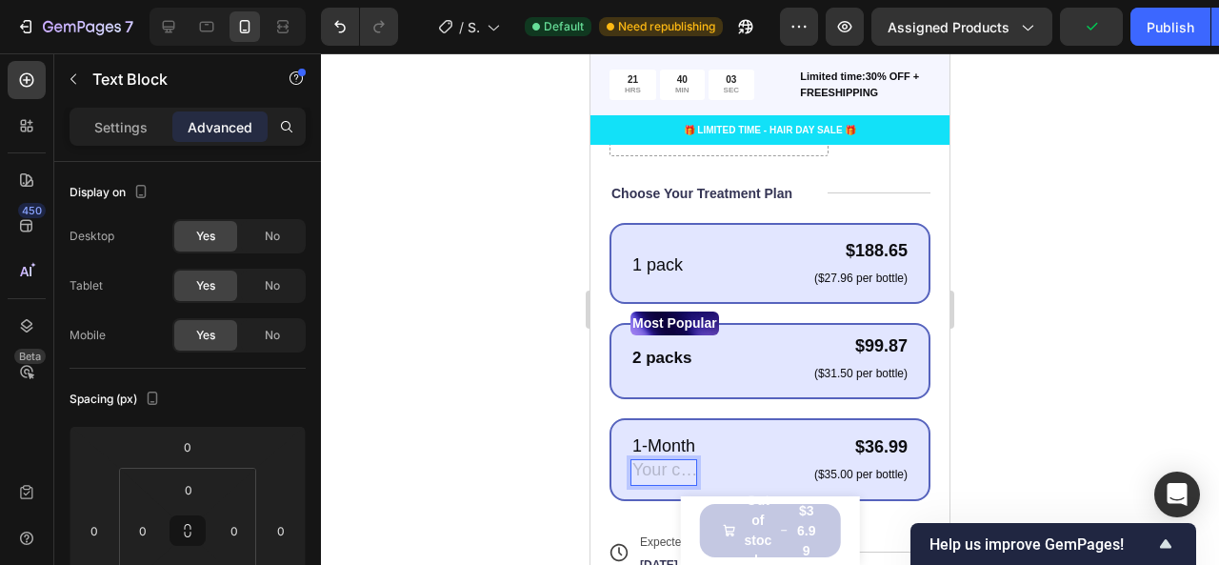
scroll to position [842, 0]
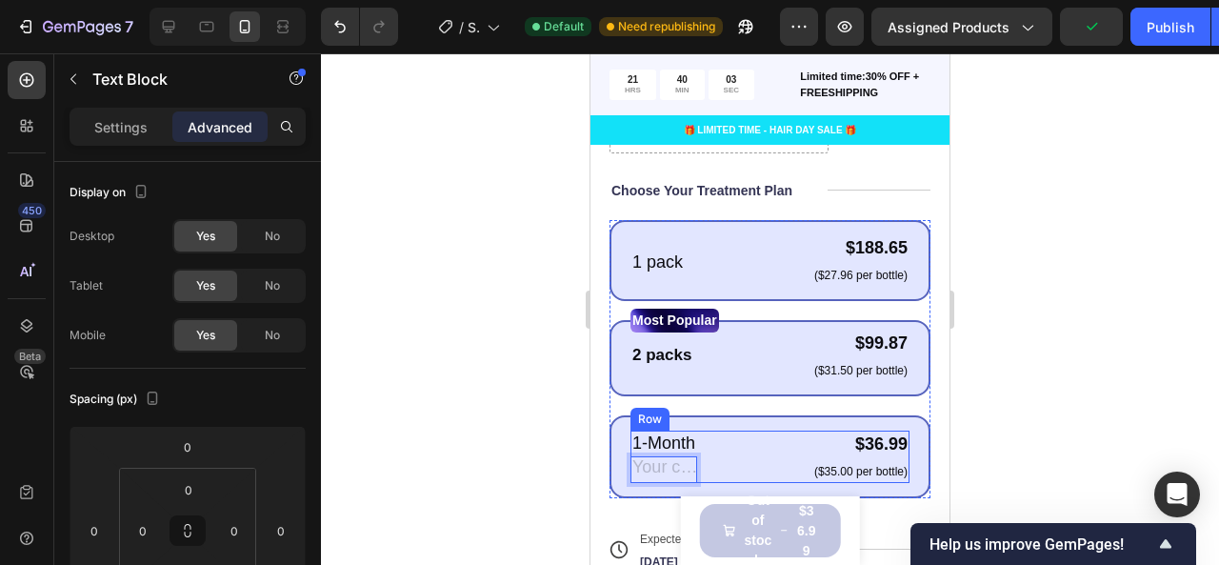
click at [716, 453] on div "1-Month Text Block Text Block 0 $36.99 Product Price Product Price ($35.00 per …" at bounding box center [770, 457] width 279 height 52
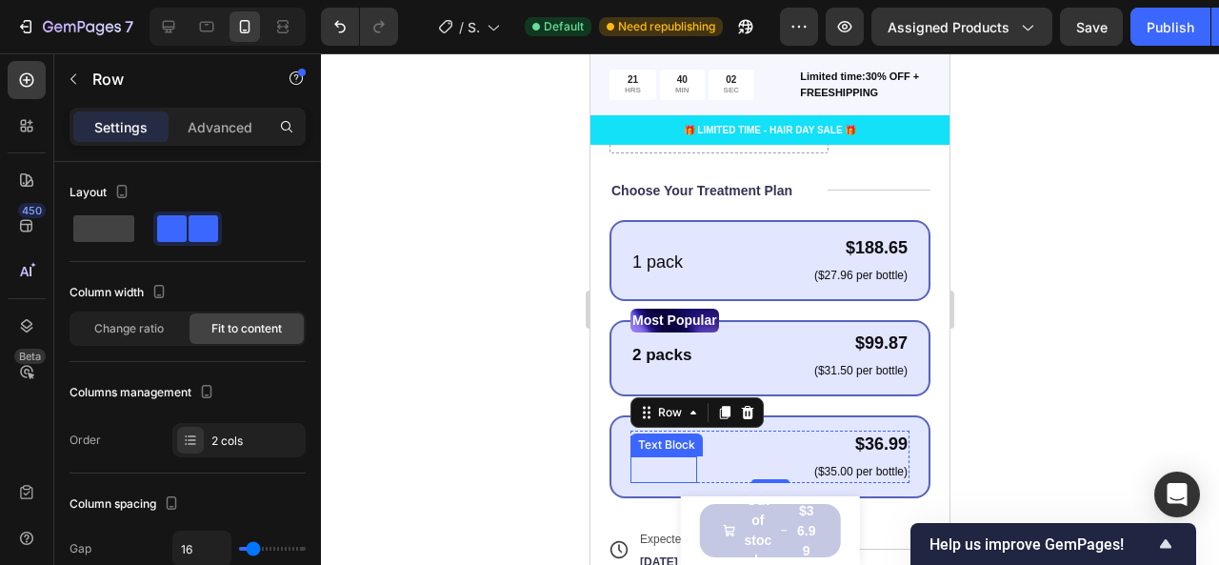
click at [680, 458] on p "Rich Text Editor. Editing area: main" at bounding box center [664, 469] width 63 height 22
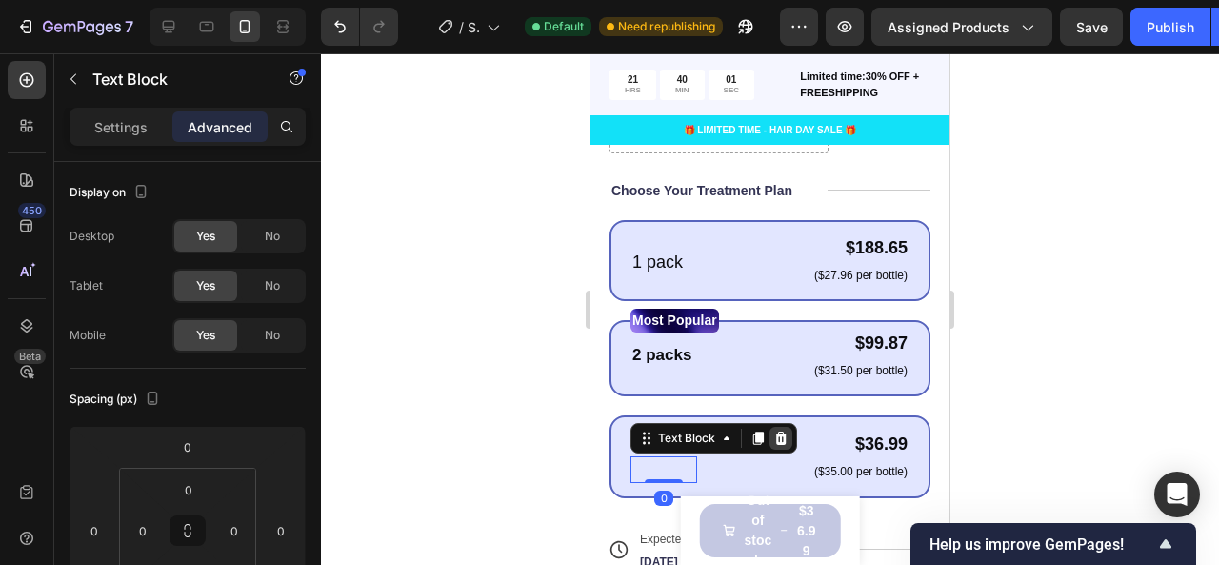
click at [778, 431] on icon at bounding box center [781, 438] width 15 height 15
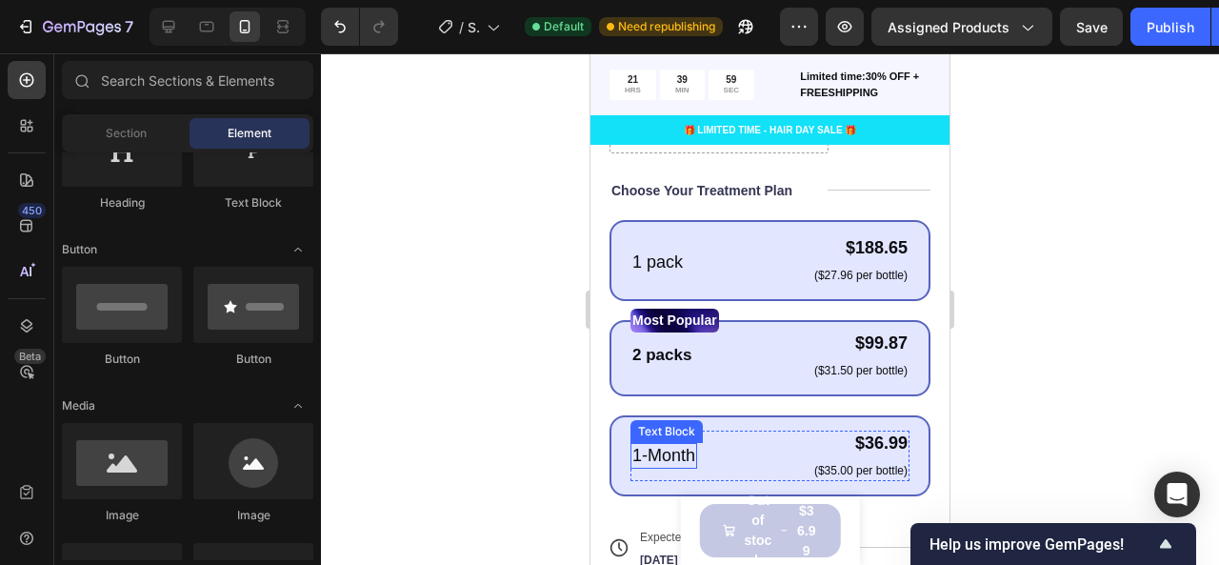
click at [673, 445] on p "1-Month" at bounding box center [664, 456] width 63 height 22
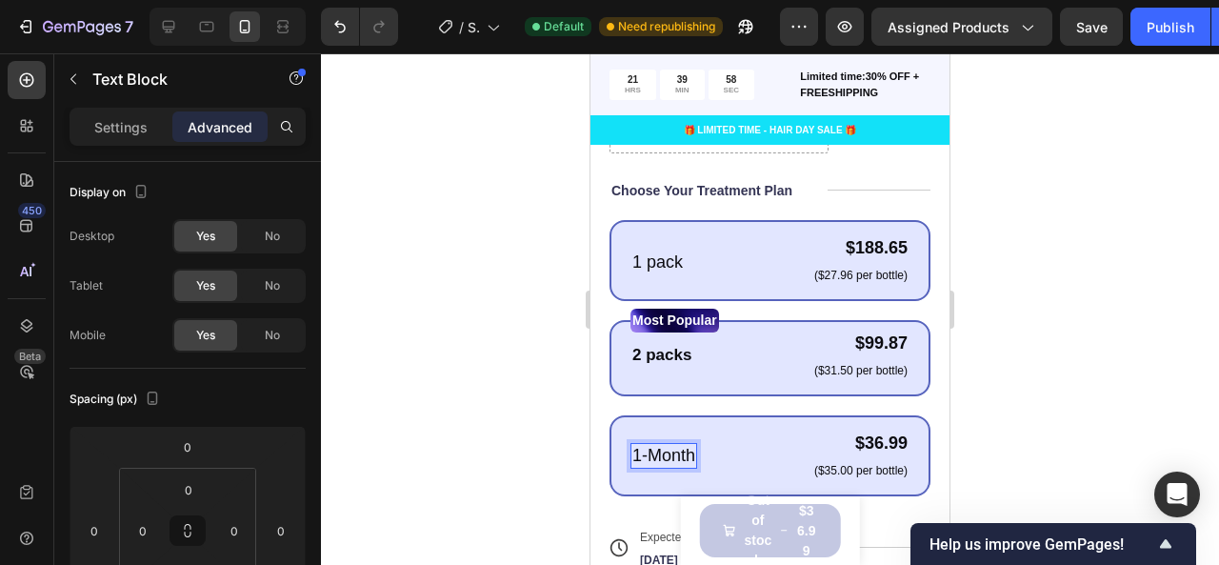
click at [673, 445] on p "1-Month" at bounding box center [664, 456] width 63 height 22
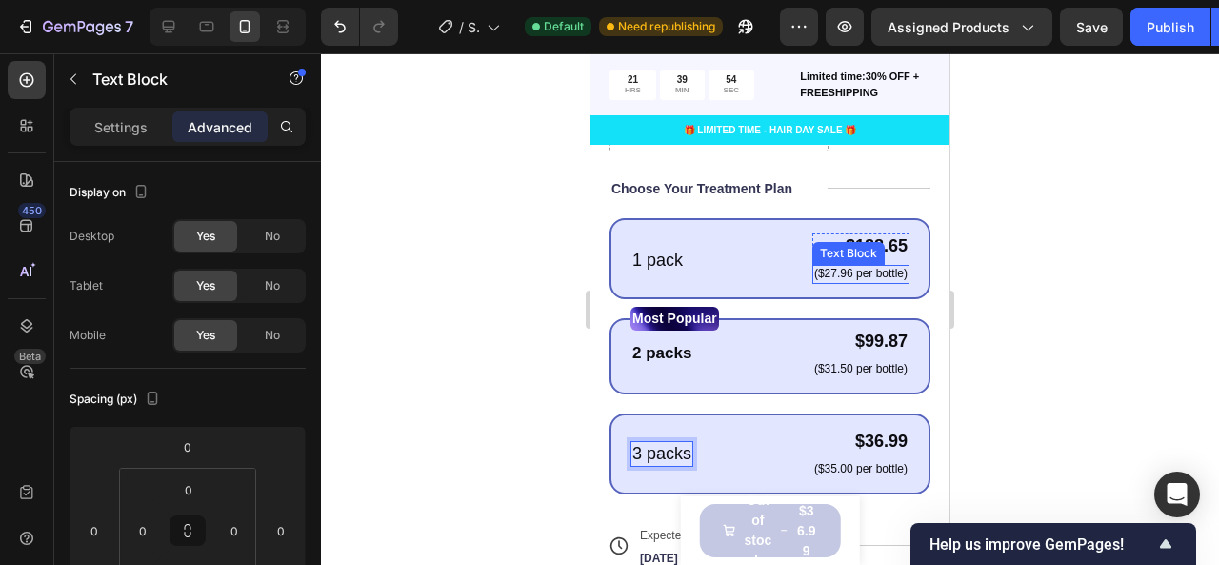
click at [857, 267] on p "($27.96 per bottle)" at bounding box center [861, 274] width 93 height 15
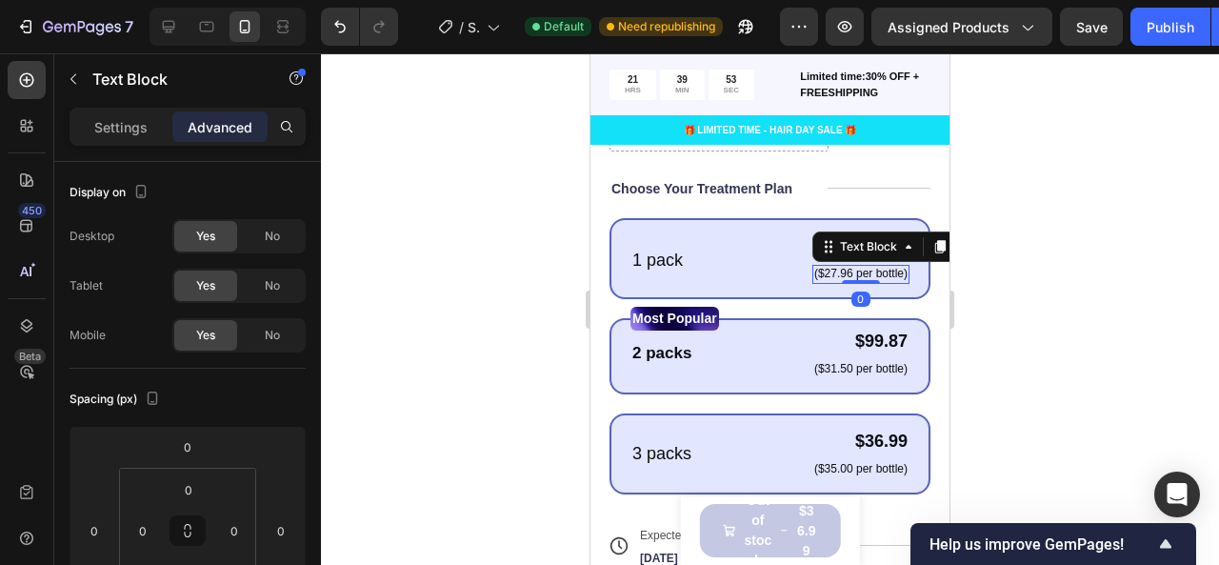
click at [1003, 294] on div at bounding box center [770, 309] width 898 height 512
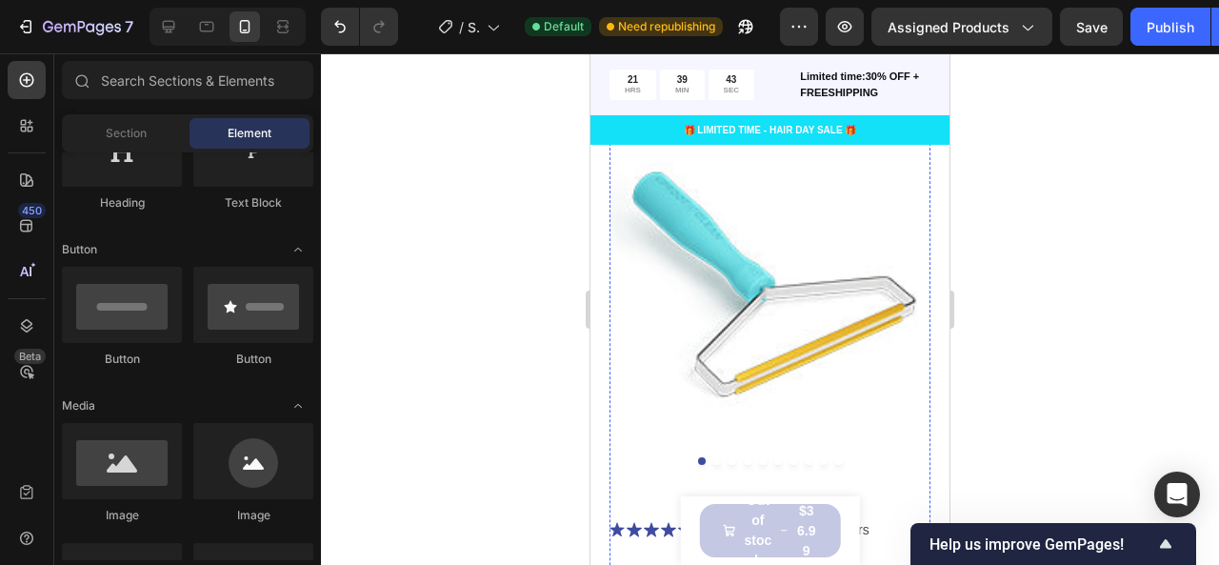
scroll to position [229, 0]
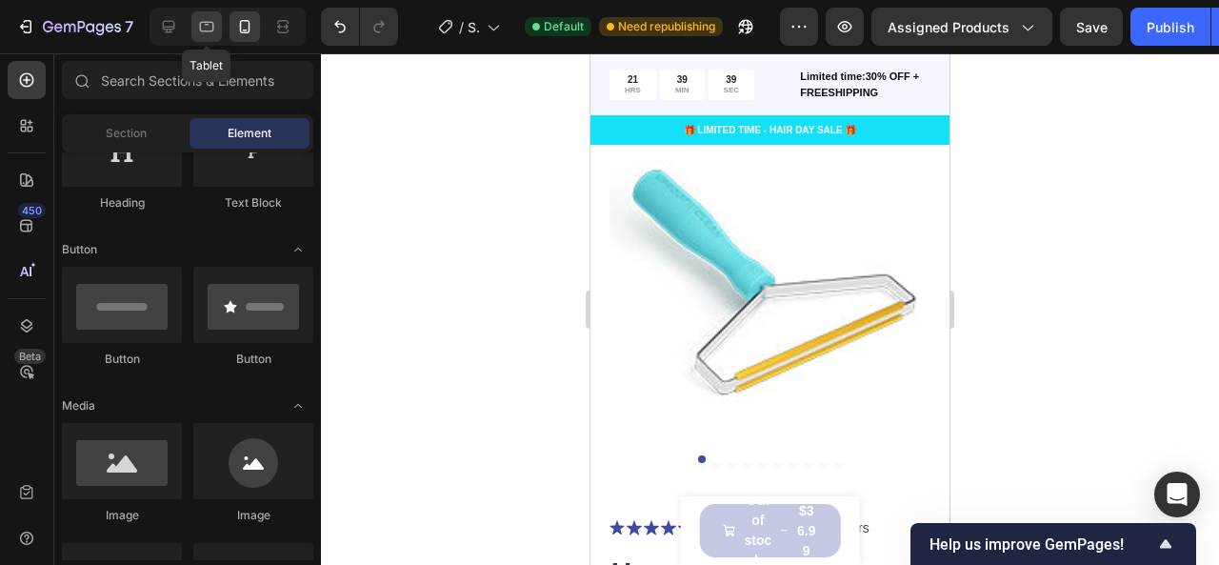
click at [197, 34] on icon at bounding box center [206, 26] width 19 height 19
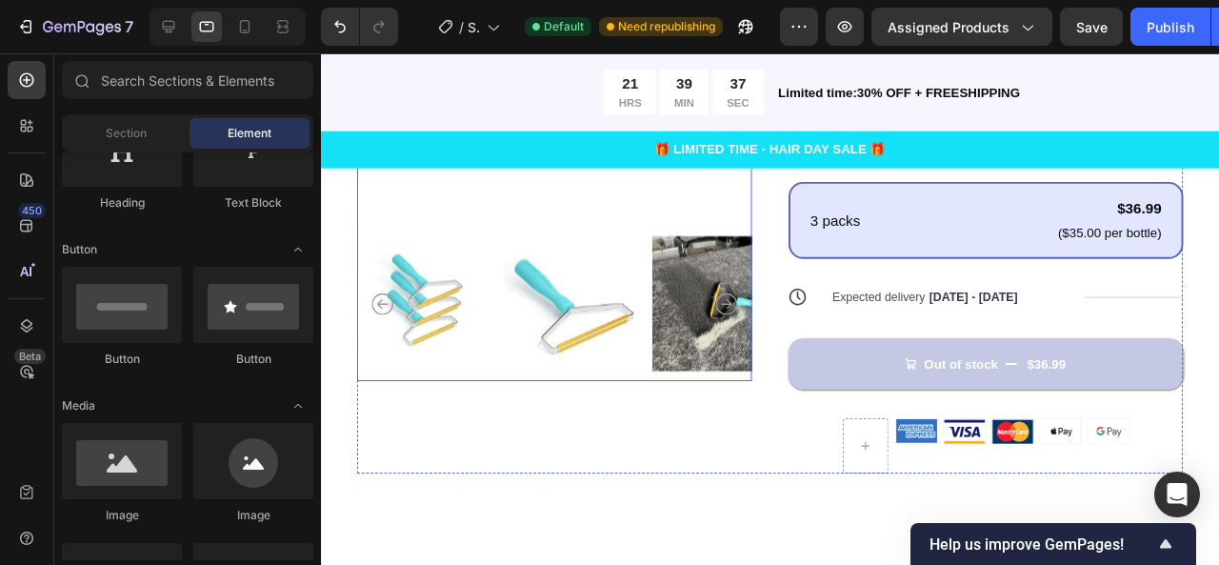
scroll to position [694, 0]
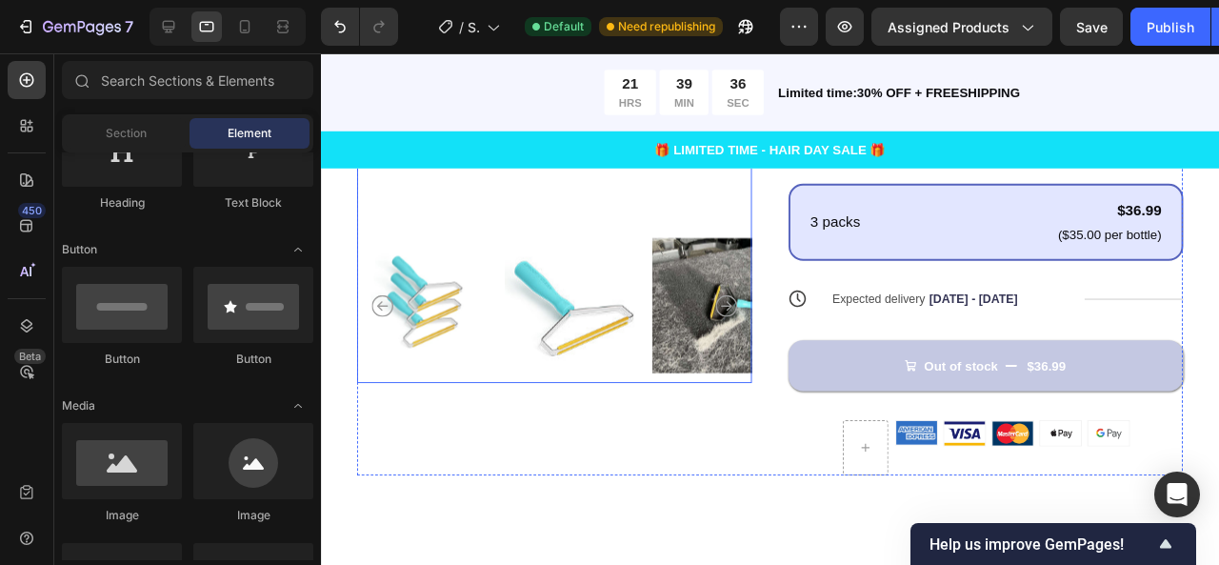
click at [695, 320] on img at bounding box center [741, 318] width 142 height 163
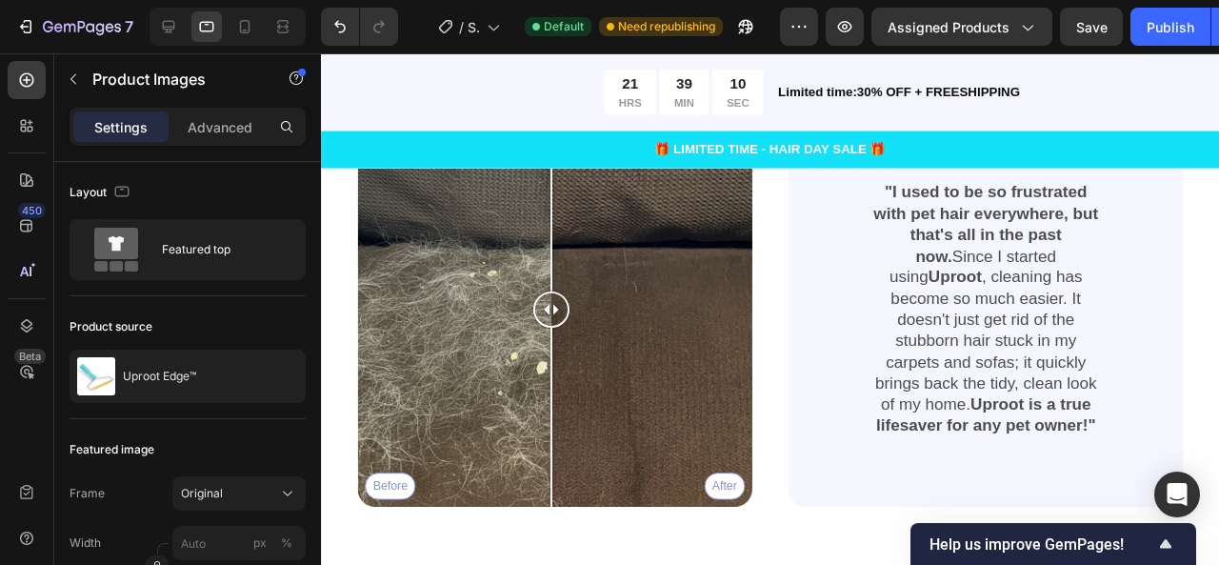
scroll to position [3308, 0]
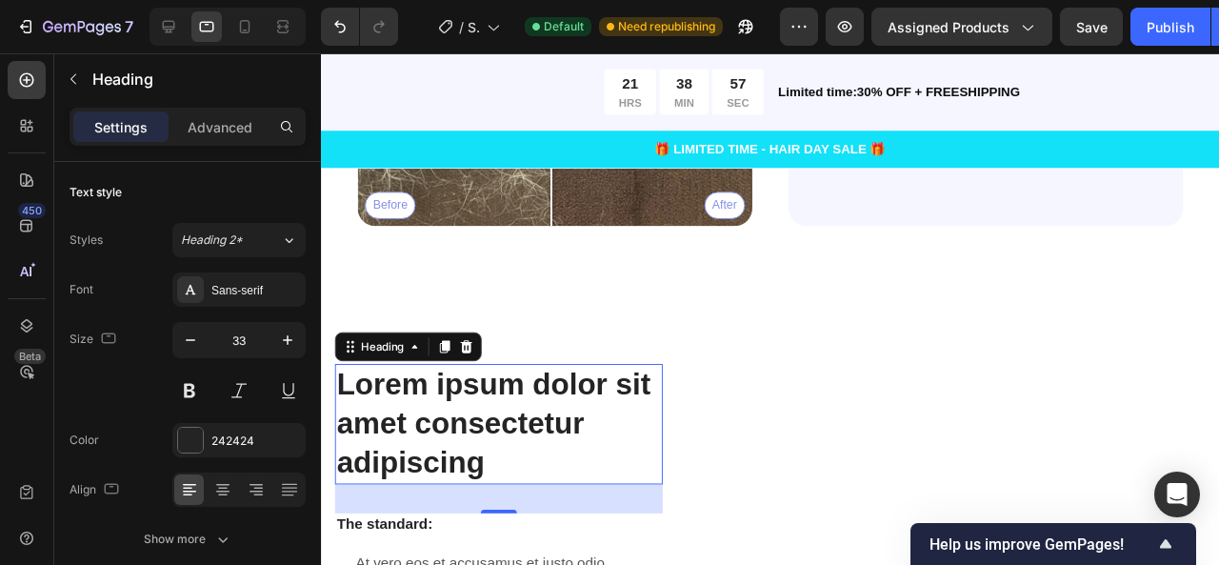
click at [501, 438] on h2 "Lorem ipsum dolor sit amet consectetur adipiscing" at bounding box center [507, 443] width 345 height 127
click at [501, 436] on h2 "Lorem ipsum dolor sit amet consectetur adipiscing" at bounding box center [507, 443] width 345 height 127
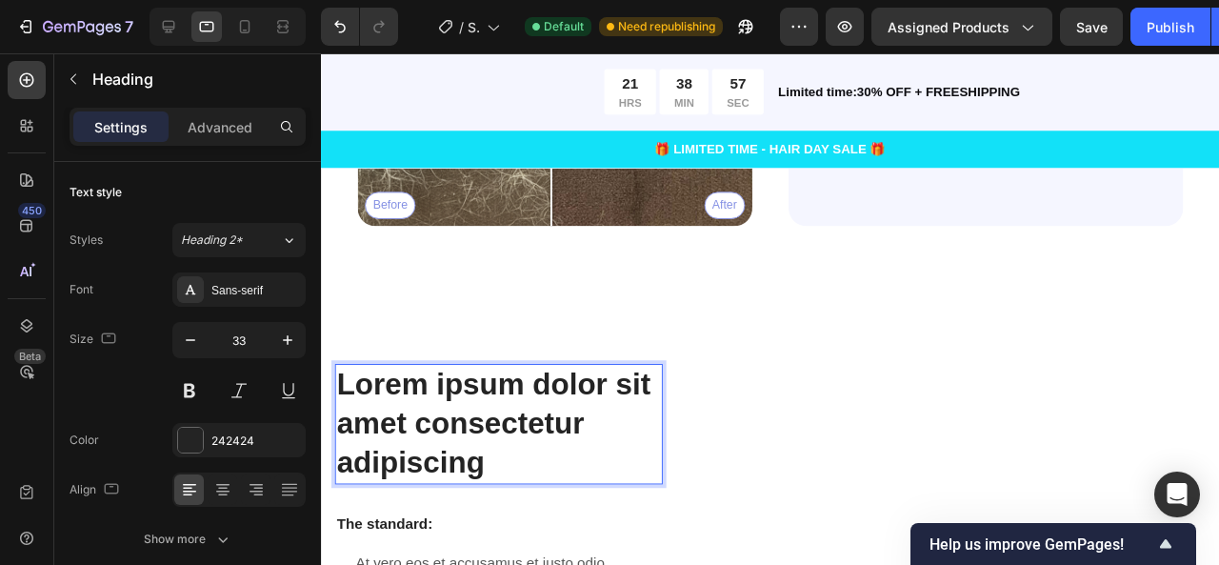
click at [501, 436] on p "Lorem ipsum dolor sit amet consectetur adipiscing" at bounding box center [507, 443] width 341 height 123
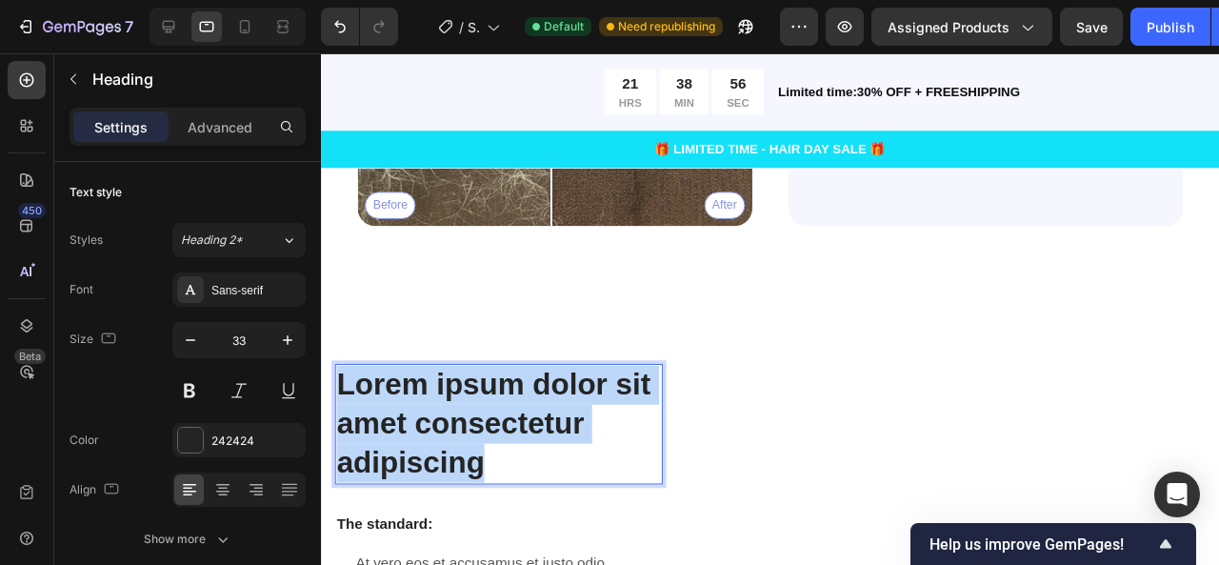
click at [501, 436] on p "Lorem ipsum dolor sit amet consectetur adipiscing" at bounding box center [507, 443] width 341 height 123
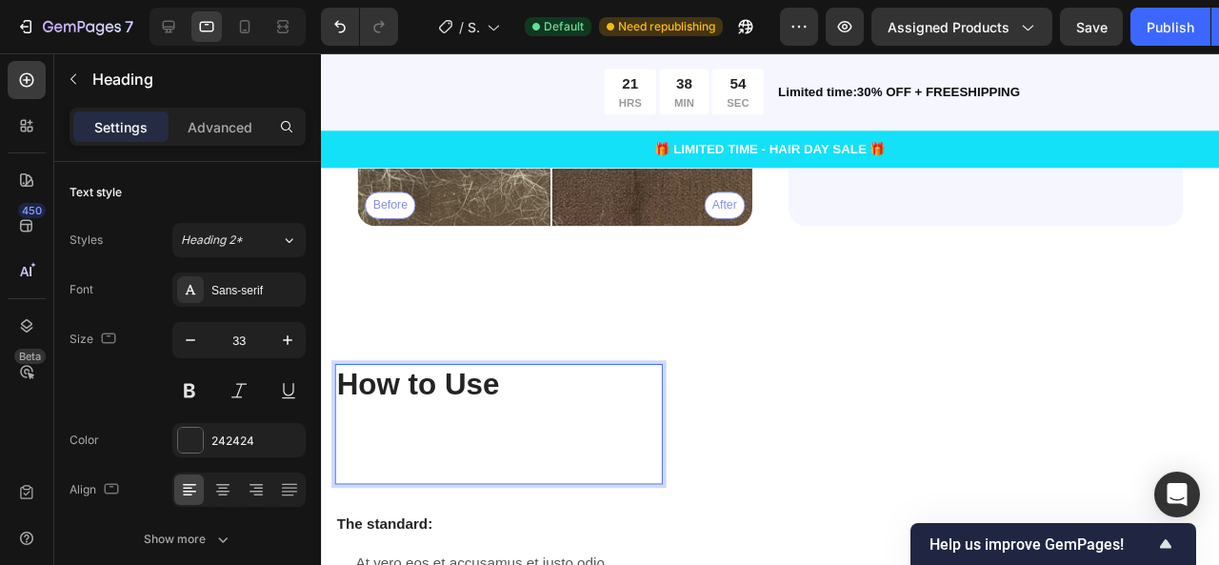
click at [439, 423] on p "Rich Text Editor. Editing area: main" at bounding box center [507, 464] width 341 height 82
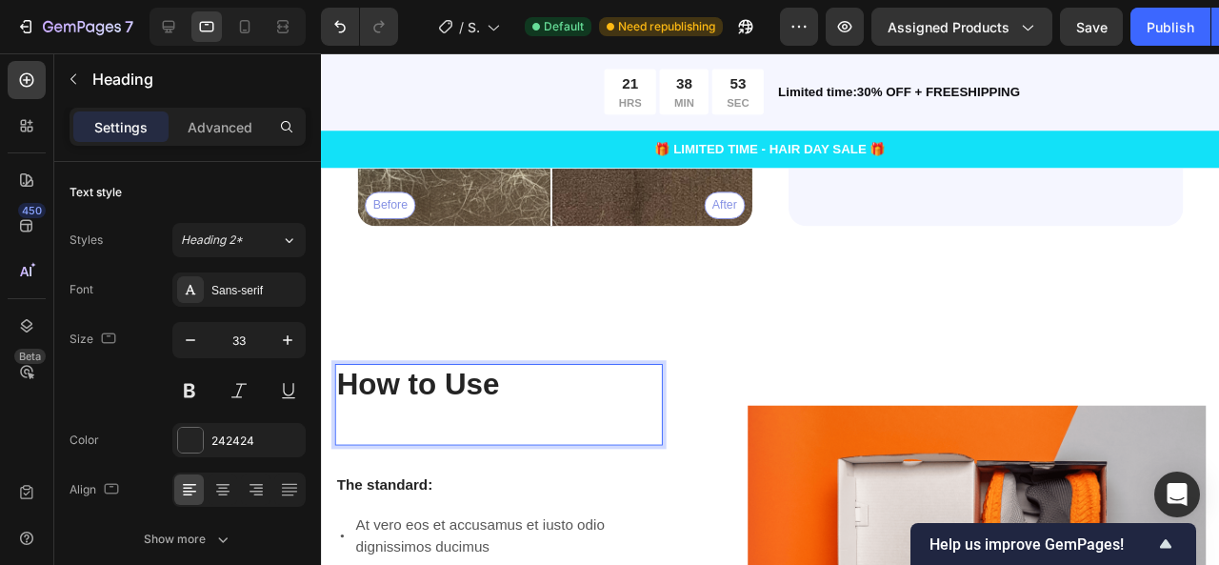
click at [445, 426] on p "How to Use" at bounding box center [507, 423] width 341 height 82
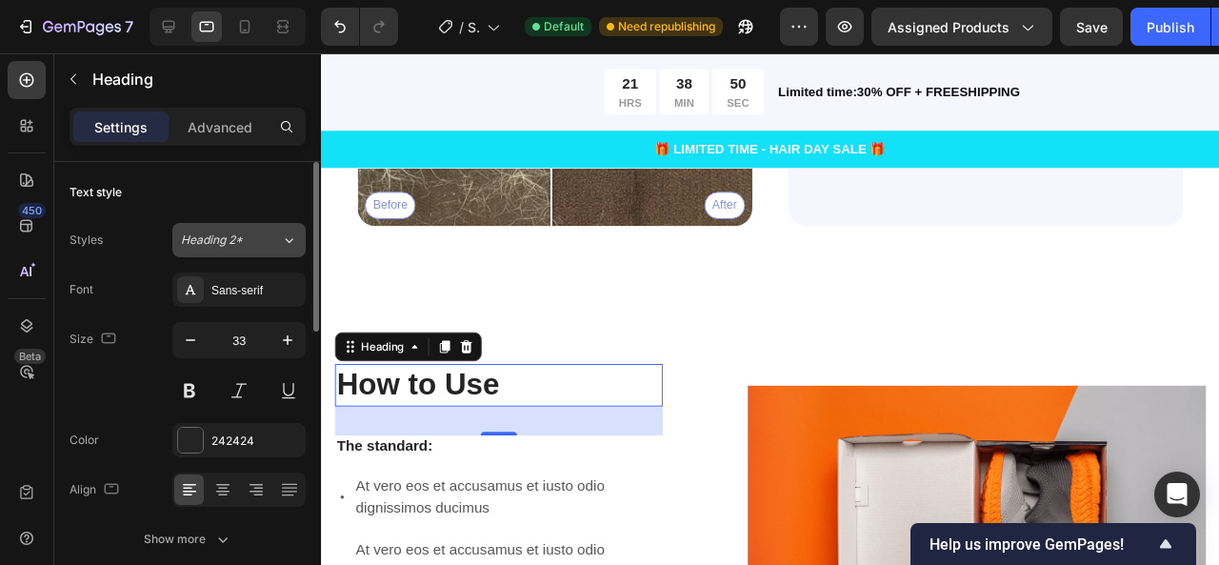
click at [252, 241] on div "Heading 2*" at bounding box center [219, 240] width 77 height 17
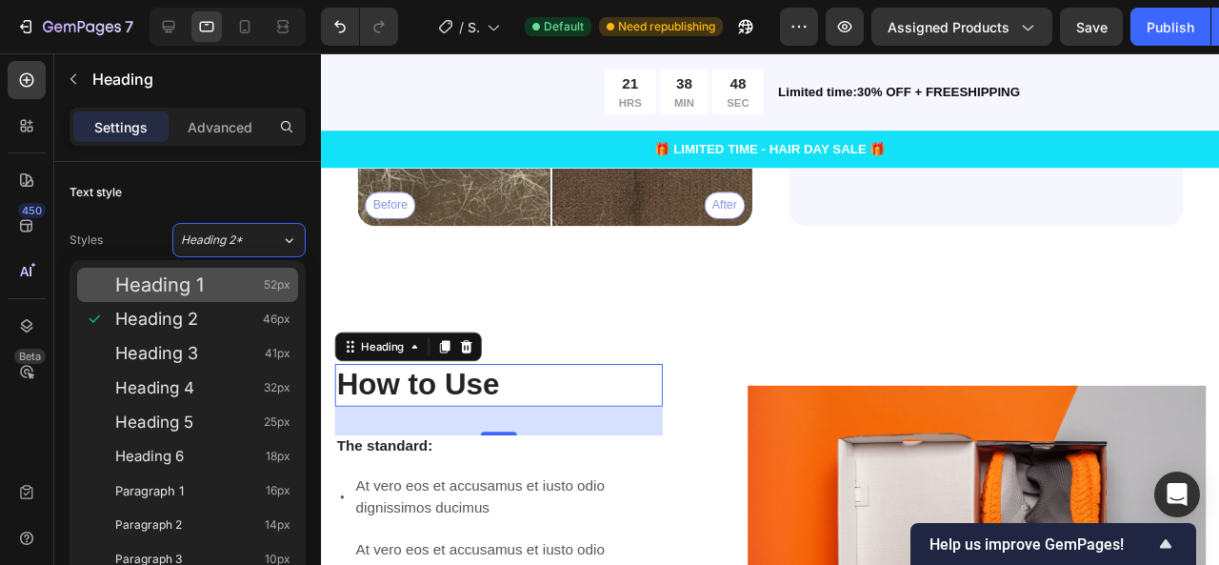
click at [230, 290] on div "Heading 1 52px" at bounding box center [202, 284] width 175 height 19
type input "52"
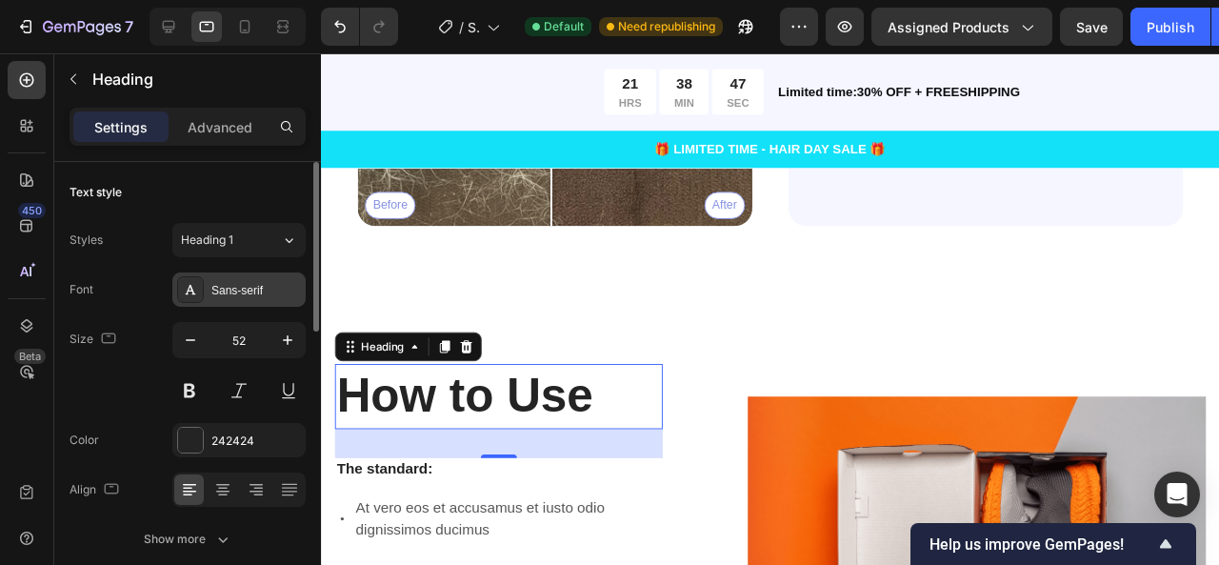
click at [232, 291] on div "Sans-serif" at bounding box center [256, 290] width 90 height 17
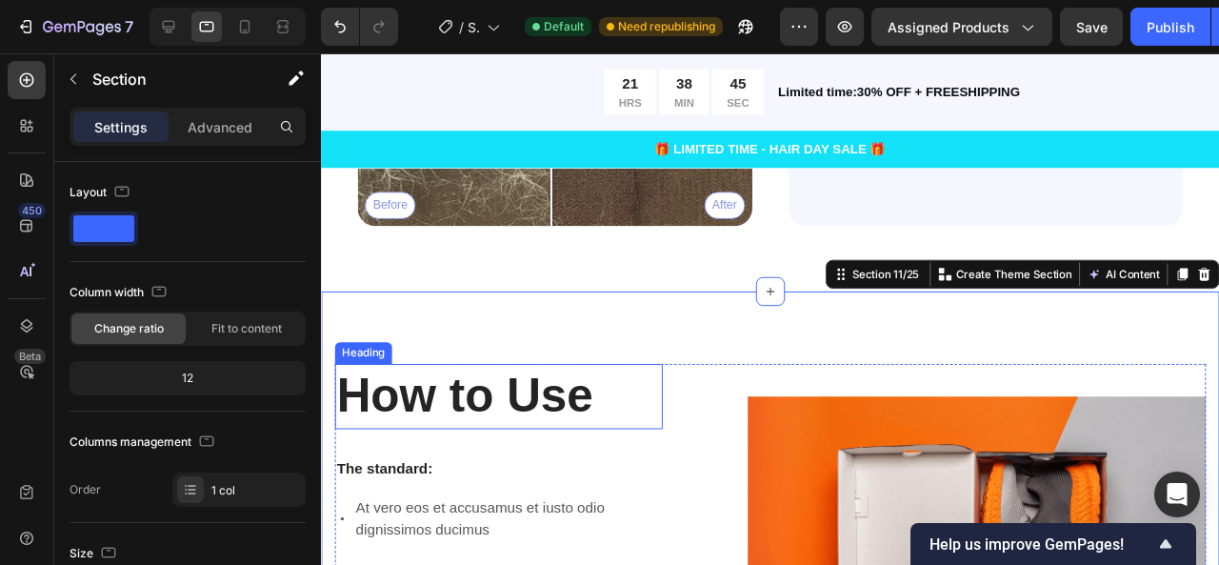
click at [521, 401] on strong "How to Use" at bounding box center [472, 413] width 270 height 55
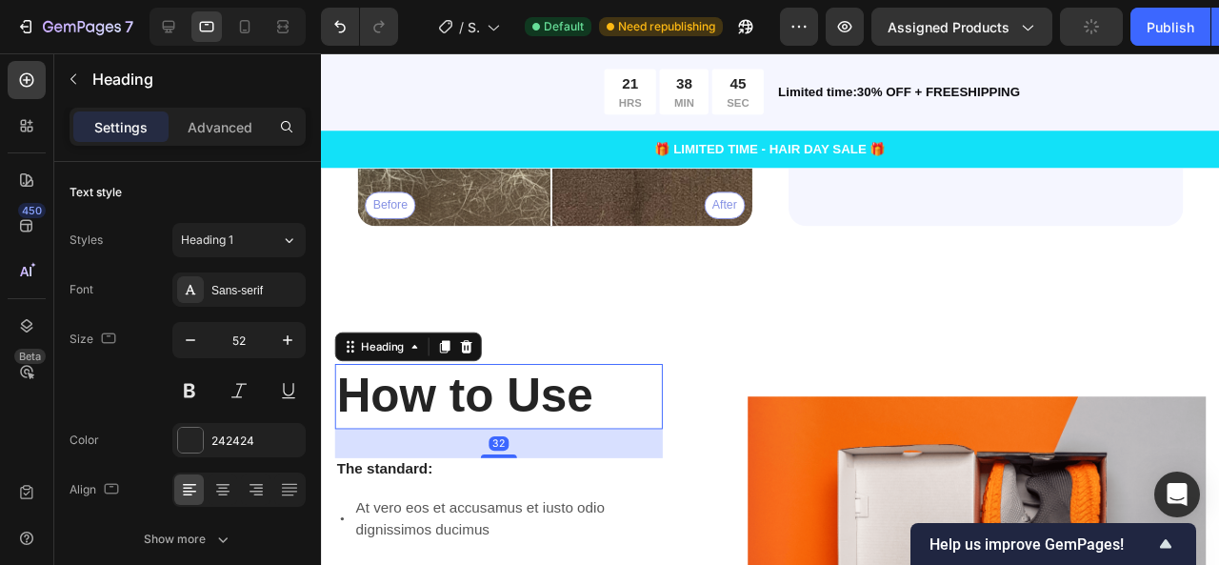
click at [485, 455] on div "32" at bounding box center [507, 464] width 345 height 30
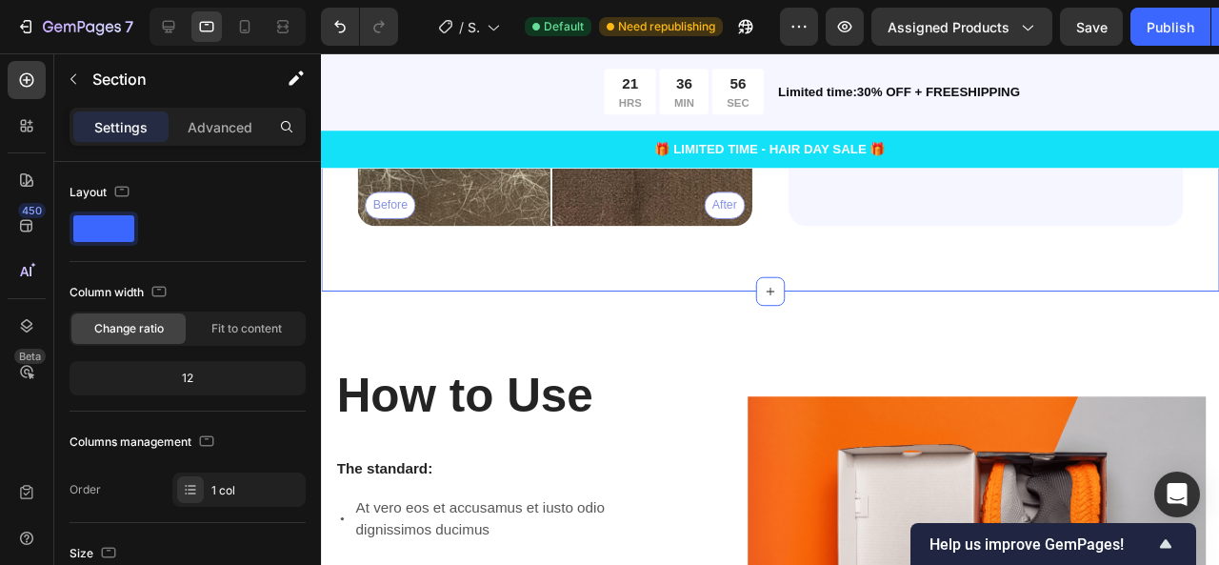
click at [588, 287] on div "Heading Gemix helps restore strong, healthy hair with ingredients that truly ma…" at bounding box center [793, 24] width 945 height 560
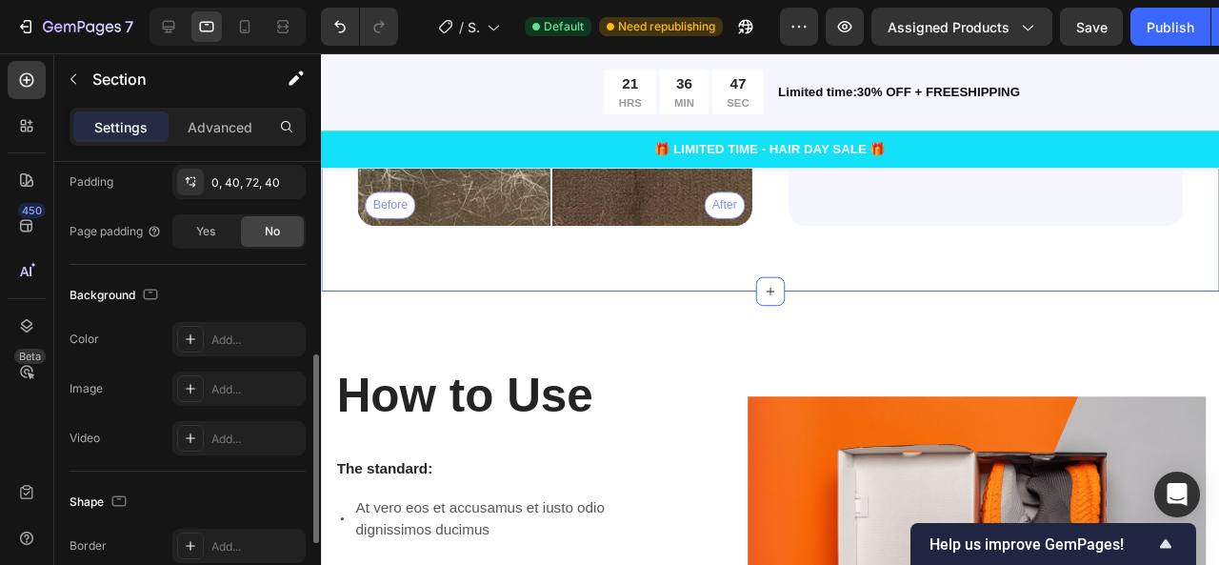
scroll to position [466, 0]
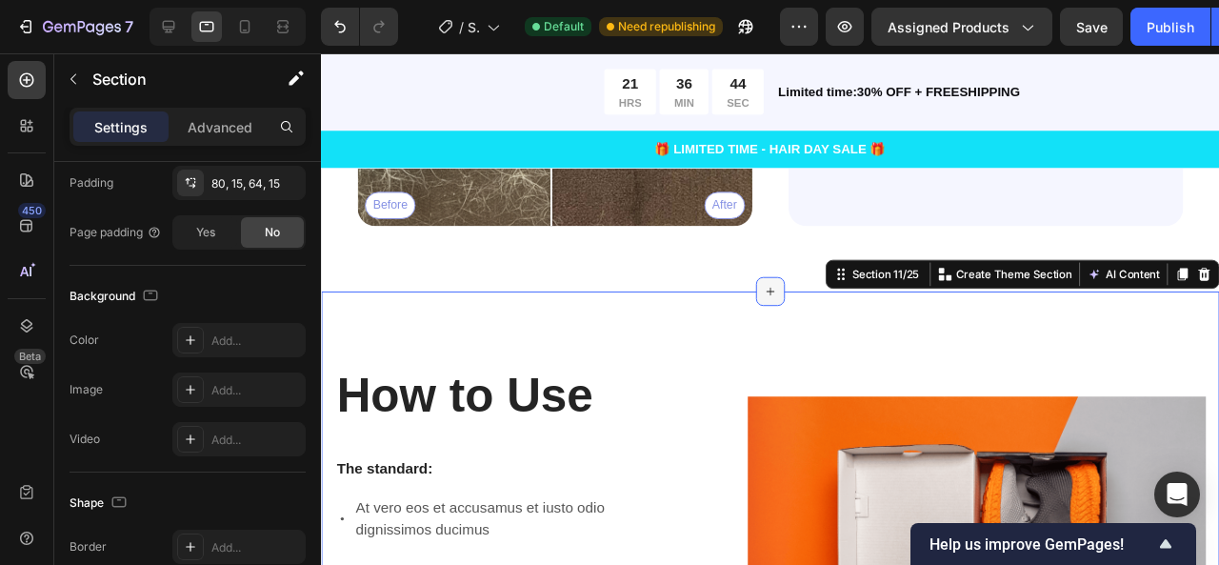
click at [786, 296] on icon at bounding box center [793, 303] width 15 height 15
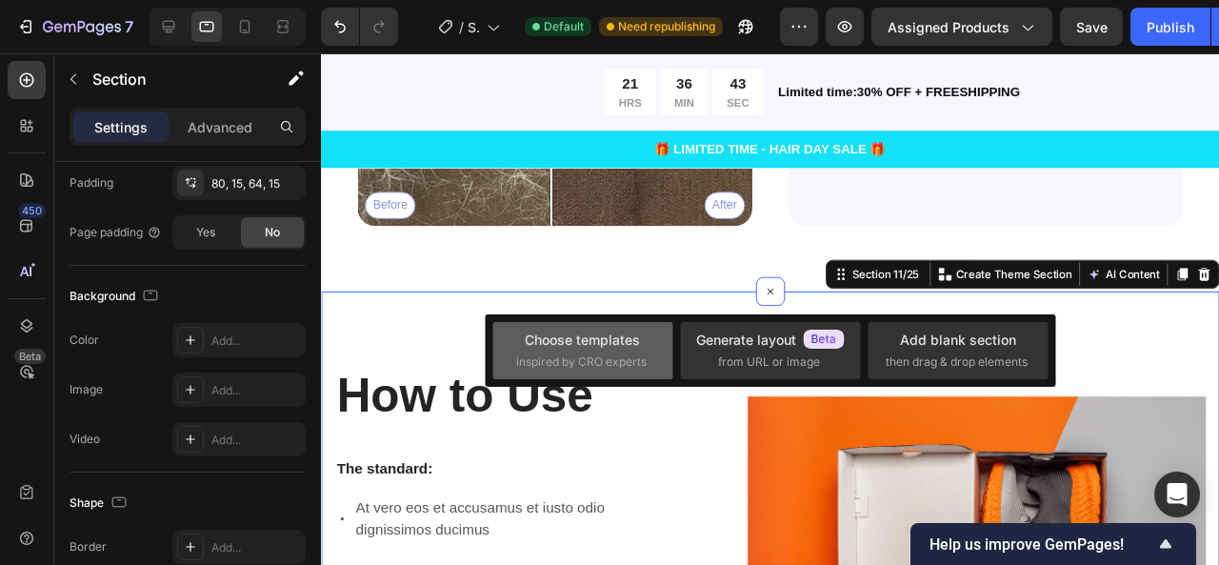
click at [621, 359] on span "inspired by CRO experts" at bounding box center [581, 361] width 131 height 17
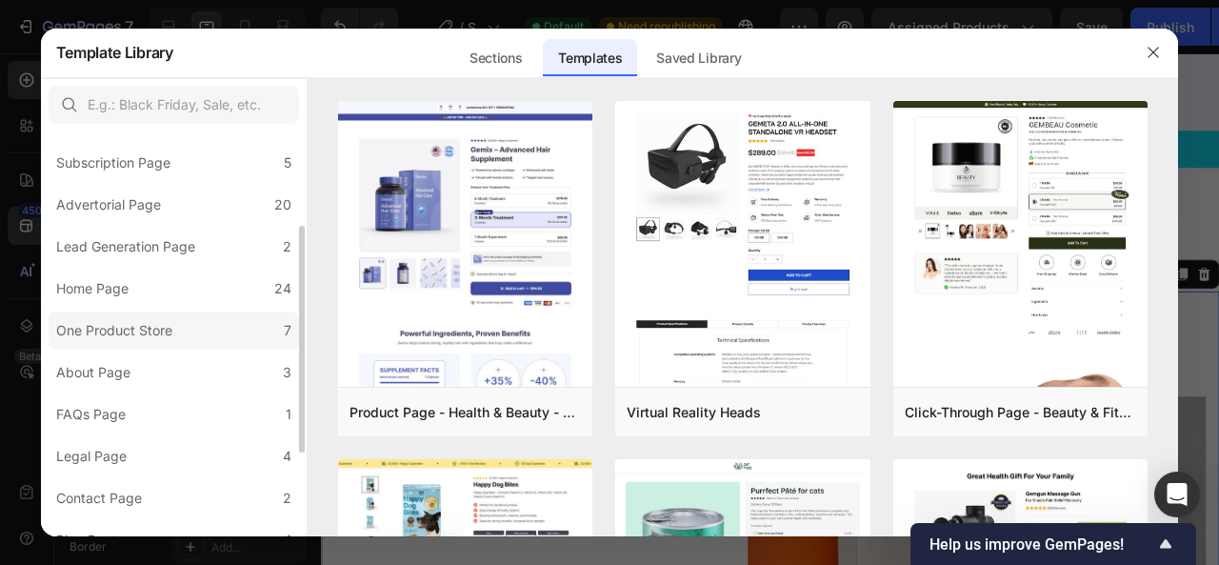
scroll to position [170, 0]
click at [1162, 47] on button "button" at bounding box center [1153, 52] width 30 height 30
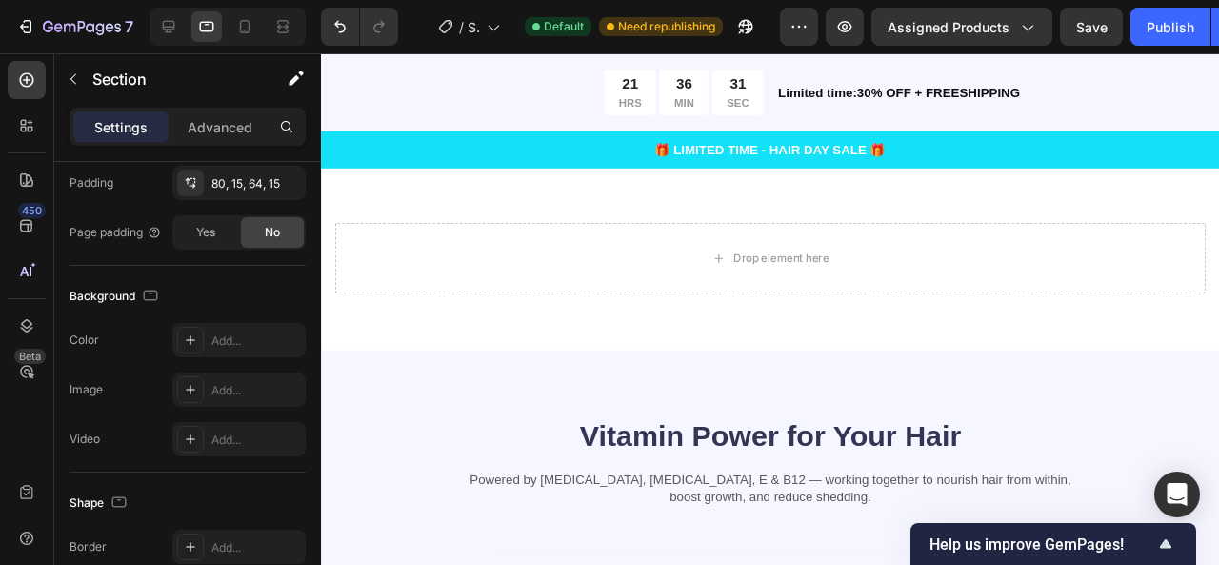
scroll to position [4558, 0]
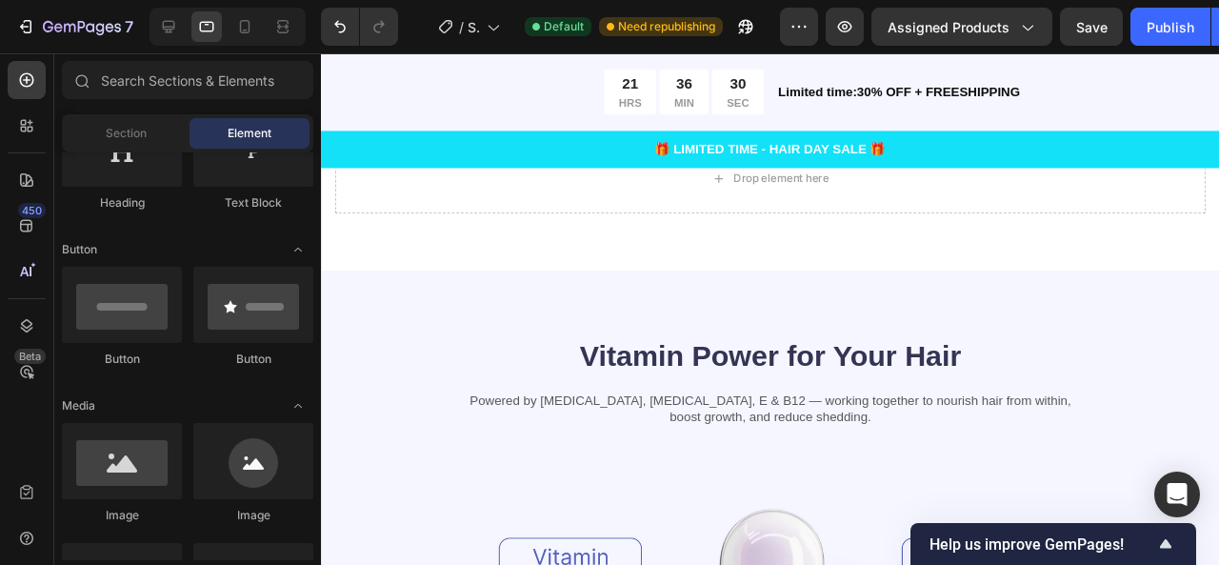
click at [808, 36] on div "Drop element here" at bounding box center [805, 28] width 101 height 15
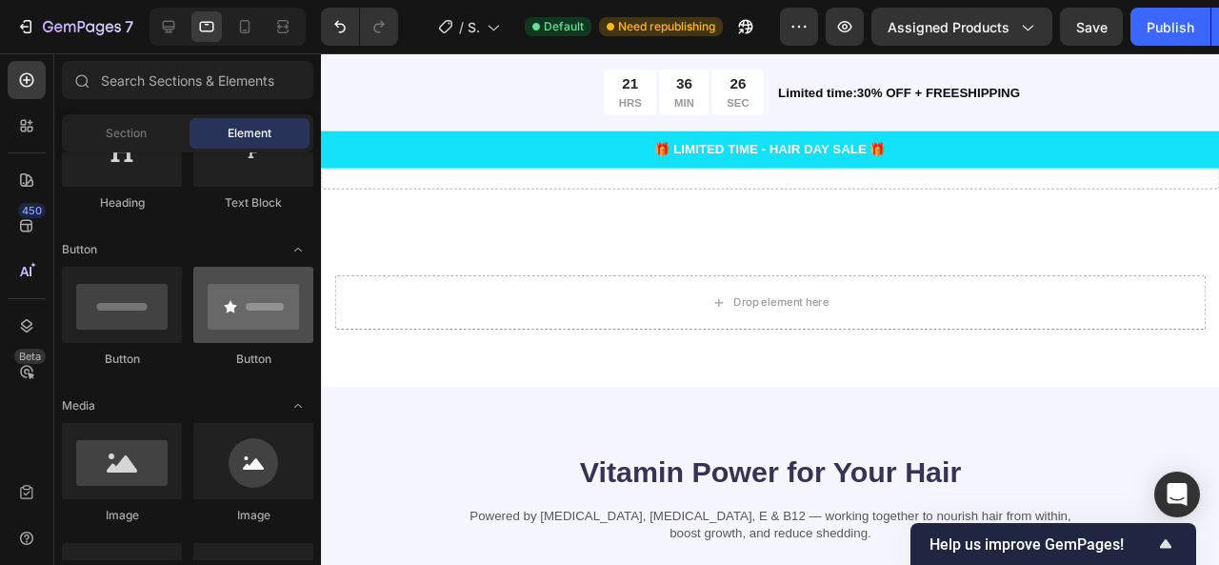
scroll to position [0, 0]
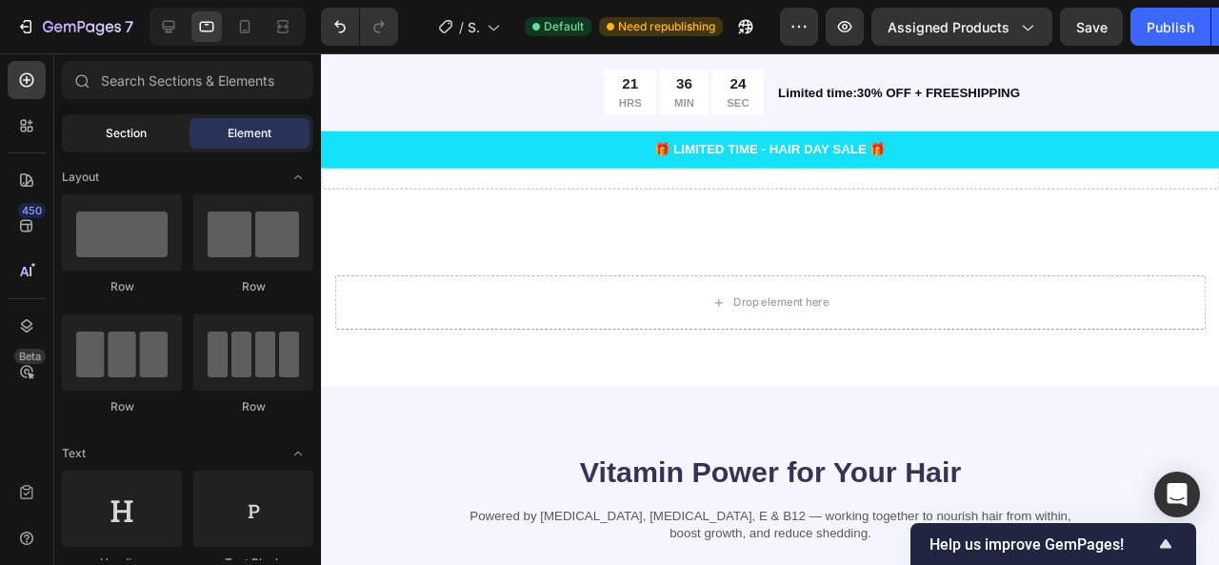
click at [164, 129] on div "Section" at bounding box center [126, 133] width 120 height 30
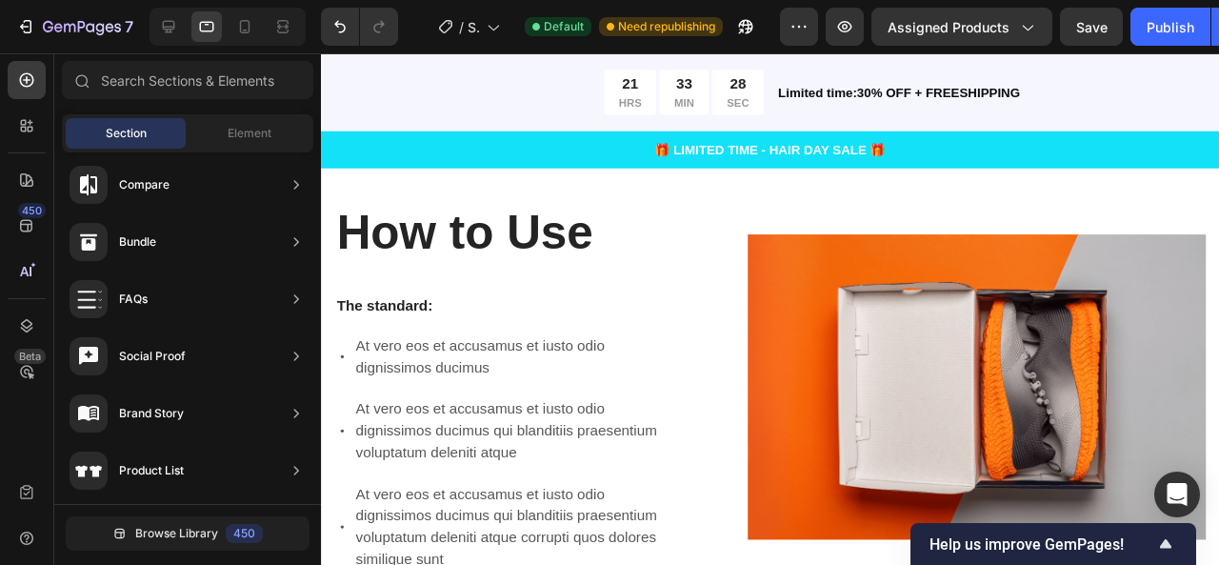
scroll to position [3468, 0]
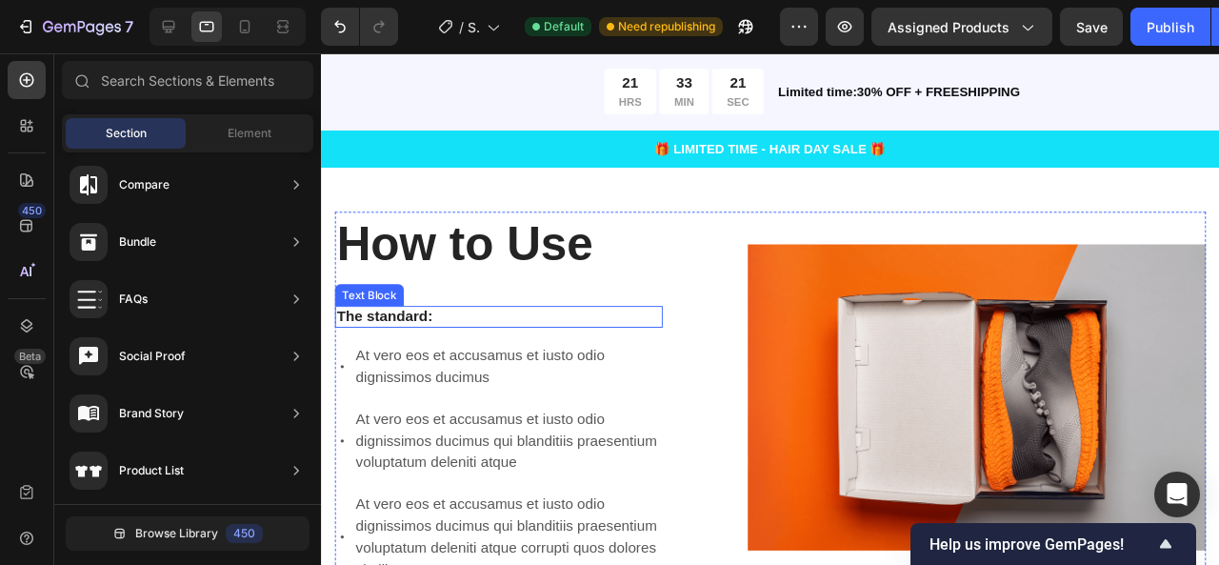
click at [394, 324] on p "The standard:" at bounding box center [507, 331] width 341 height 20
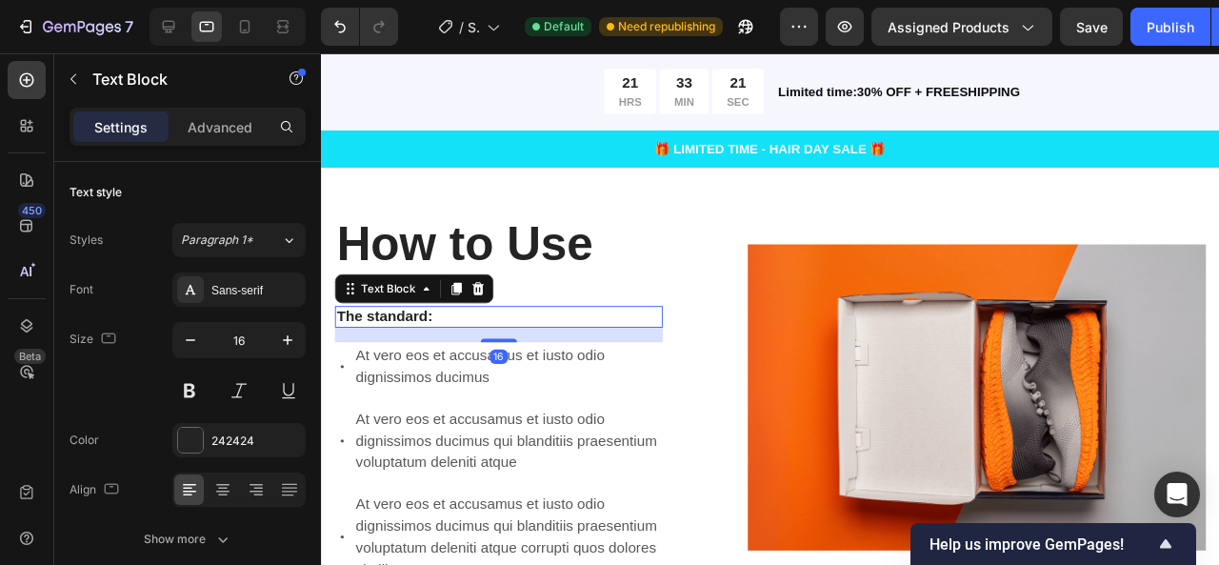
click at [394, 324] on p "The standard:" at bounding box center [507, 331] width 341 height 20
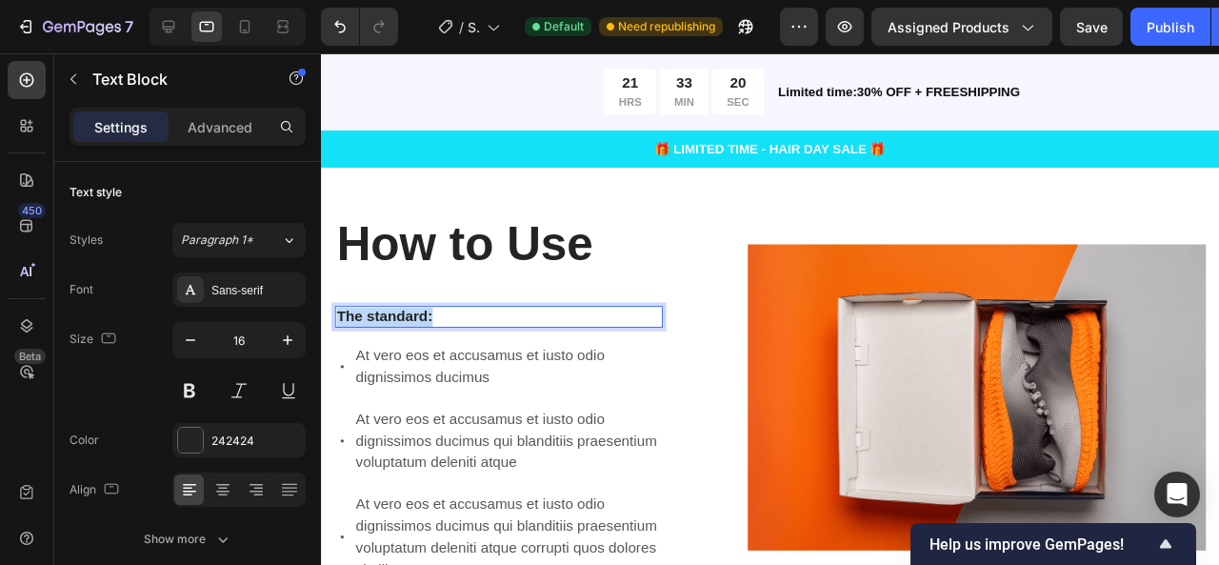
click at [394, 324] on p "The standard:" at bounding box center [507, 331] width 341 height 20
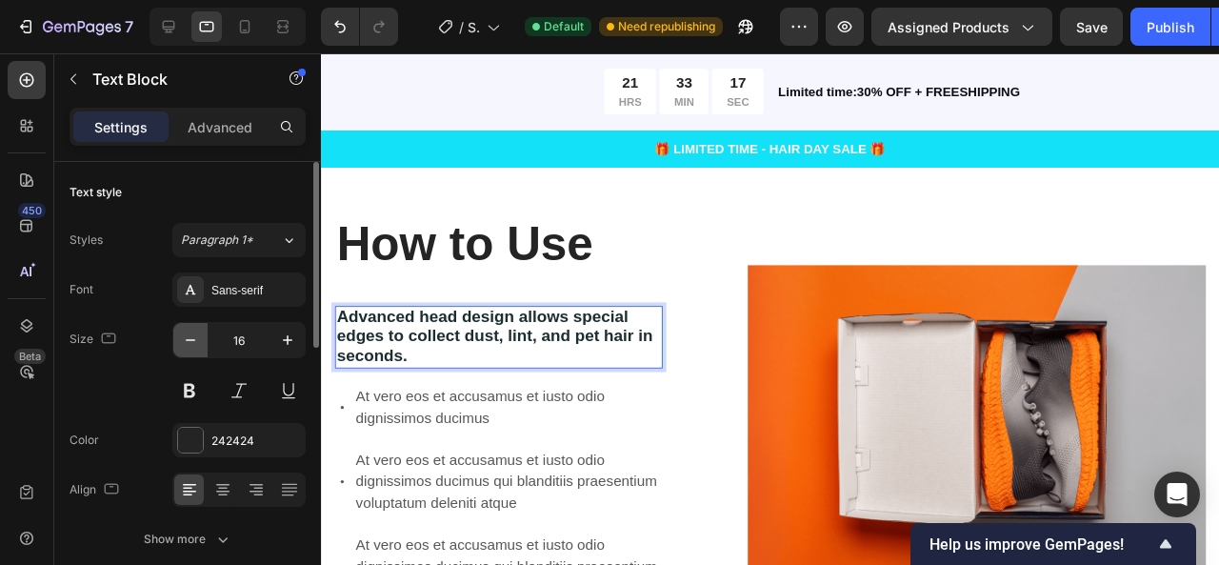
click at [196, 344] on icon "button" at bounding box center [190, 340] width 19 height 19
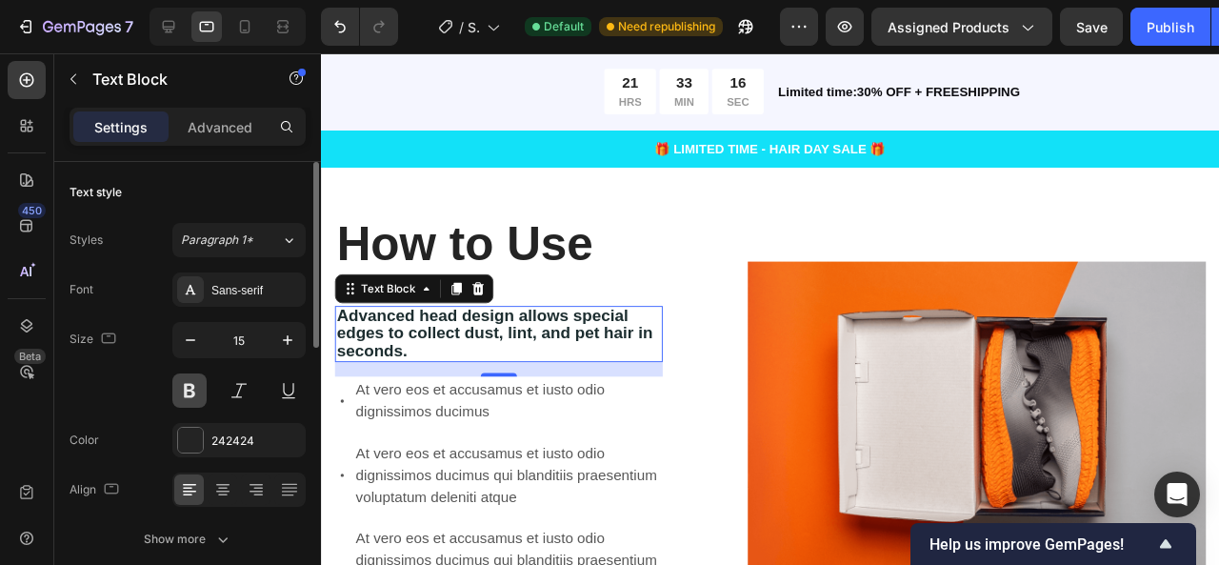
drag, startPoint x: 198, startPoint y: 402, endPoint x: 47, endPoint y: 289, distance: 189.2
click at [198, 402] on button at bounding box center [189, 390] width 34 height 34
click at [383, 337] on span "Advanced head design allows special edges to collect dust, lint, and pet hair i…" at bounding box center [503, 348] width 332 height 56
click at [383, 336] on span "Advanced head design allows special edges to collect dust, lint, and pet hair i…" at bounding box center [503, 348] width 332 height 56
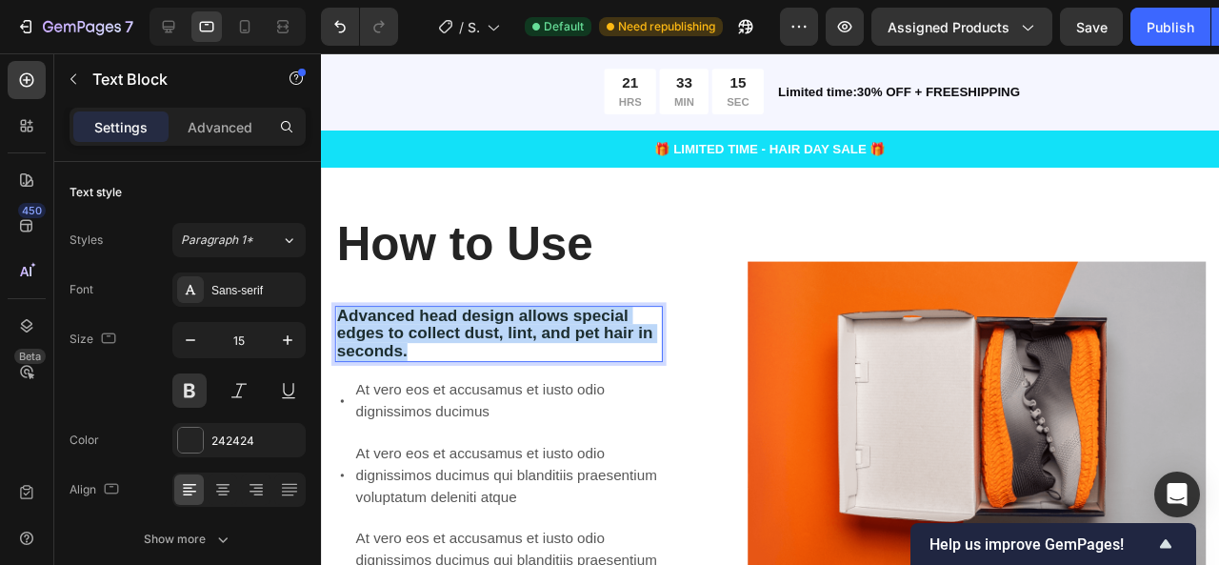
click at [383, 336] on span "Advanced head design allows special edges to collect dust, lint, and pet hair i…" at bounding box center [503, 348] width 332 height 56
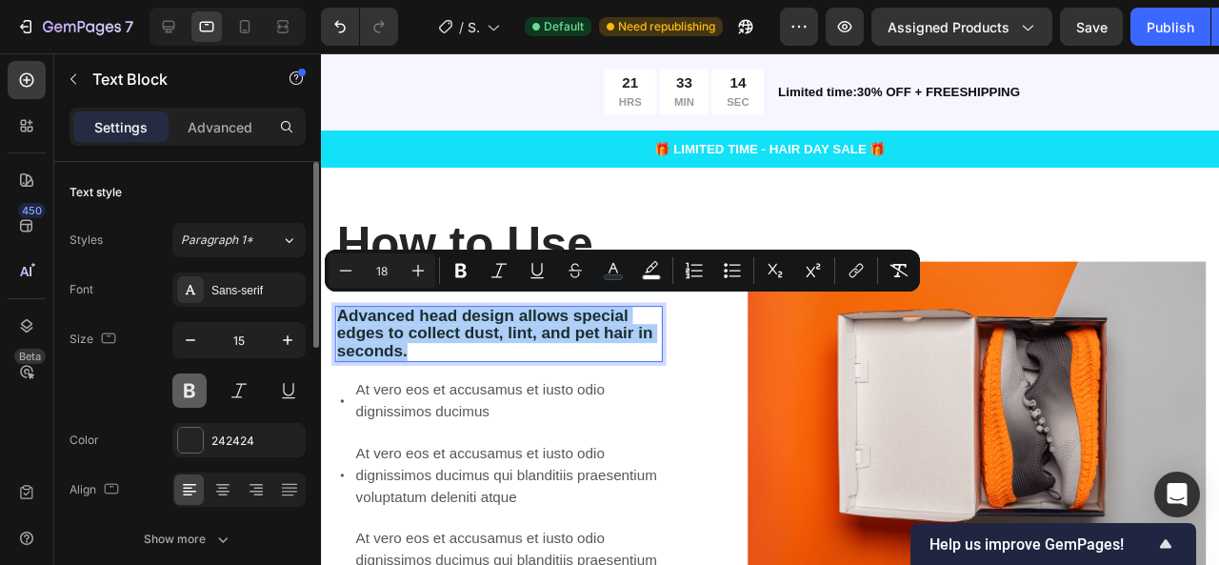
click at [195, 388] on button at bounding box center [189, 390] width 34 height 34
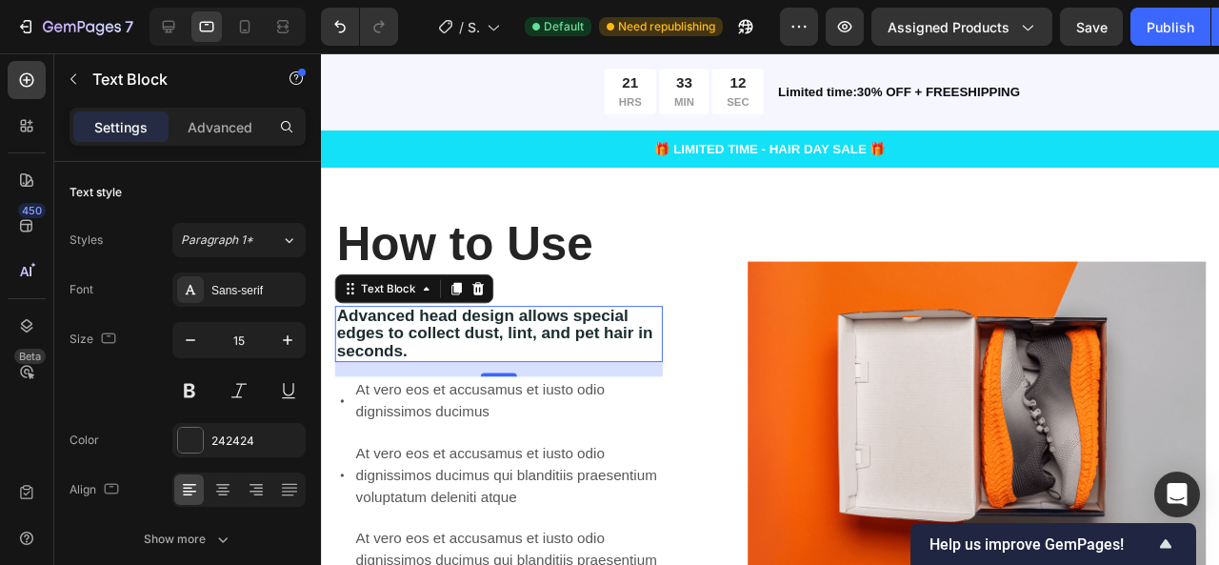
click at [385, 333] on span "Advanced head design allows special edges to collect dust, lint, and pet hair i…" at bounding box center [503, 348] width 332 height 56
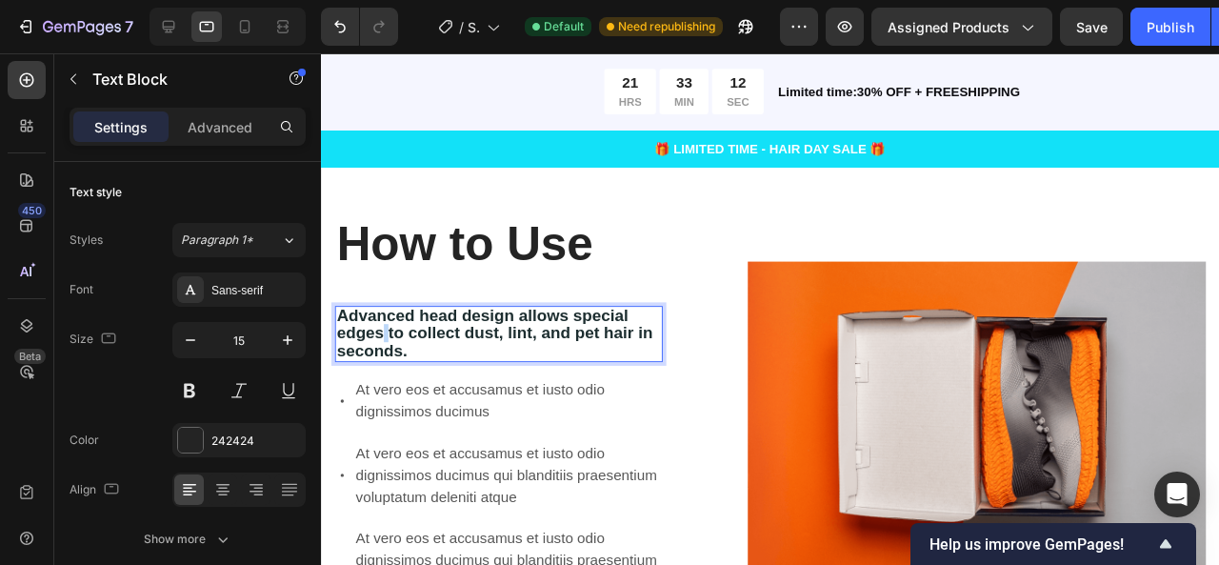
click at [385, 333] on span "Advanced head design allows special edges to collect dust, lint, and pet hair i…" at bounding box center [503, 348] width 332 height 56
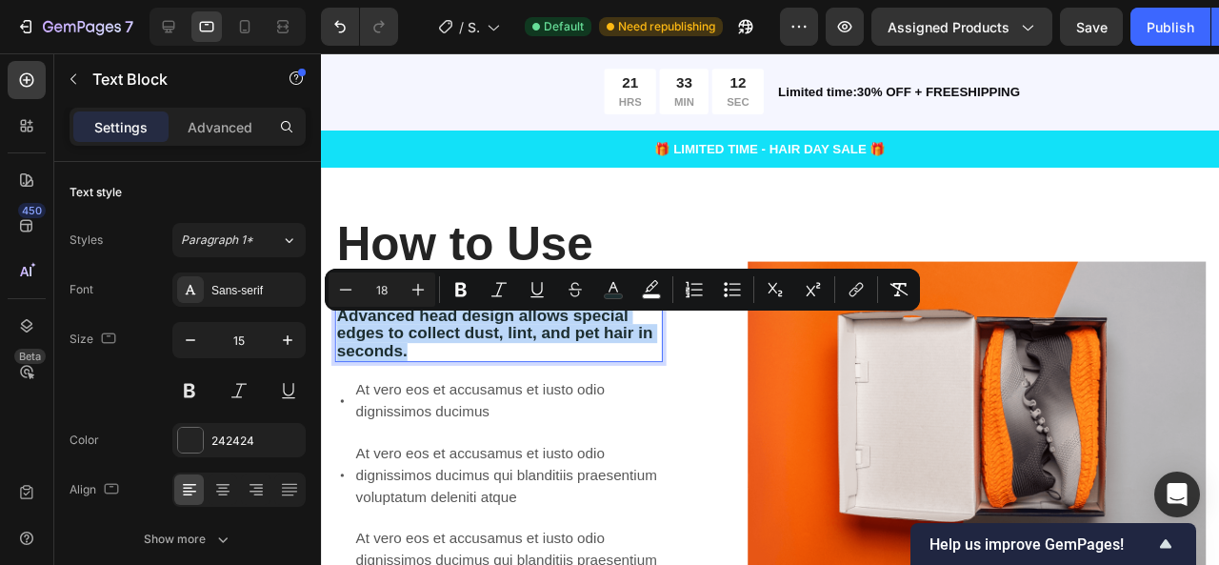
click at [385, 333] on span "Advanced head design allows special edges to collect dust, lint, and pet hair i…" at bounding box center [503, 348] width 332 height 56
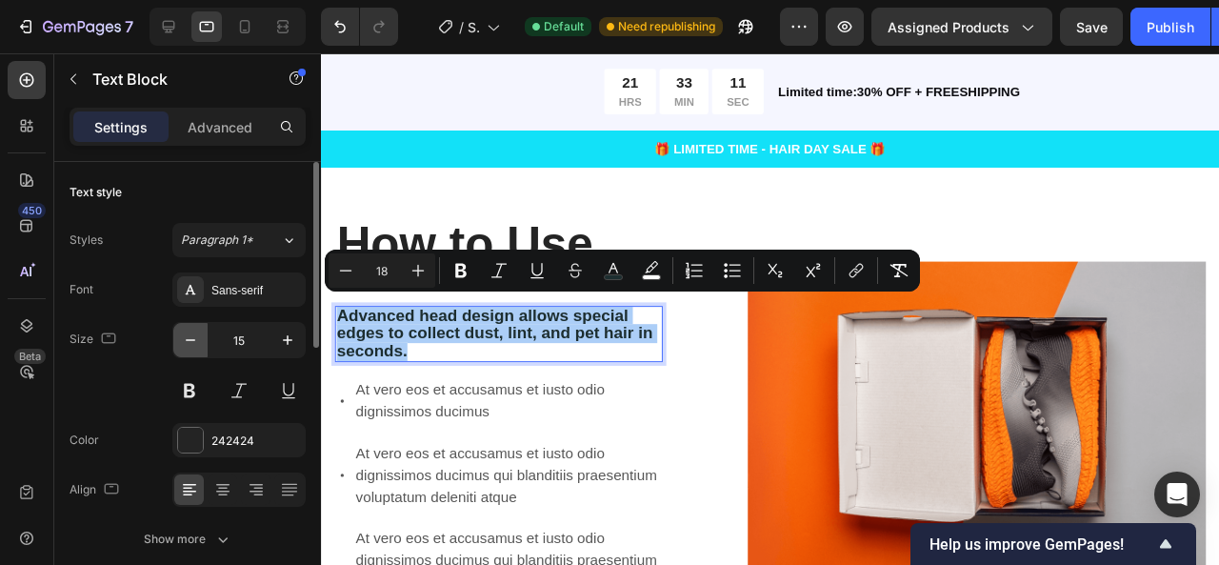
click at [196, 345] on icon "button" at bounding box center [190, 340] width 19 height 19
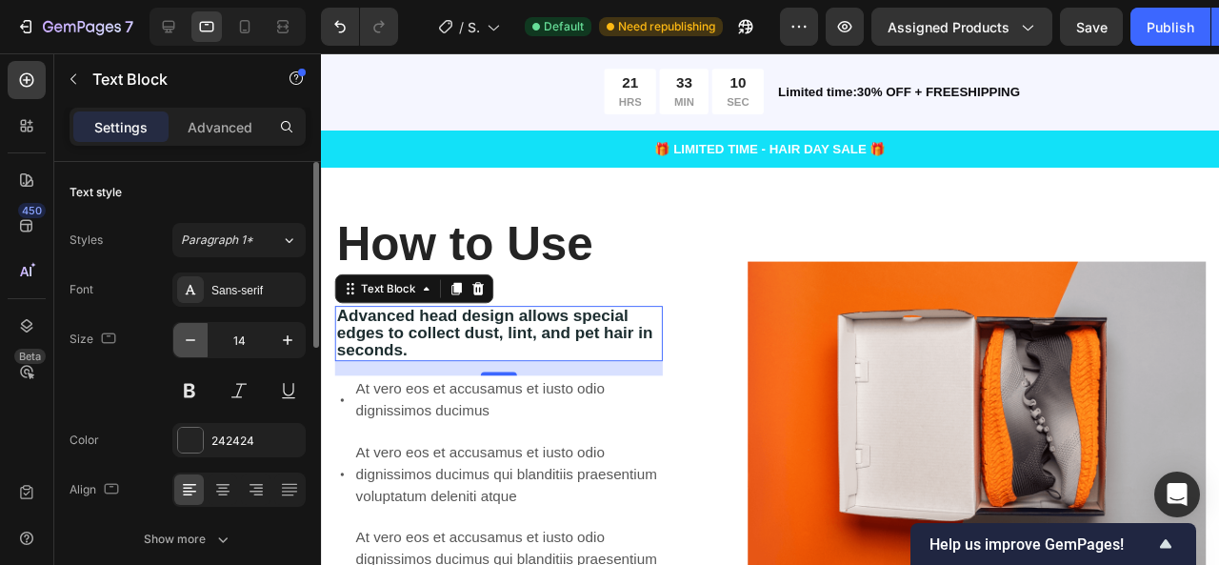
click at [196, 343] on icon "button" at bounding box center [190, 340] width 19 height 19
type input "13"
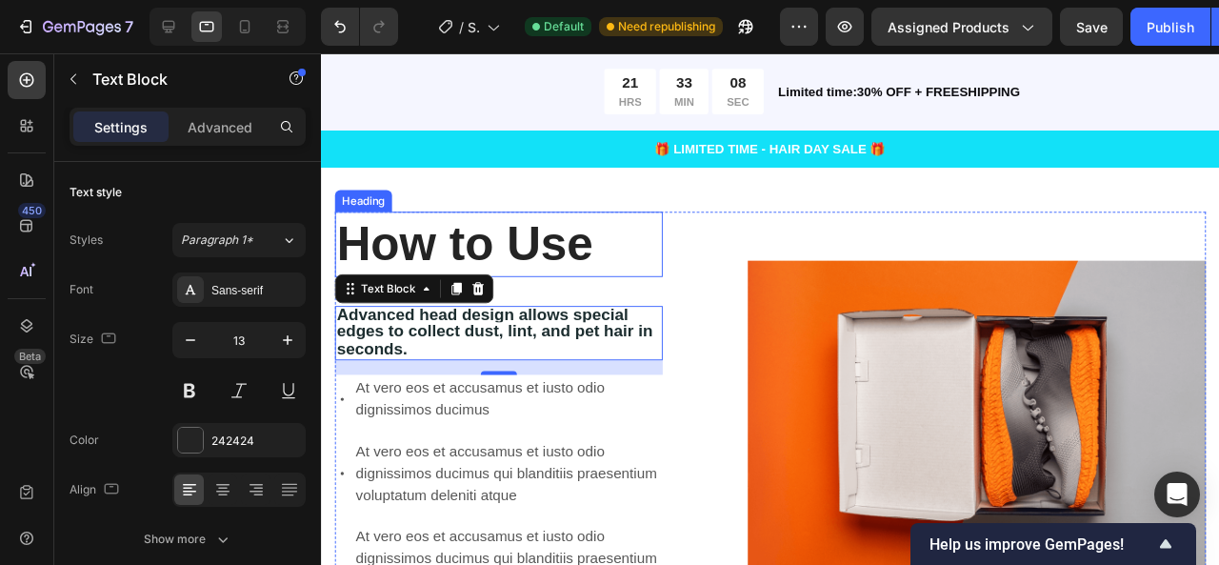
click at [628, 271] on p "⁠⁠⁠⁠⁠⁠⁠ How to Use" at bounding box center [507, 254] width 341 height 65
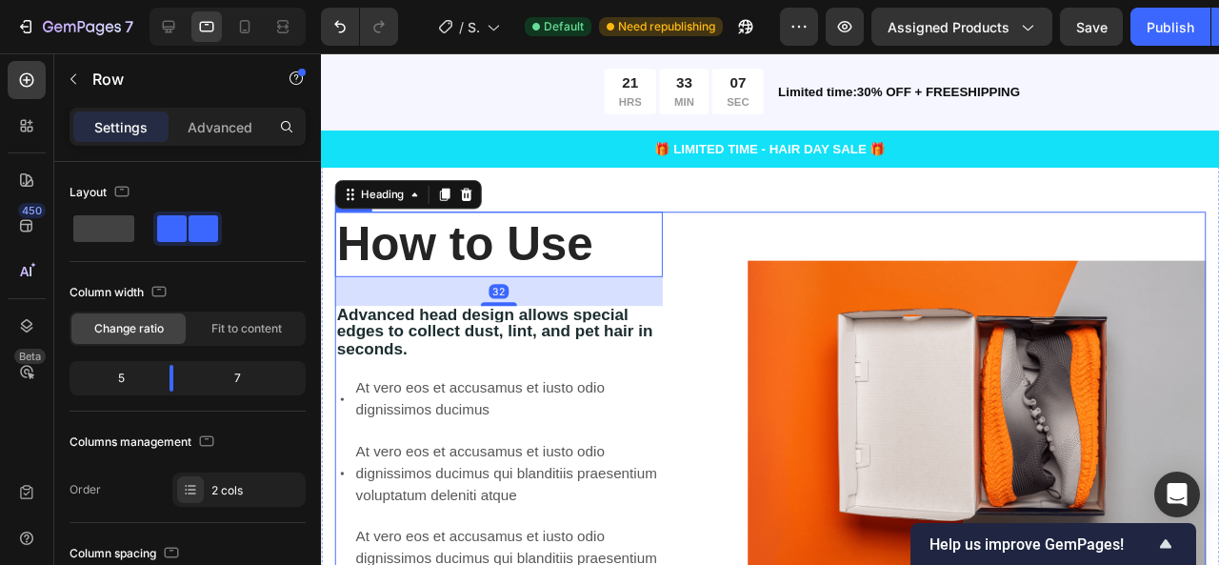
click at [692, 322] on div "⁠⁠⁠⁠⁠⁠⁠ How to Use Heading 32 Advanced head design allows special edges to coll…" at bounding box center [793, 432] width 916 height 425
